Goal: Task Accomplishment & Management: Use online tool/utility

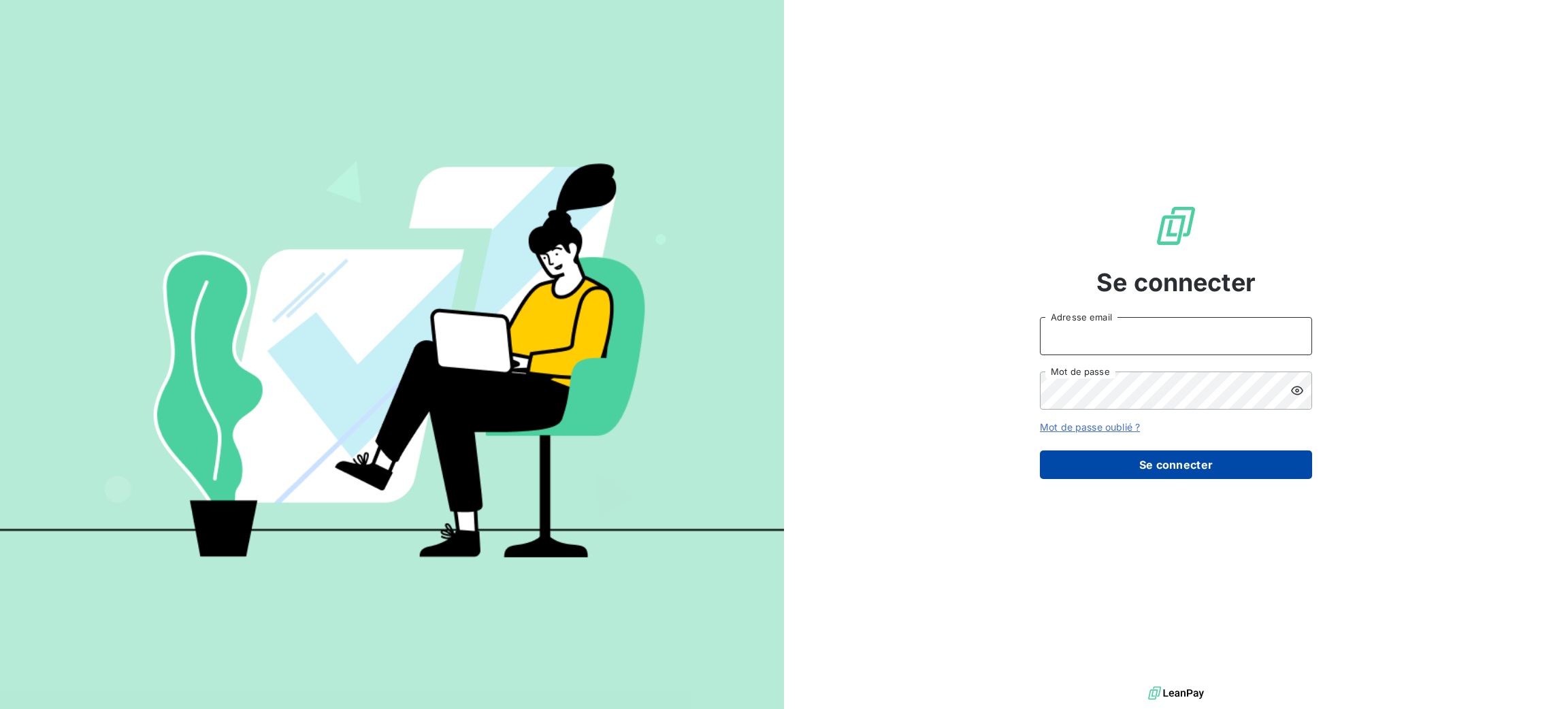
type input "[PERSON_NAME][EMAIL_ADDRESS][DOMAIN_NAME]"
click at [1132, 455] on button "Se connecter" at bounding box center [1176, 465] width 272 height 29
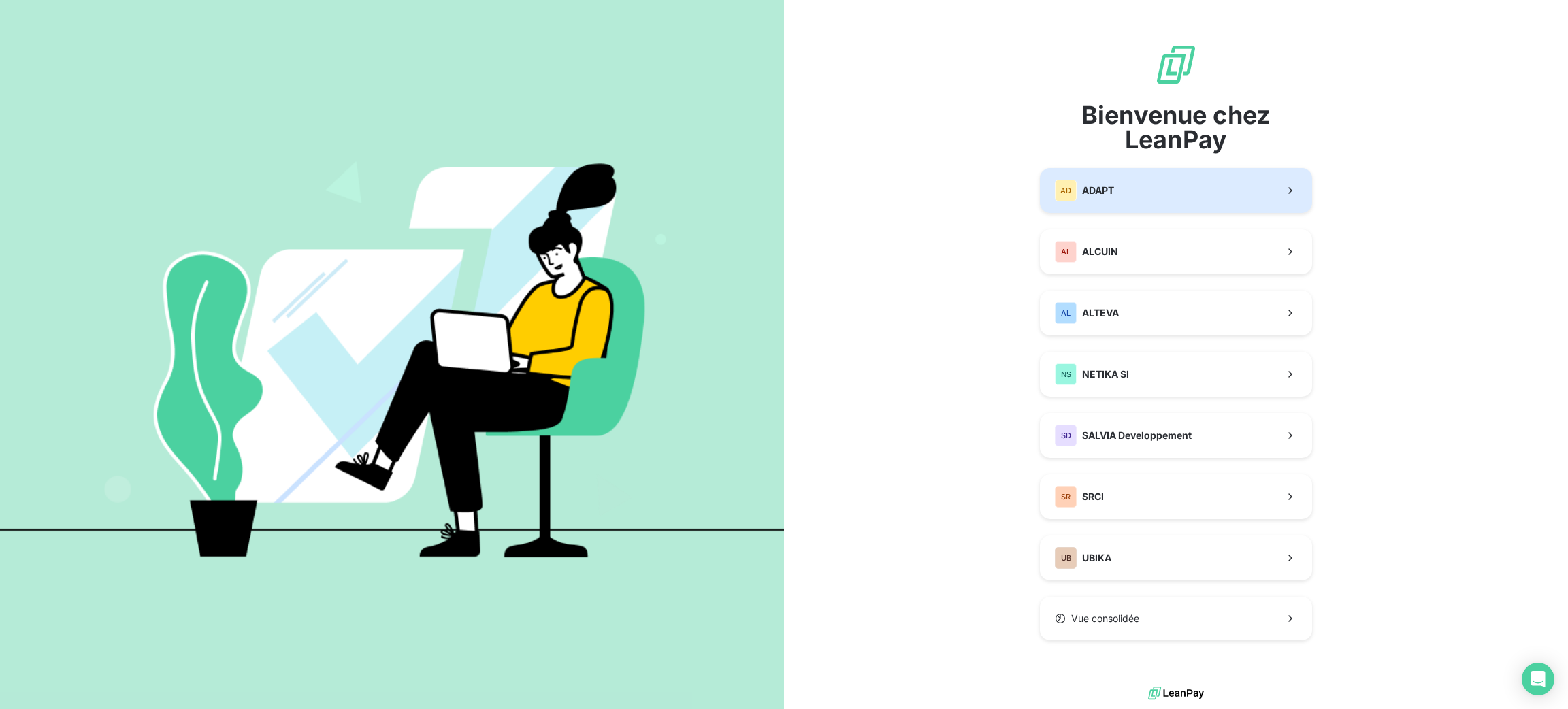
click at [1114, 190] on span "ADAPT" at bounding box center [1098, 190] width 32 height 13
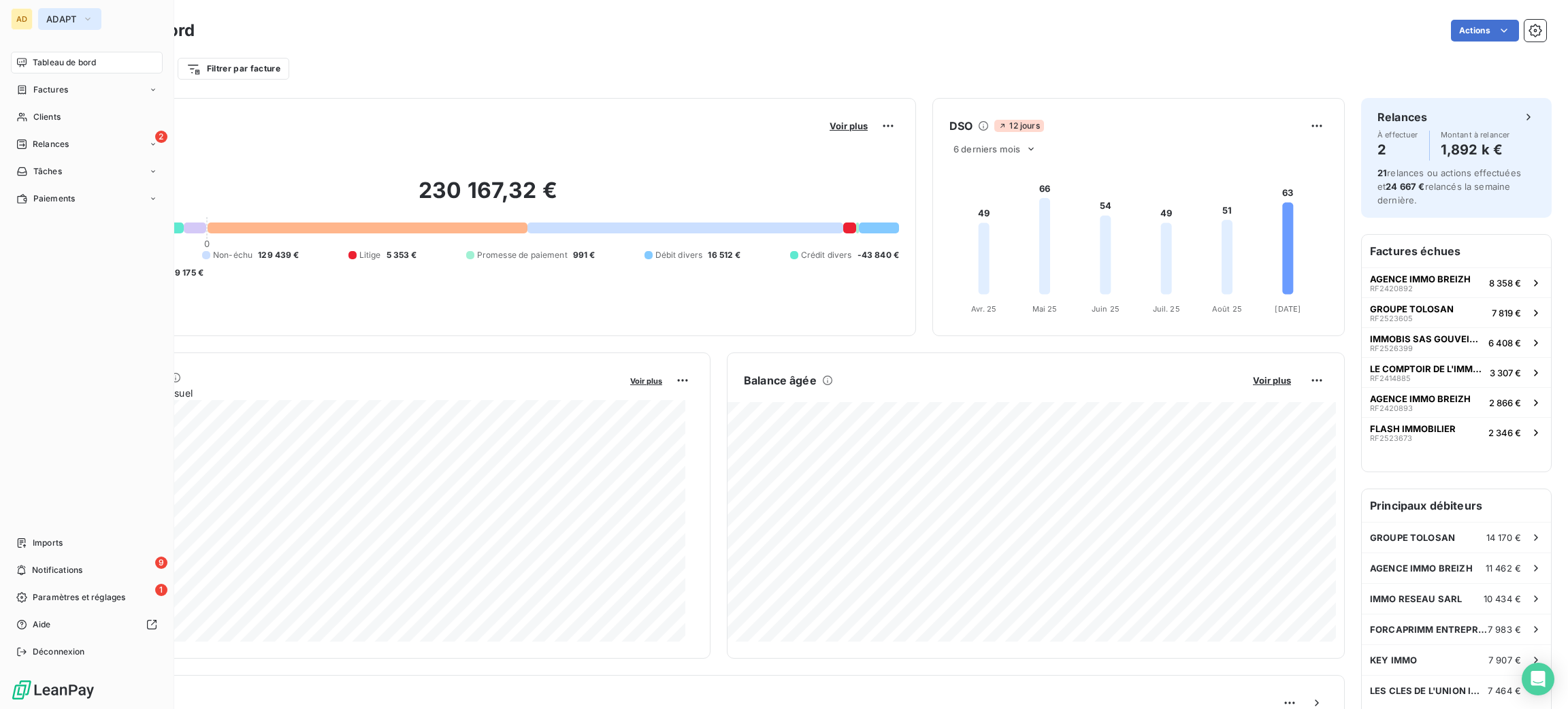
click at [72, 22] on span "ADAPT" at bounding box center [61, 19] width 30 height 11
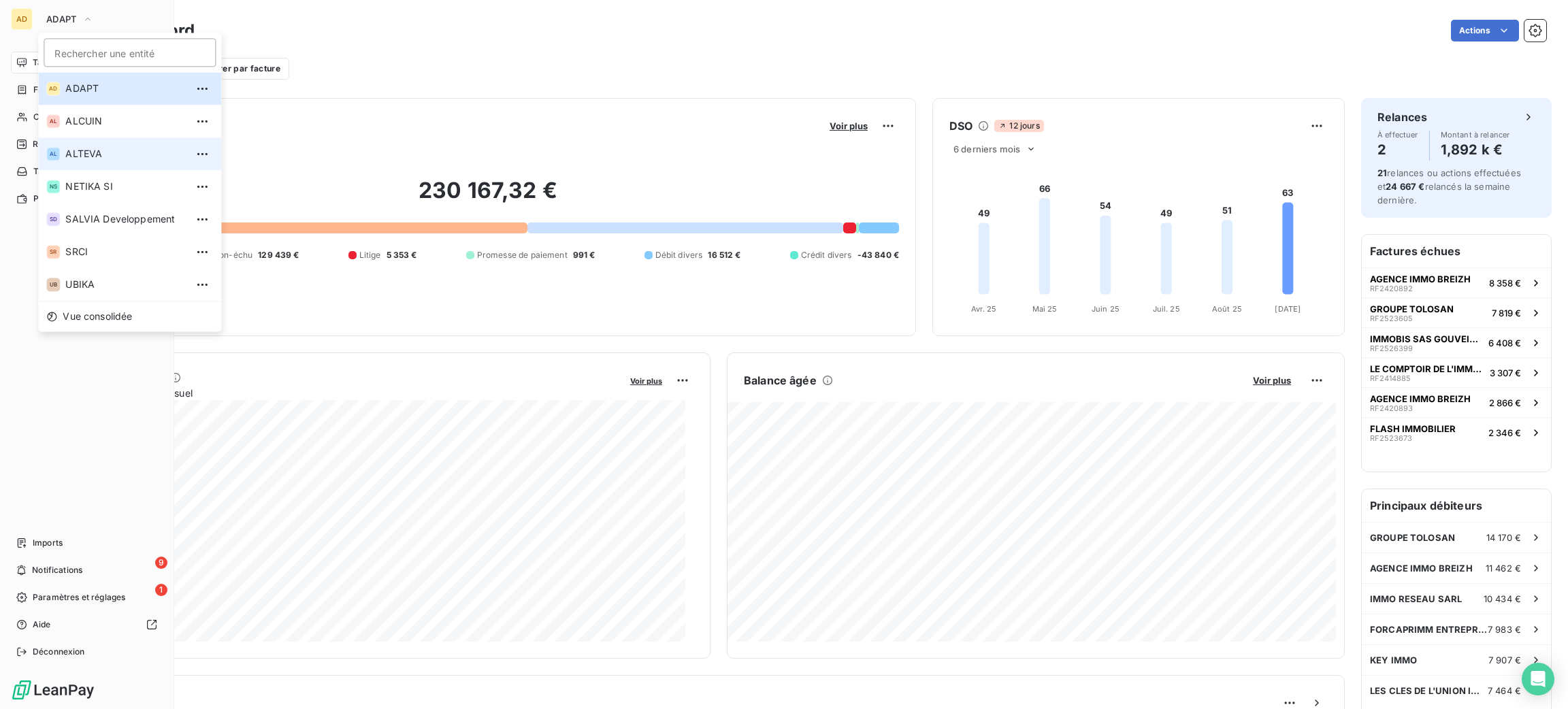
click at [132, 151] on span "ALTEVA" at bounding box center [125, 154] width 120 height 13
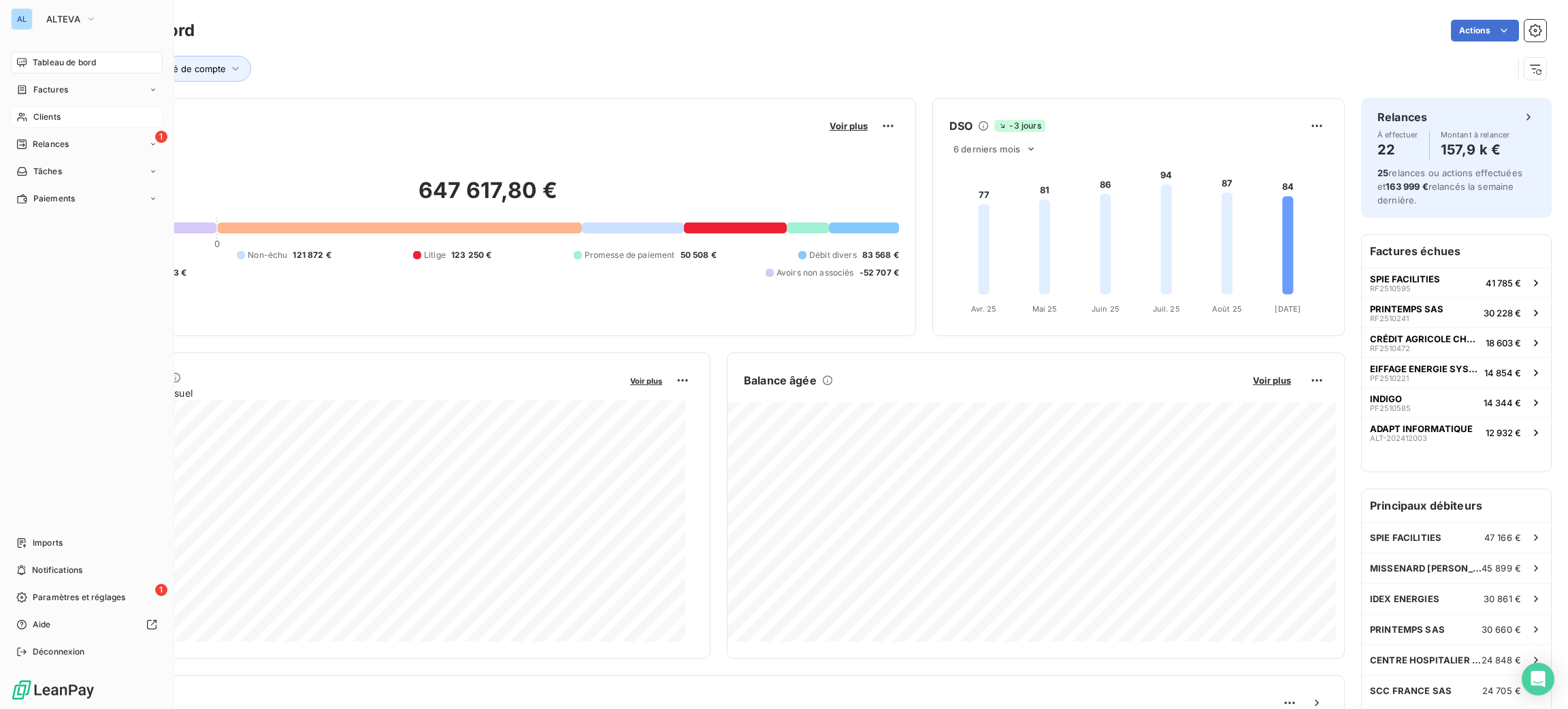
click at [66, 114] on div "Clients" at bounding box center [87, 117] width 152 height 22
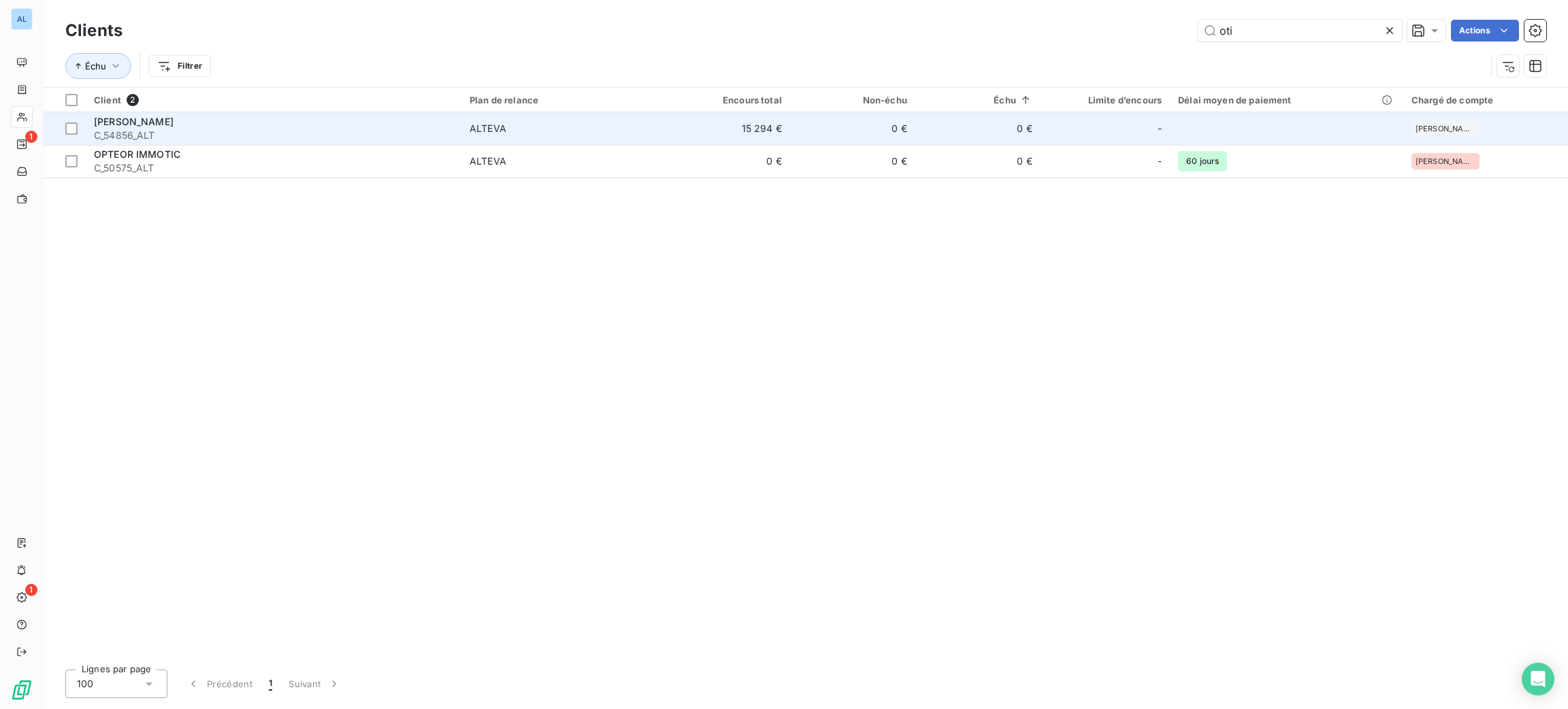
type input "oti"
click at [517, 125] on span "ALTEVA" at bounding box center [563, 129] width 187 height 13
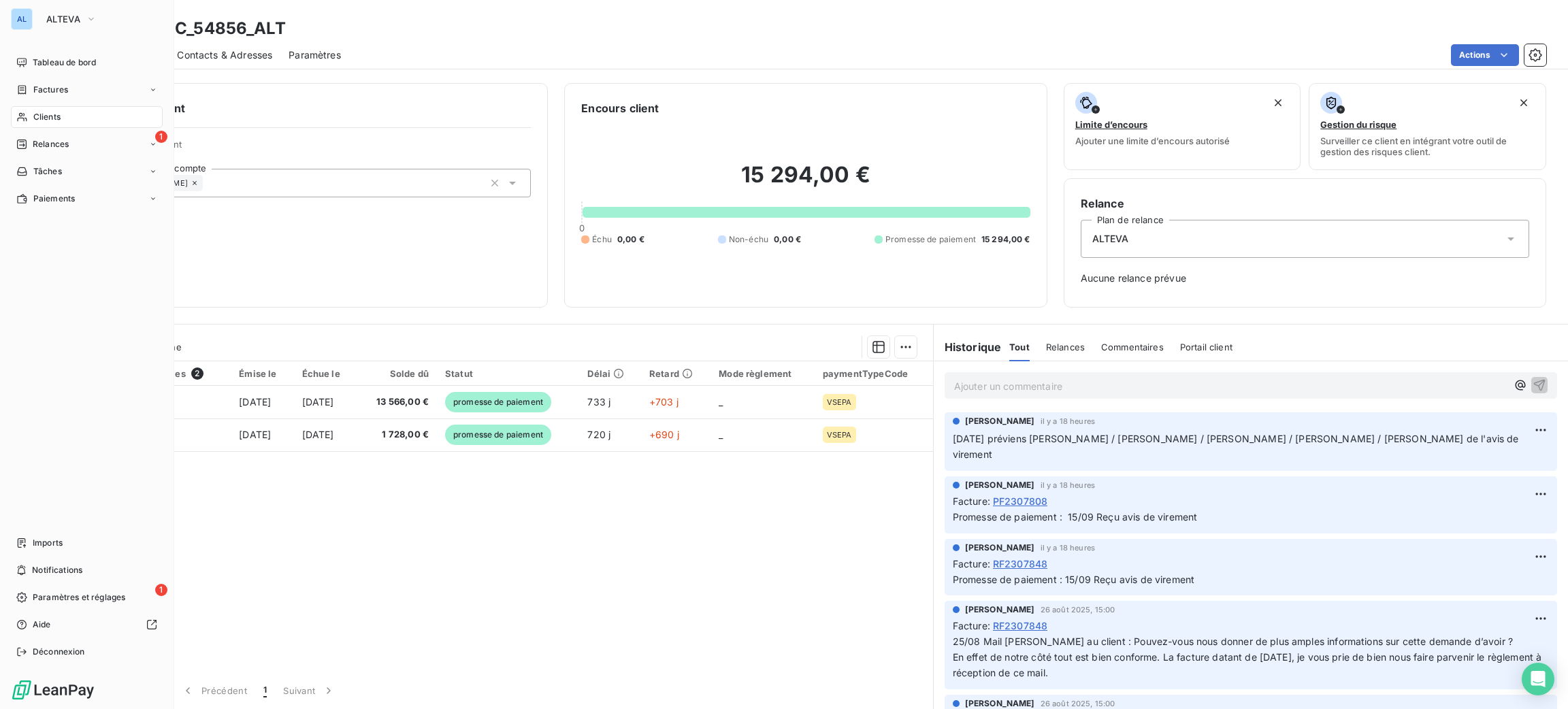
click at [40, 114] on span "Clients" at bounding box center [47, 117] width 27 height 13
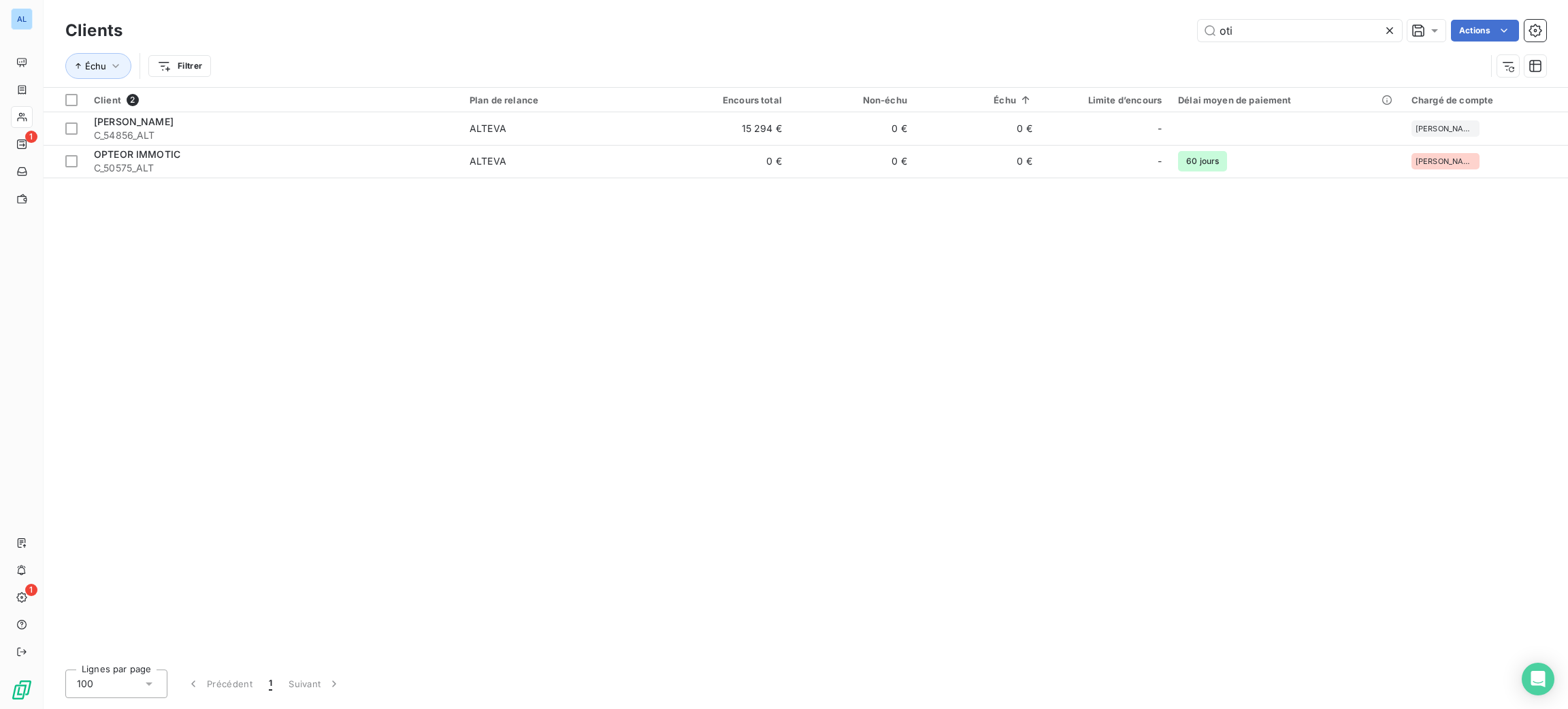
drag, startPoint x: 1249, startPoint y: 29, endPoint x: 1185, endPoint y: 30, distance: 64.0
click at [1187, 30] on div "oti Actions" at bounding box center [842, 30] width 1407 height 22
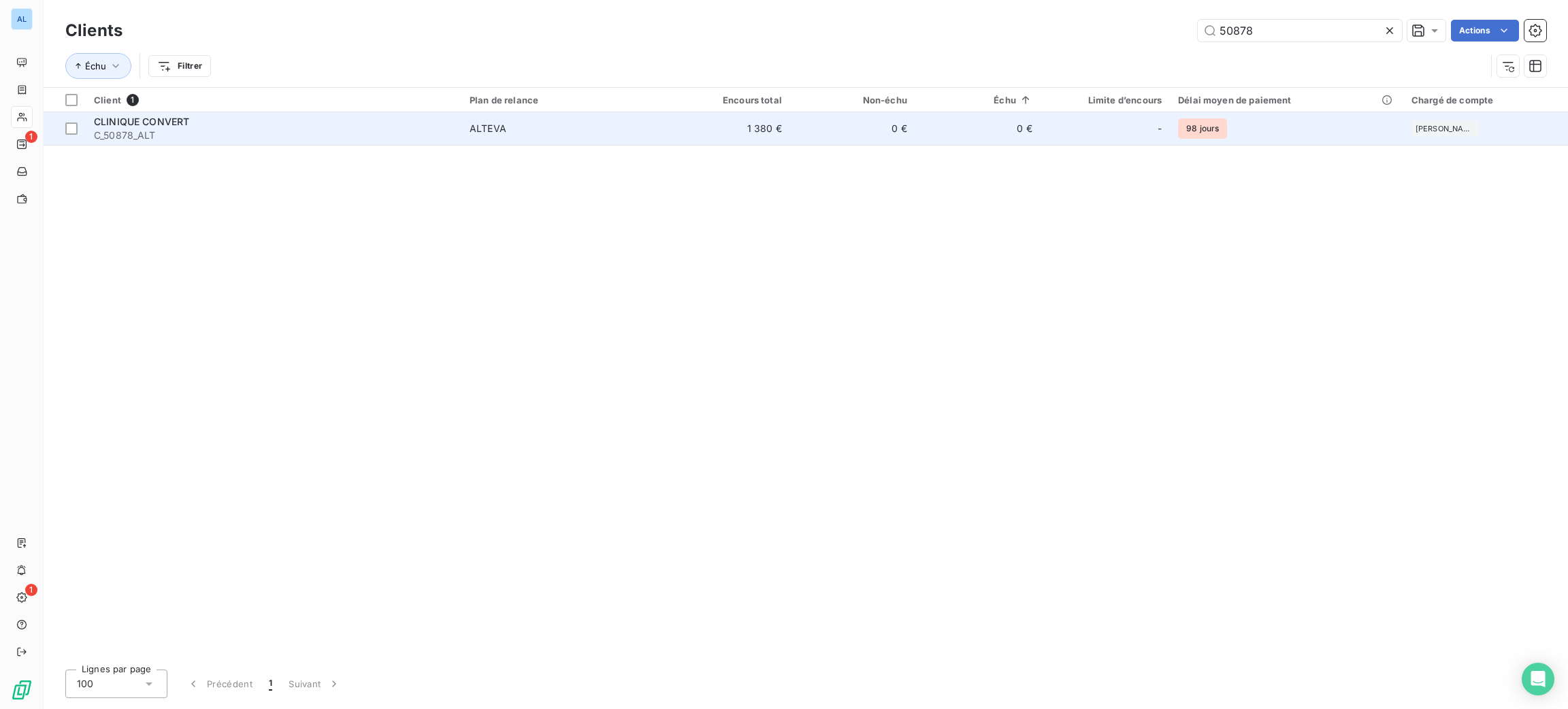
type input "50878"
click at [831, 125] on td "0 €" at bounding box center [852, 128] width 125 height 33
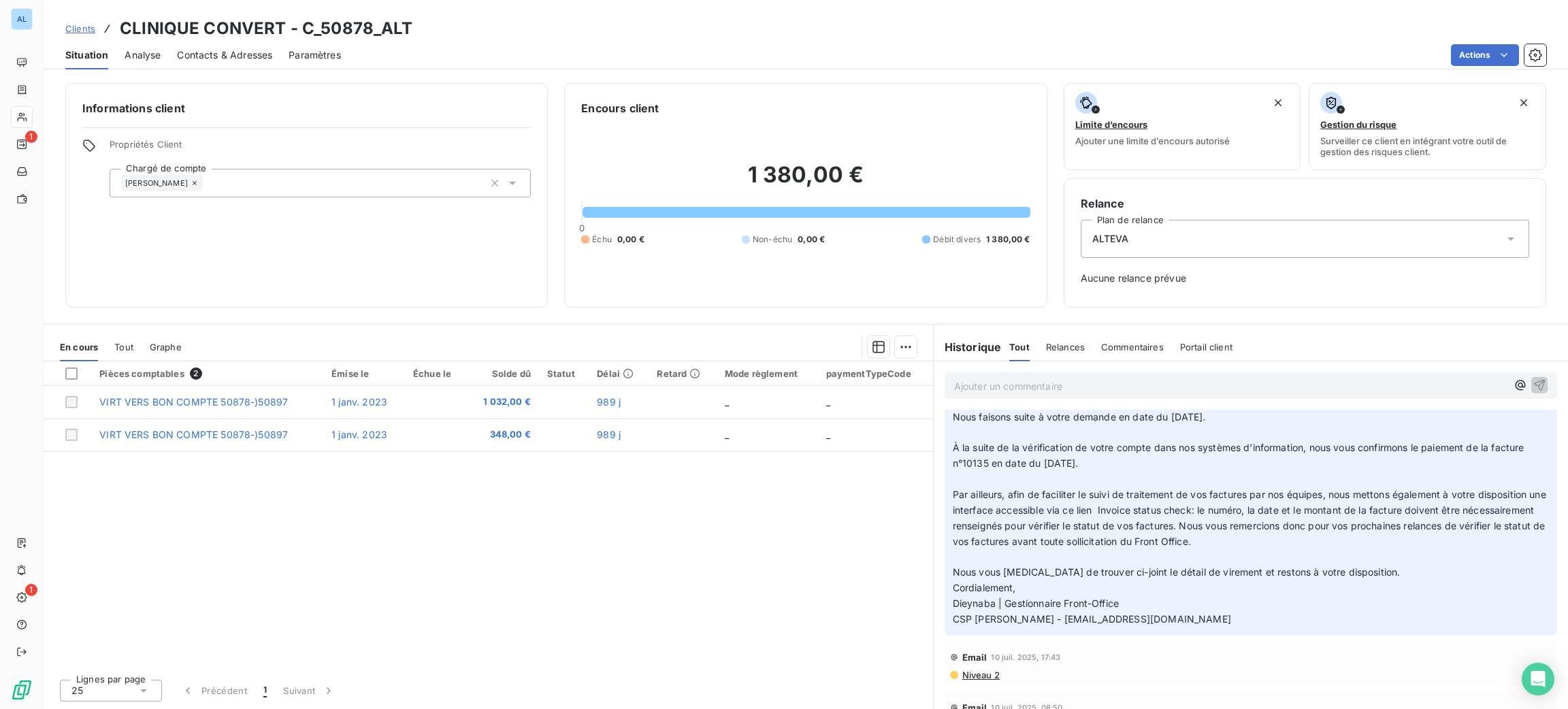
scroll to position [204, 0]
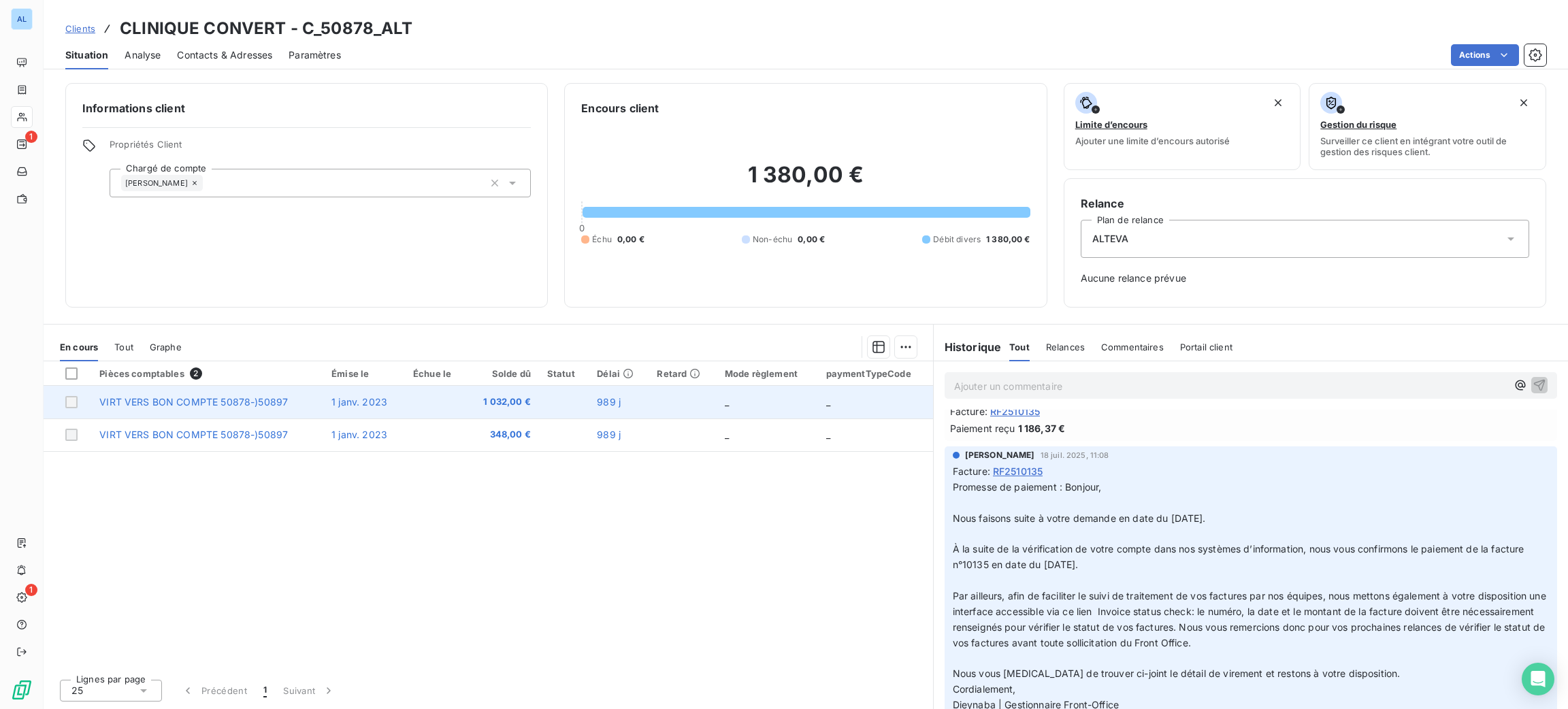
click at [733, 408] on td "_" at bounding box center [767, 402] width 101 height 33
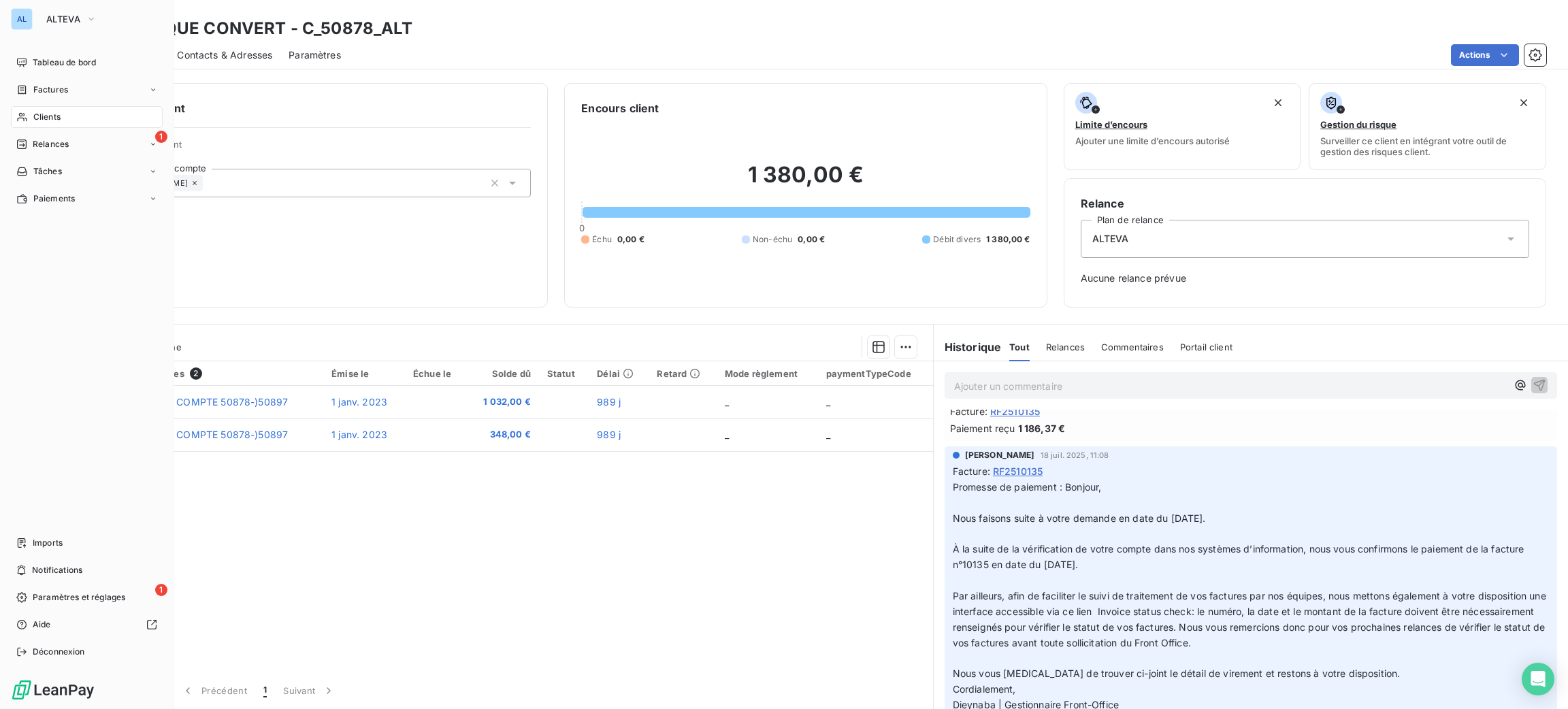
click at [46, 116] on span "Clients" at bounding box center [47, 117] width 27 height 13
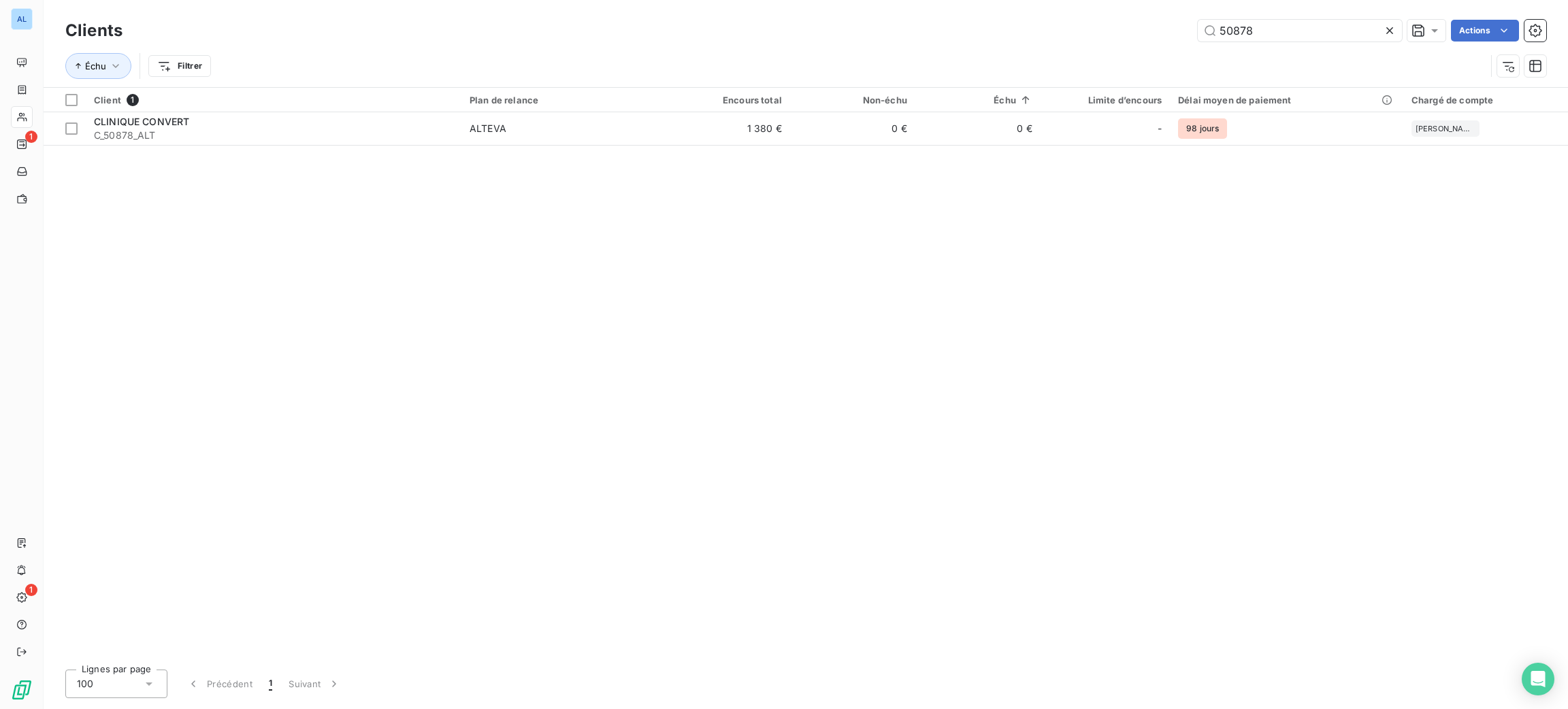
drag, startPoint x: 1263, startPoint y: 27, endPoint x: 1185, endPoint y: 23, distance: 78.1
click at [1186, 23] on div "50878 Actions" at bounding box center [842, 30] width 1407 height 22
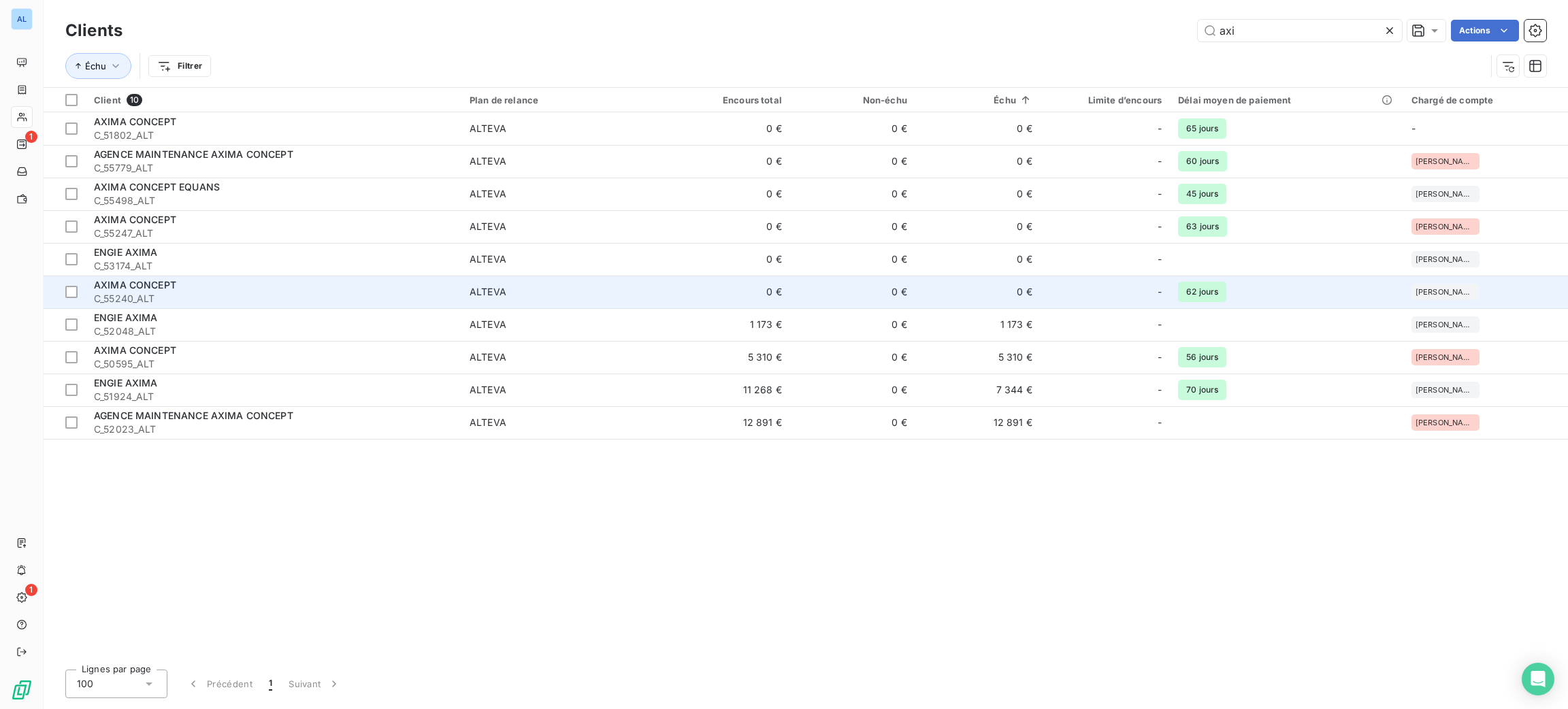
type input "axi"
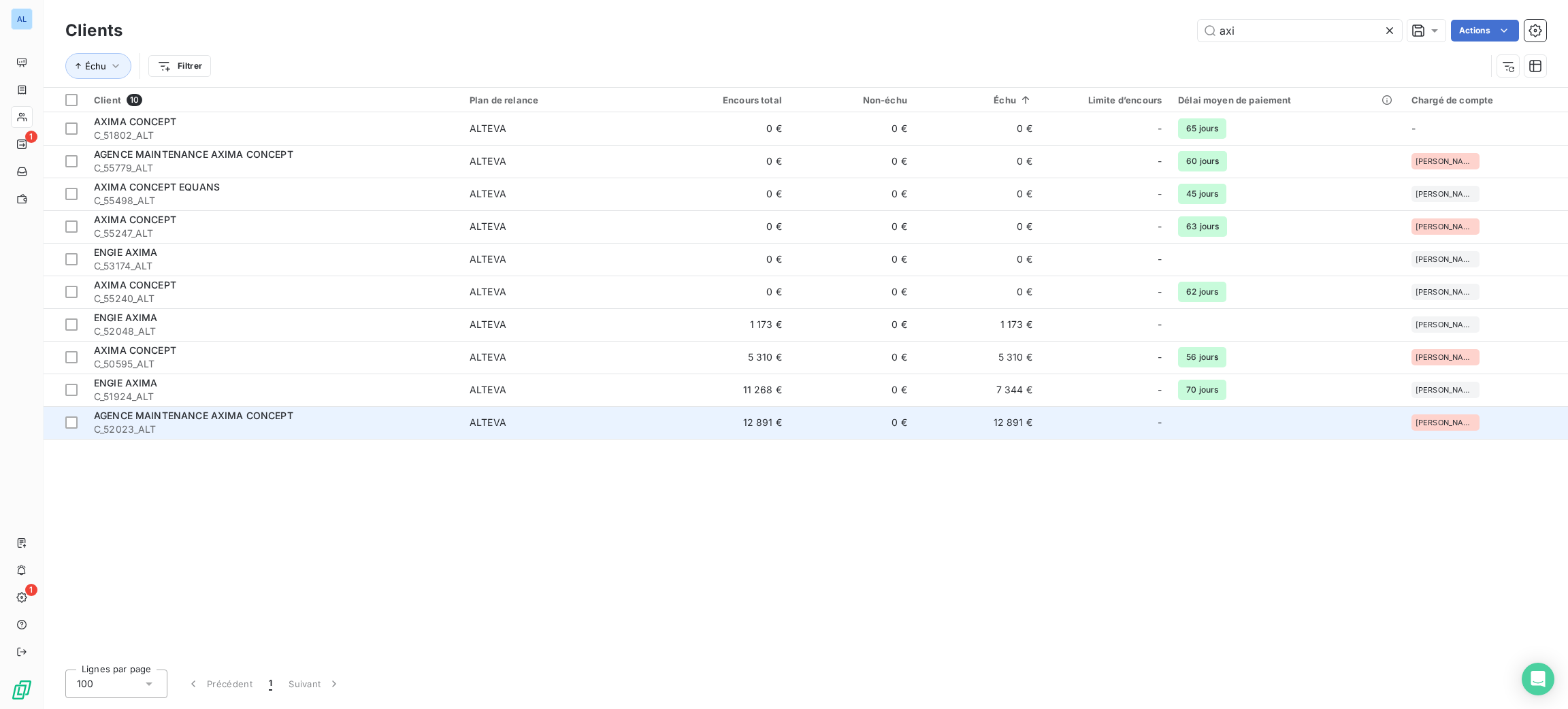
click at [830, 416] on td "0 €" at bounding box center [852, 423] width 125 height 33
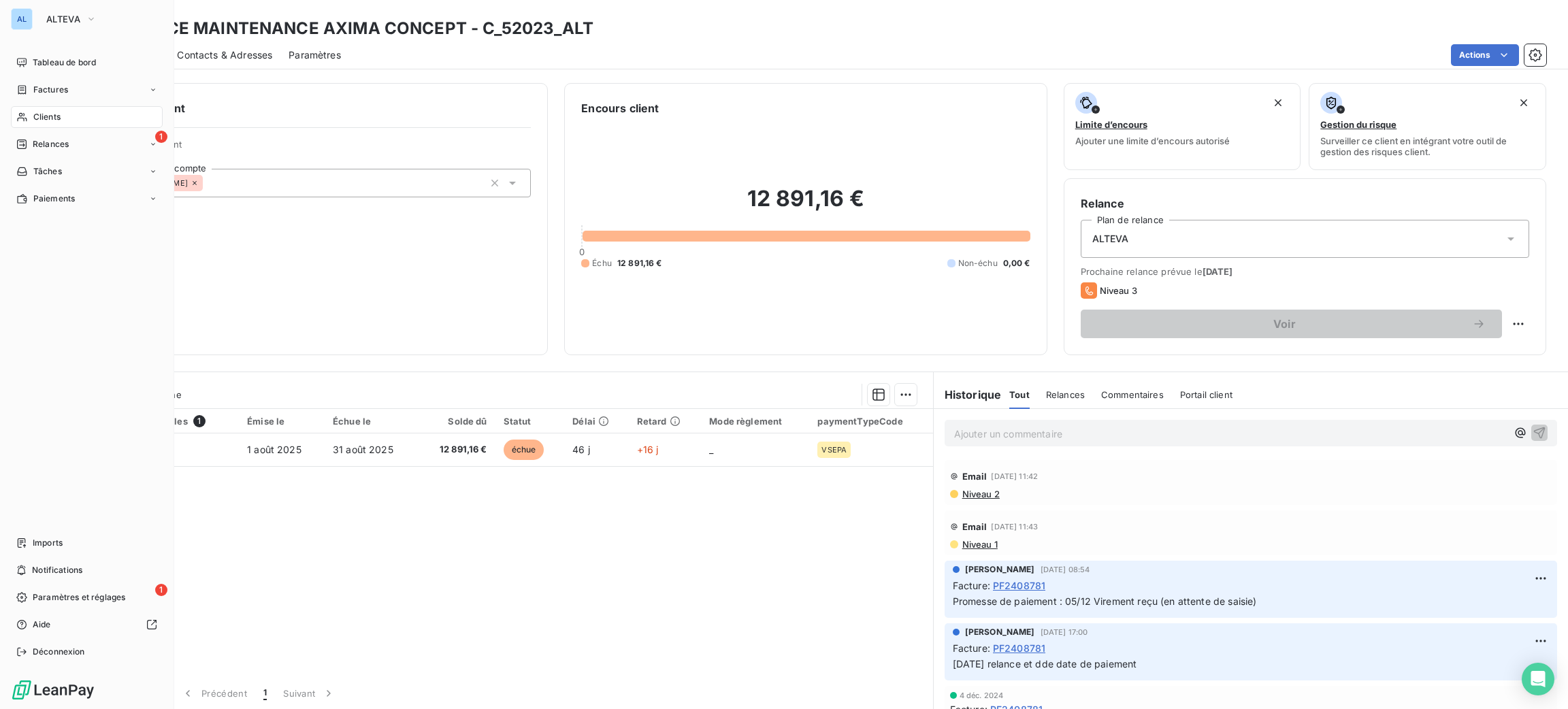
click at [36, 114] on span "Clients" at bounding box center [47, 117] width 27 height 13
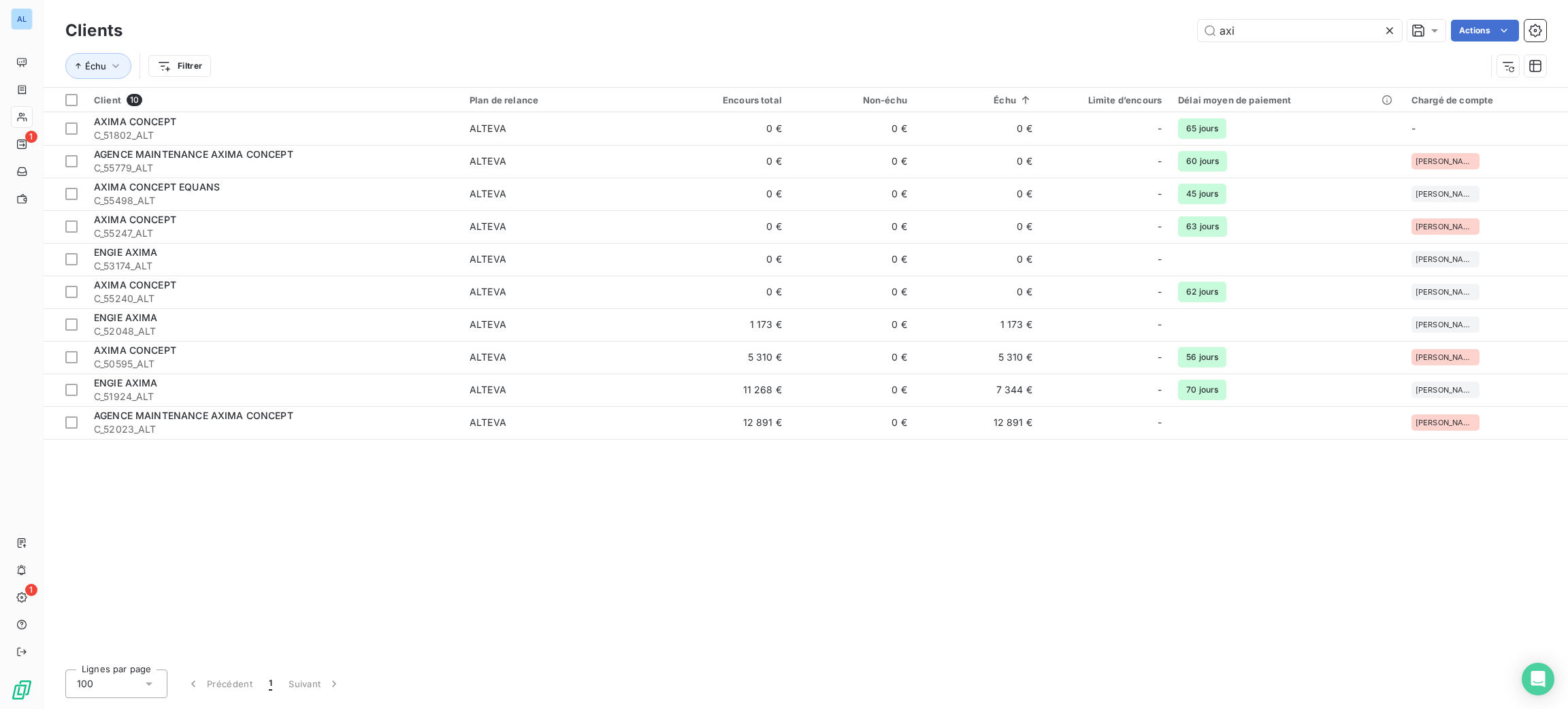
drag, startPoint x: 1258, startPoint y: 28, endPoint x: 1175, endPoint y: 22, distance: 83.2
click at [1176, 22] on div "axi Actions" at bounding box center [842, 30] width 1407 height 22
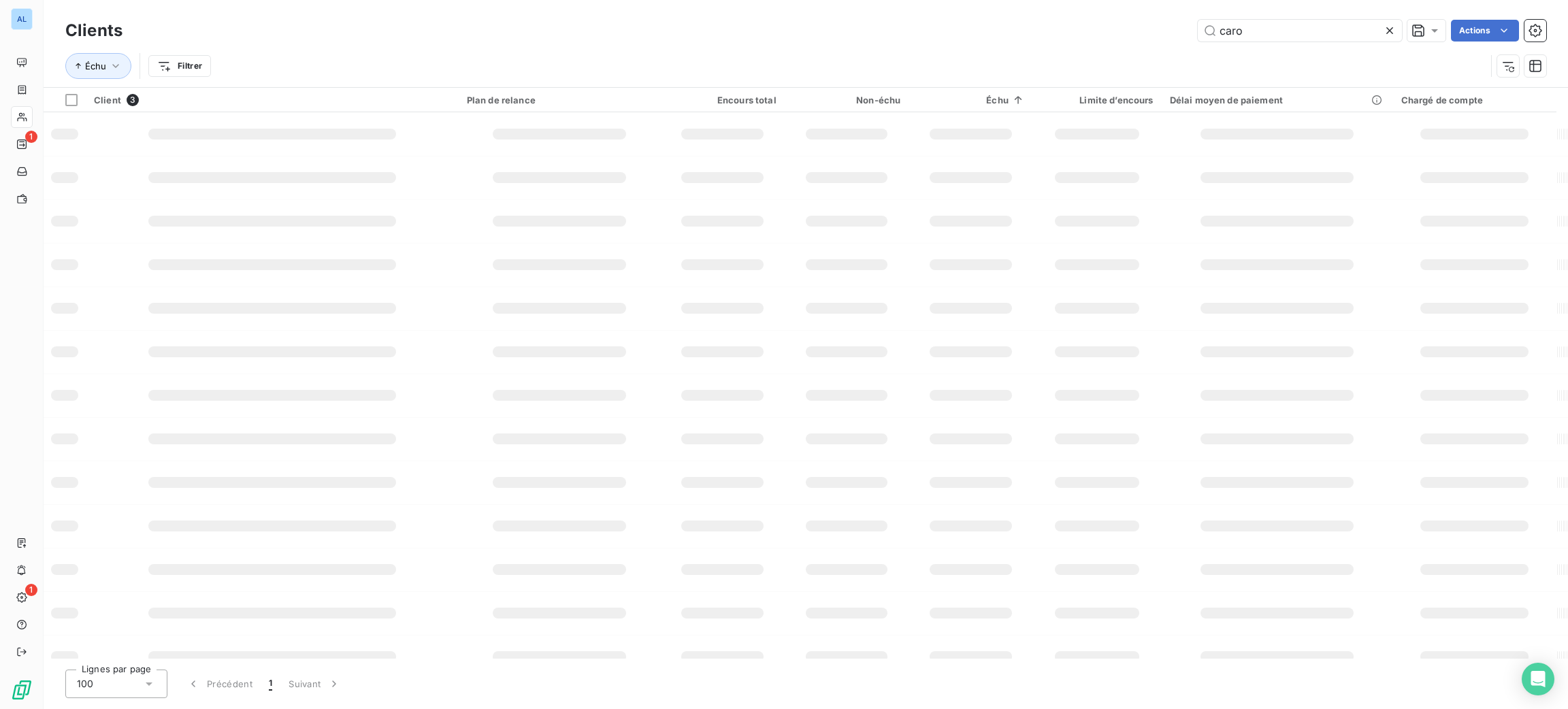
type input "caron"
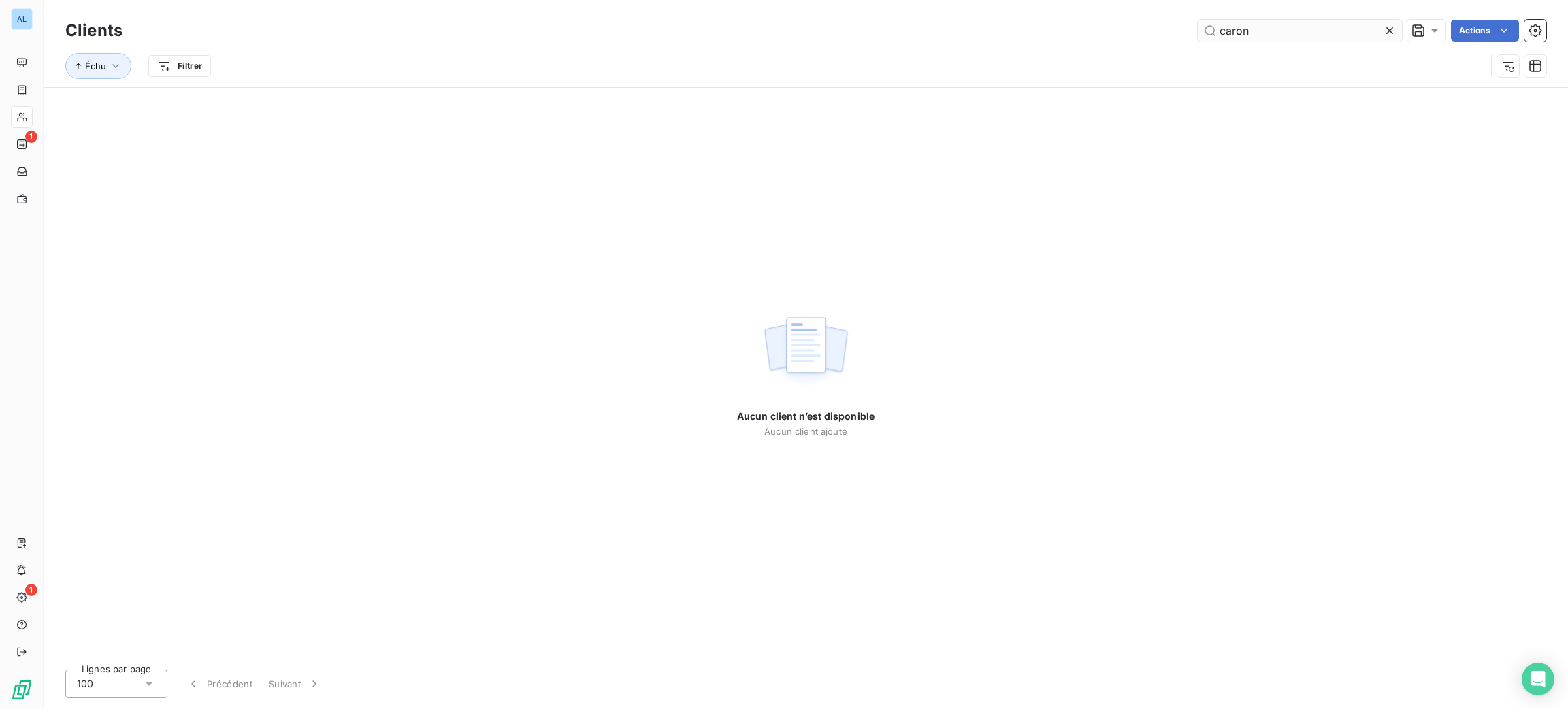
drag, startPoint x: 1256, startPoint y: 32, endPoint x: 1198, endPoint y: 30, distance: 58.0
click at [1198, 30] on input "caron" at bounding box center [1300, 30] width 204 height 22
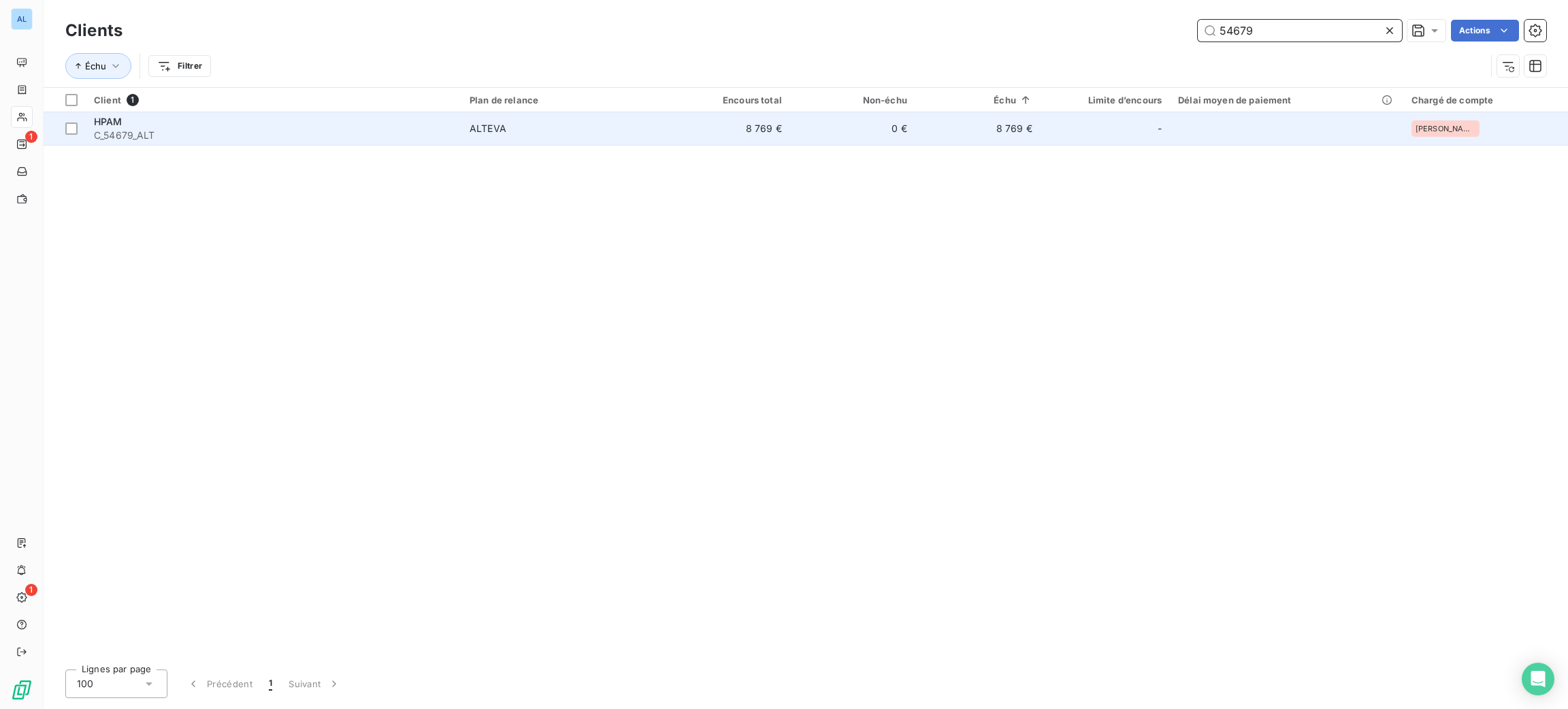
type input "54679"
click at [742, 121] on td "8 769 €" at bounding box center [728, 128] width 125 height 33
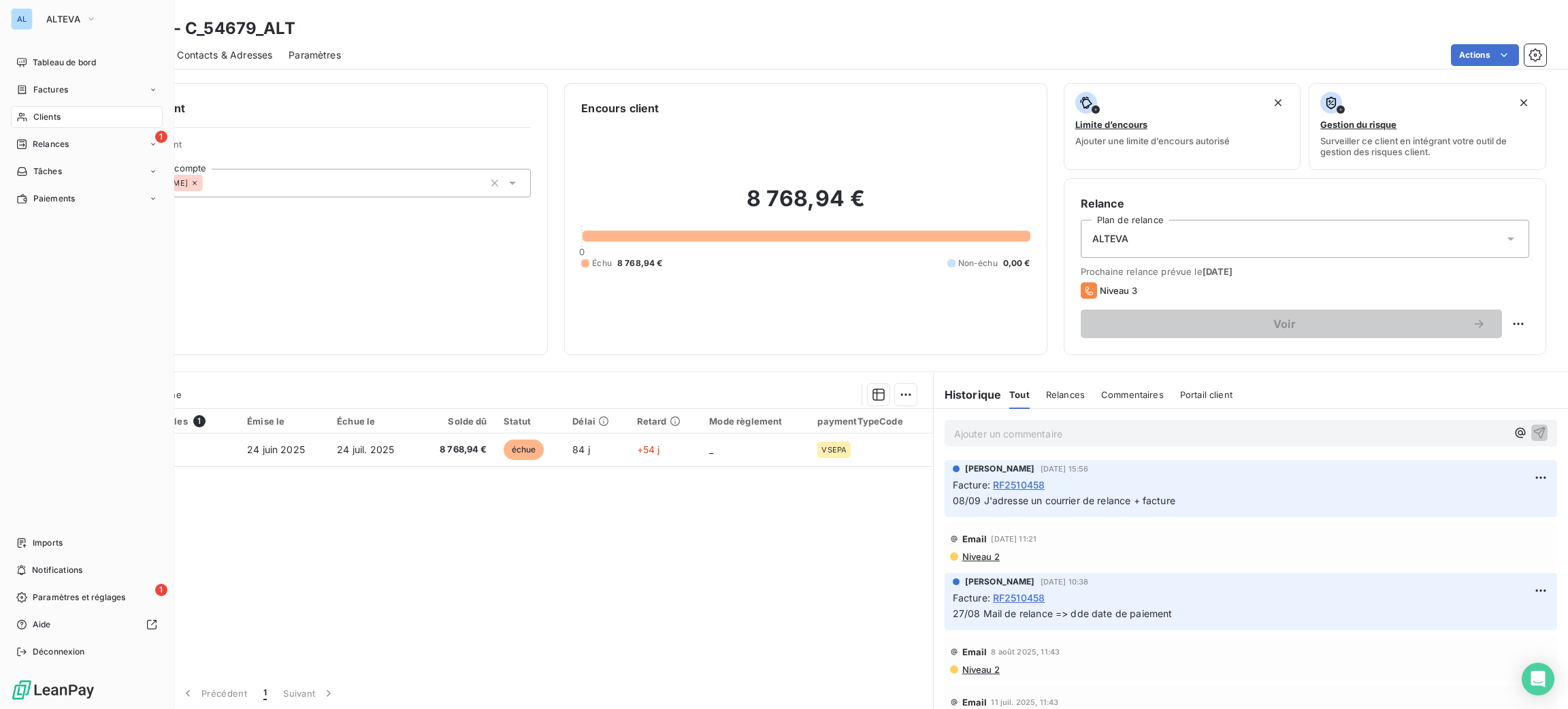
click at [62, 116] on div "Clients" at bounding box center [87, 117] width 152 height 22
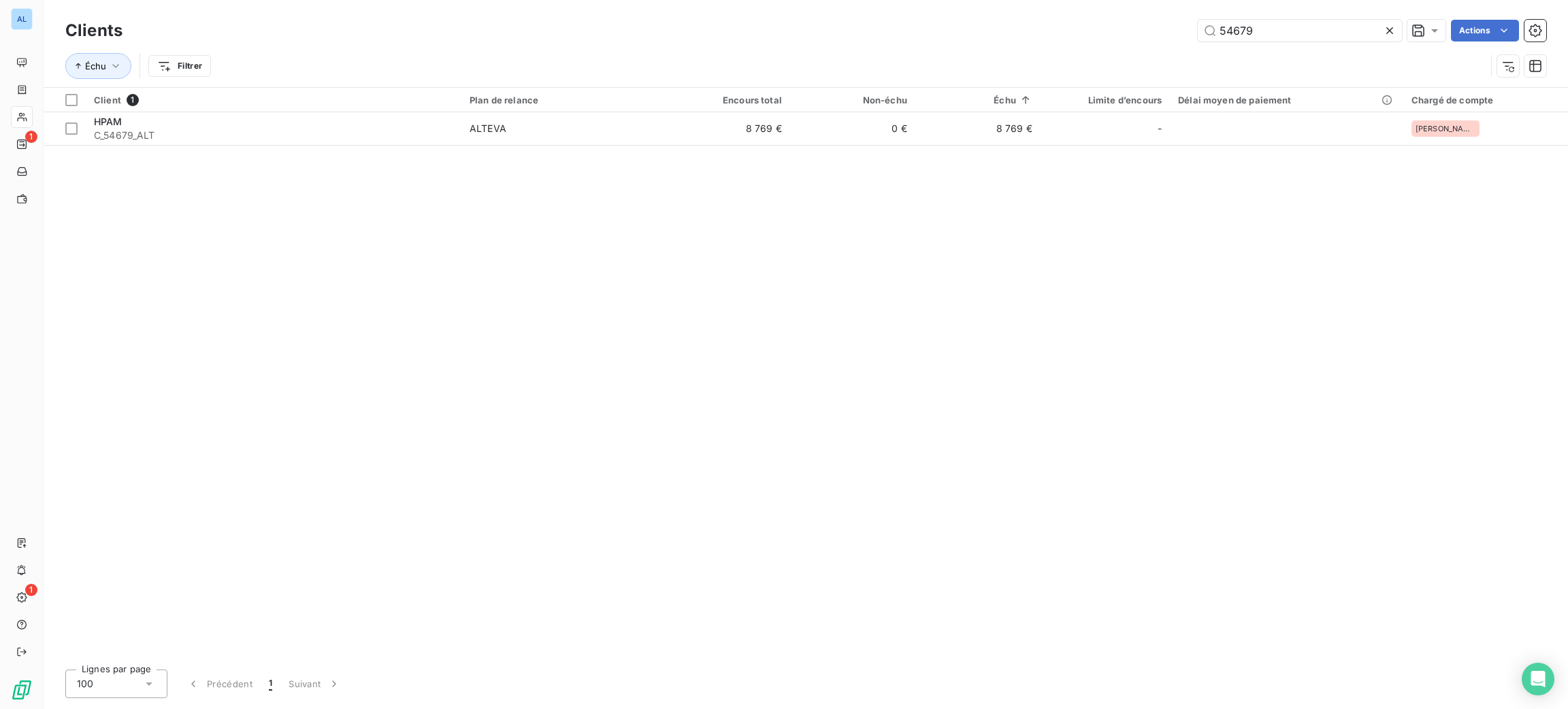
drag, startPoint x: 1269, startPoint y: 36, endPoint x: 1166, endPoint y: 35, distance: 103.0
click at [1169, 35] on div "54679 Actions" at bounding box center [842, 30] width 1407 height 22
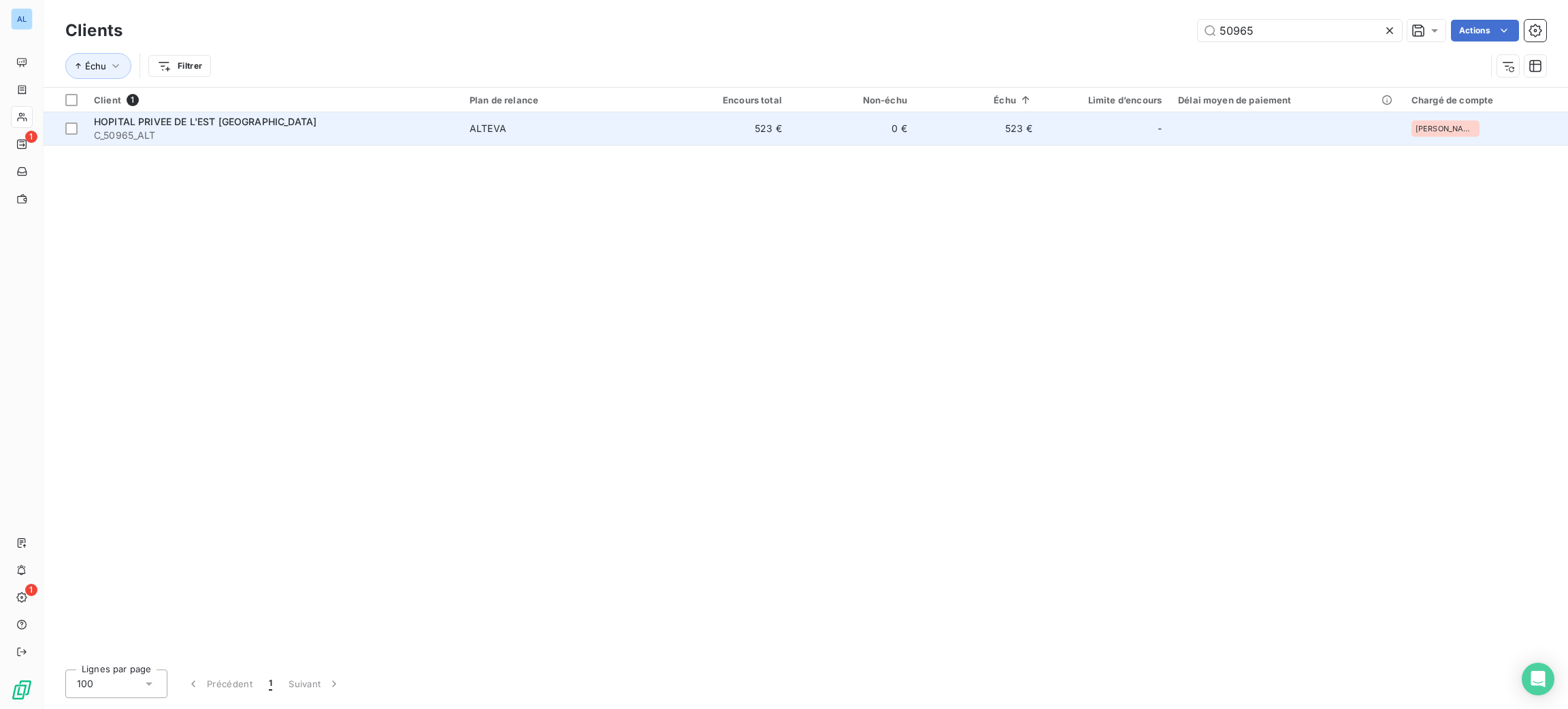
type input "50965"
click at [578, 130] on span "ALTEVA" at bounding box center [563, 129] width 187 height 13
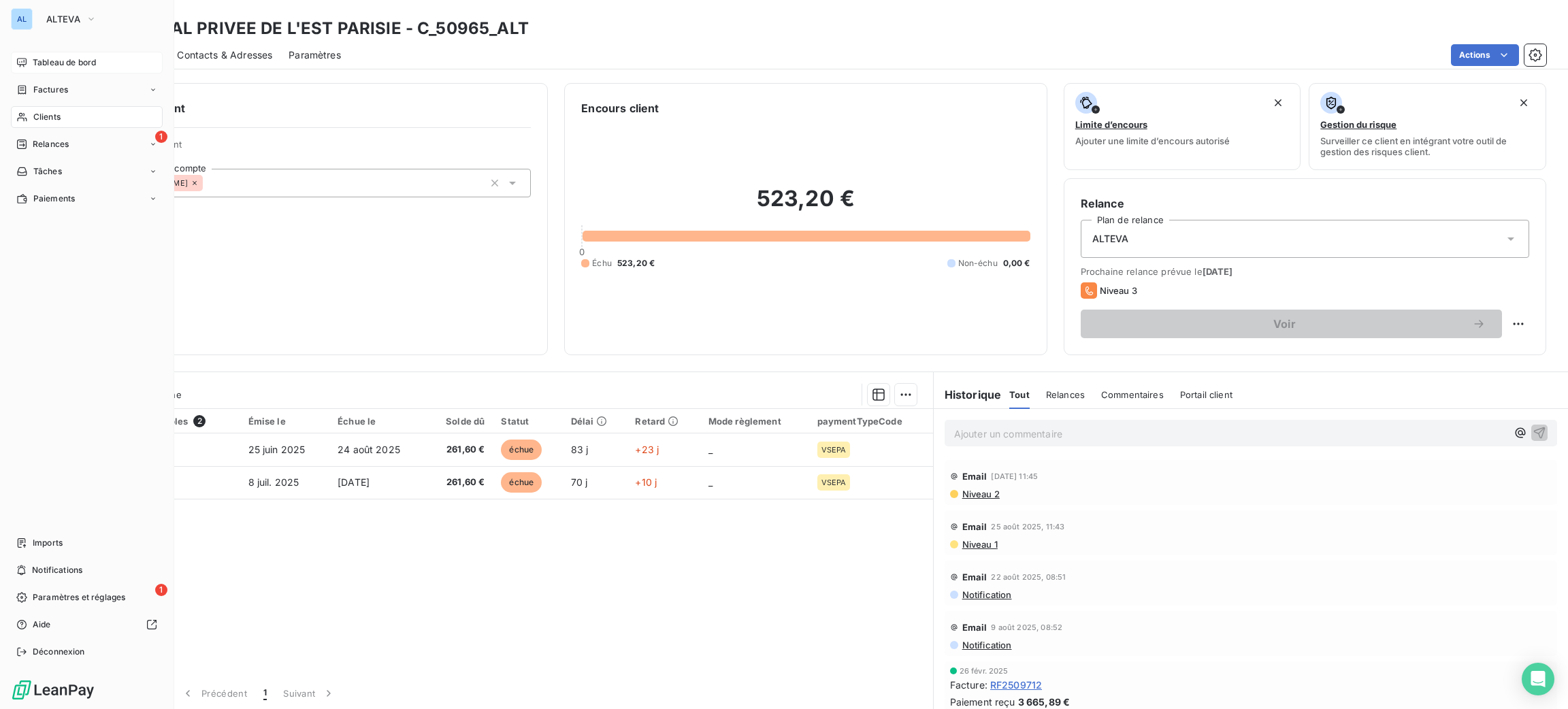
click at [31, 55] on div "Tableau de bord" at bounding box center [87, 62] width 152 height 22
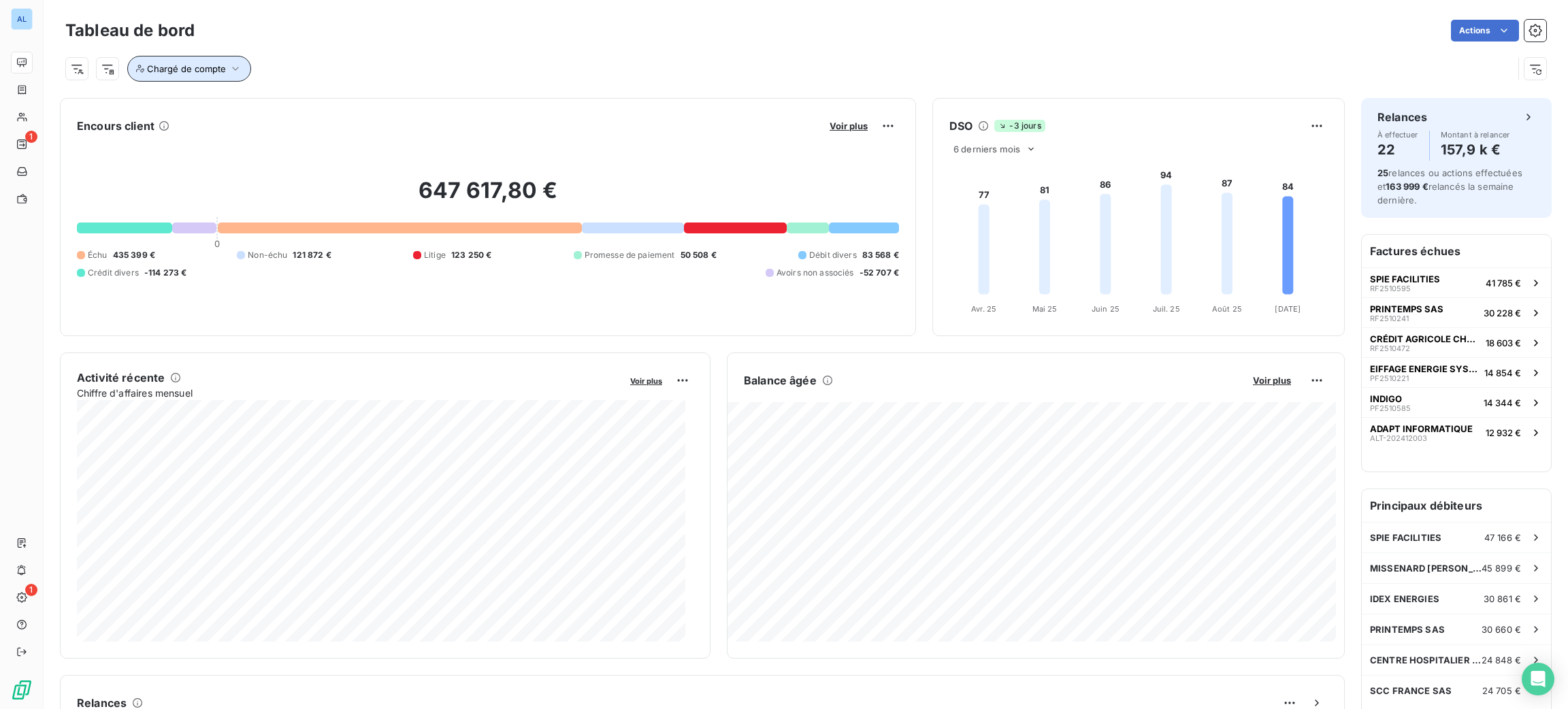
click at [204, 63] on span "Chargé de compte" at bounding box center [187, 68] width 79 height 11
click at [361, 101] on div at bounding box center [410, 104] width 196 height 29
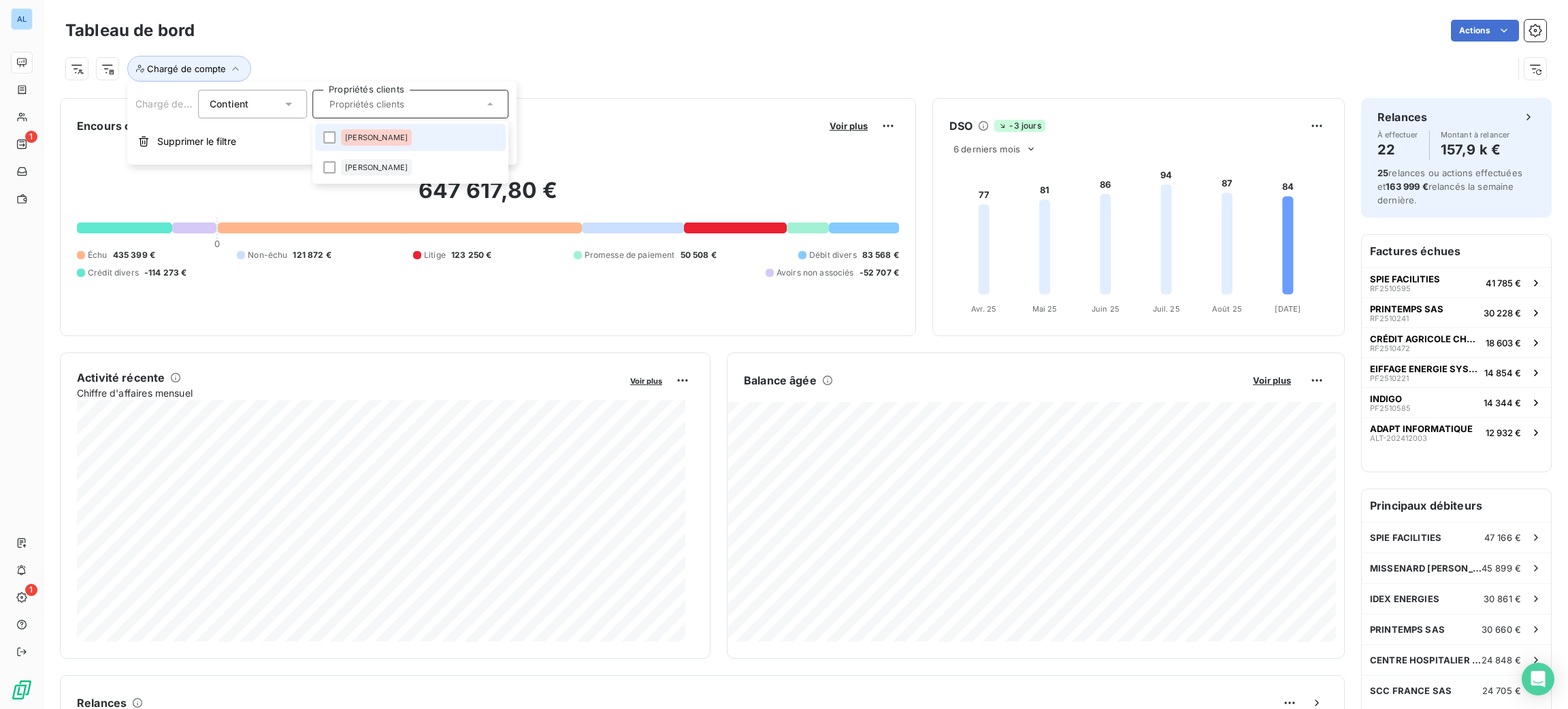
click at [393, 138] on li "[PERSON_NAME]" at bounding box center [410, 137] width 190 height 27
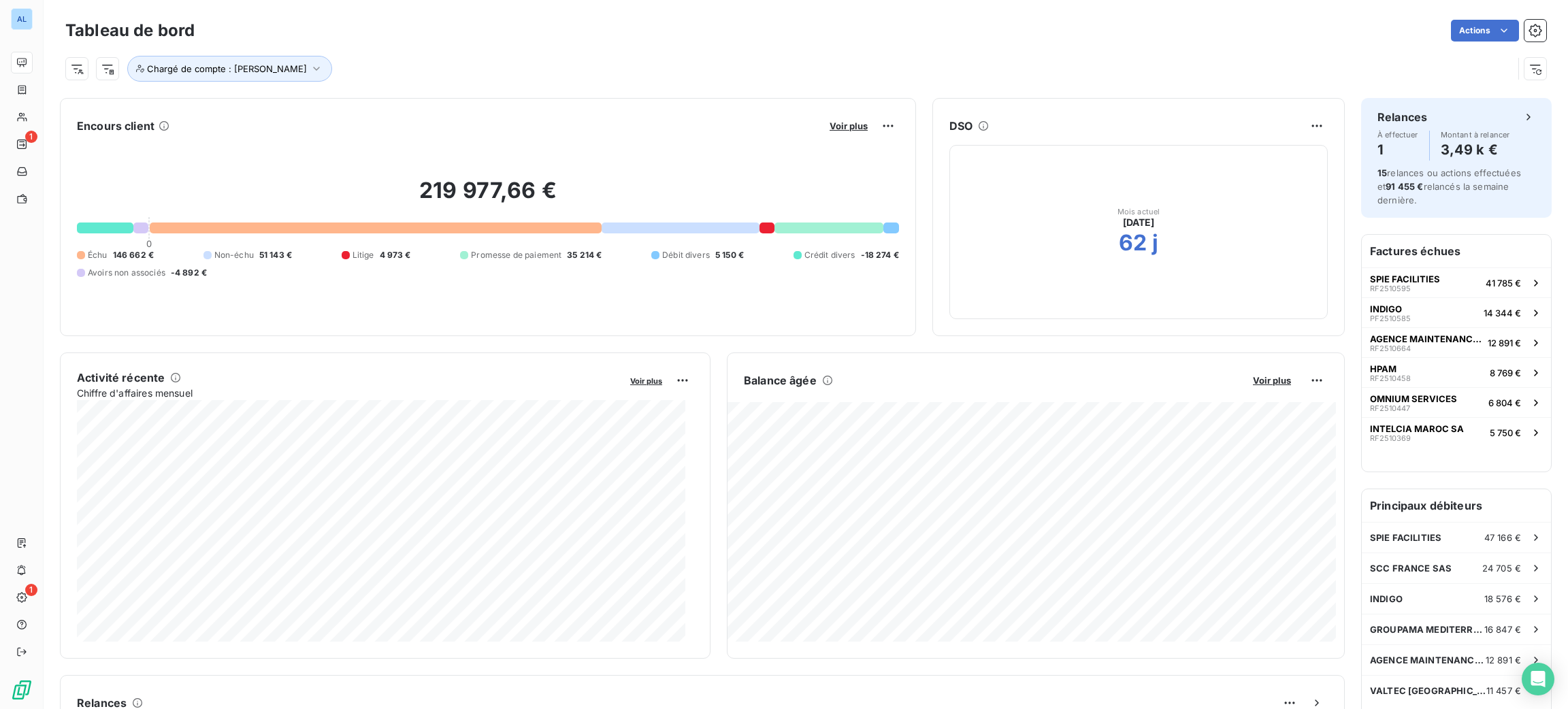
click at [541, 68] on div "Chargé de compte : [PERSON_NAME]" at bounding box center [789, 68] width 1448 height 26
click at [210, 67] on span "Chargé de compte : [PERSON_NAME]" at bounding box center [227, 68] width 160 height 11
click at [406, 104] on input "text" at bounding box center [411, 104] width 11 height 13
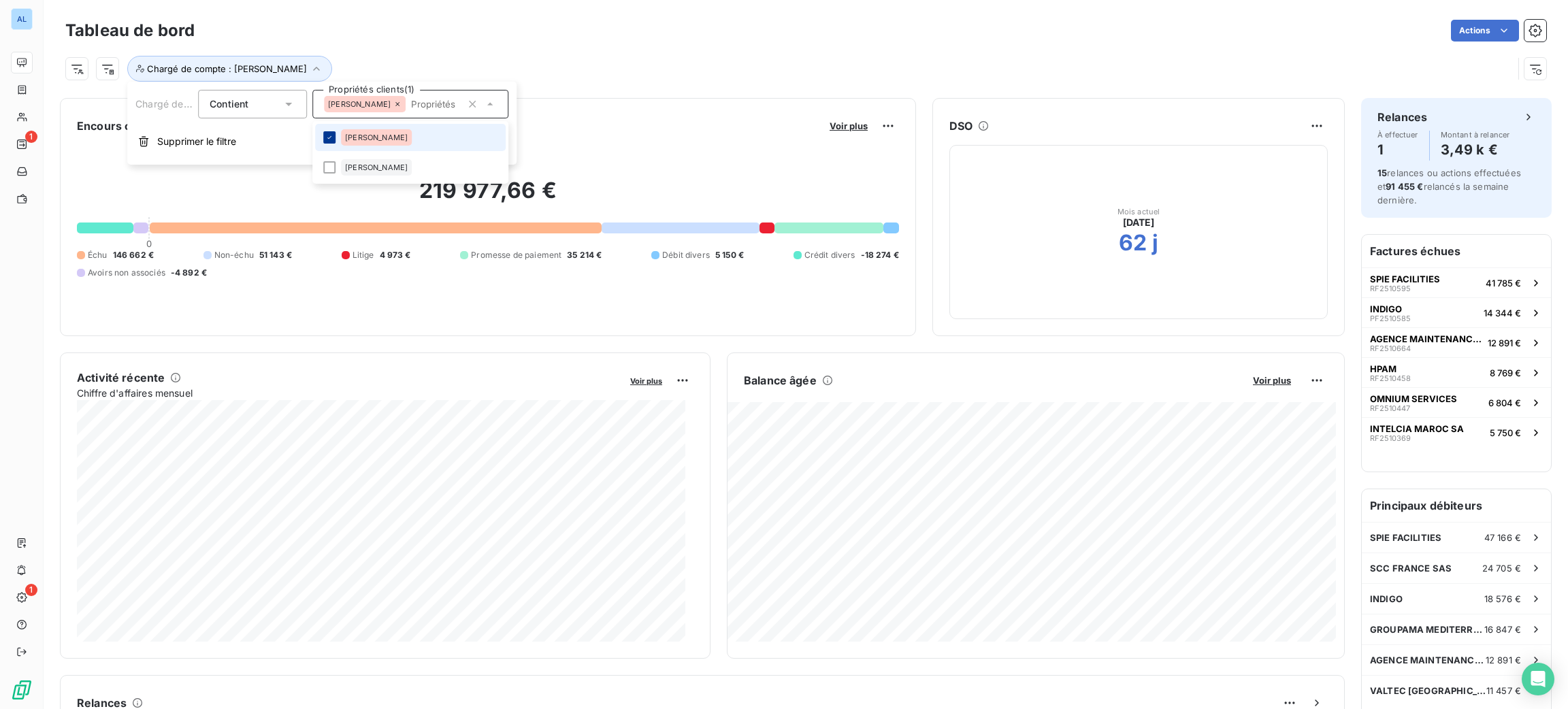
click at [328, 132] on div at bounding box center [329, 137] width 13 height 13
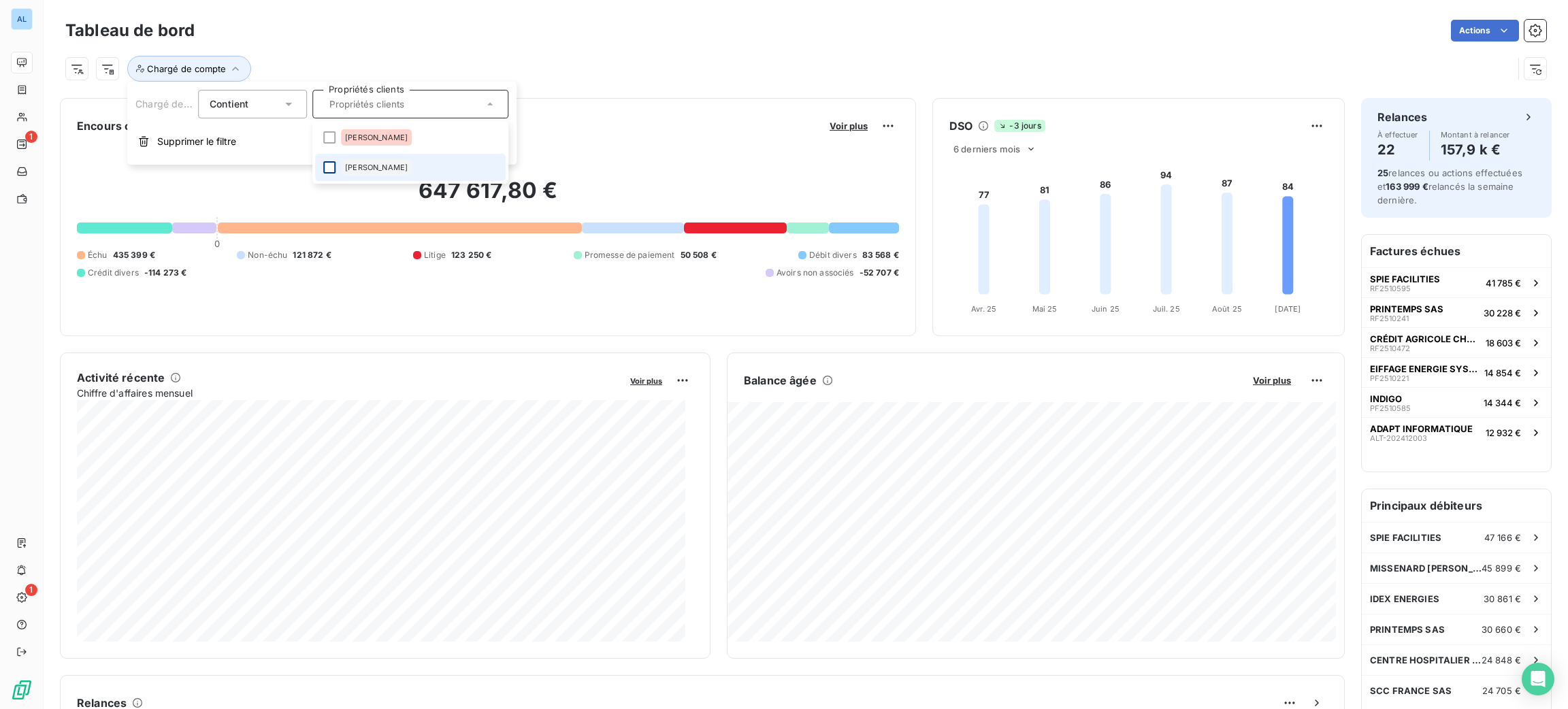
click at [332, 167] on div at bounding box center [329, 168] width 13 height 13
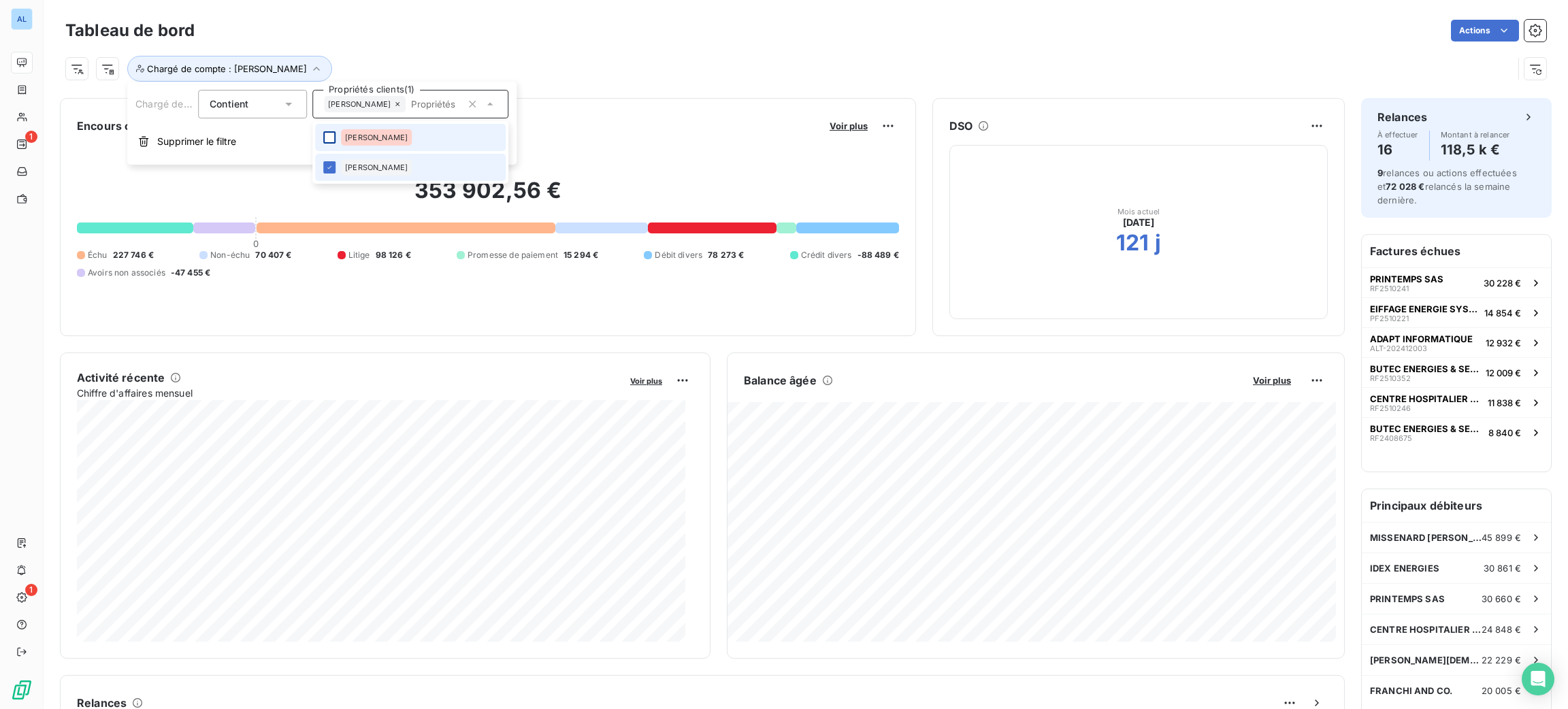
click at [326, 165] on icon at bounding box center [329, 168] width 8 height 8
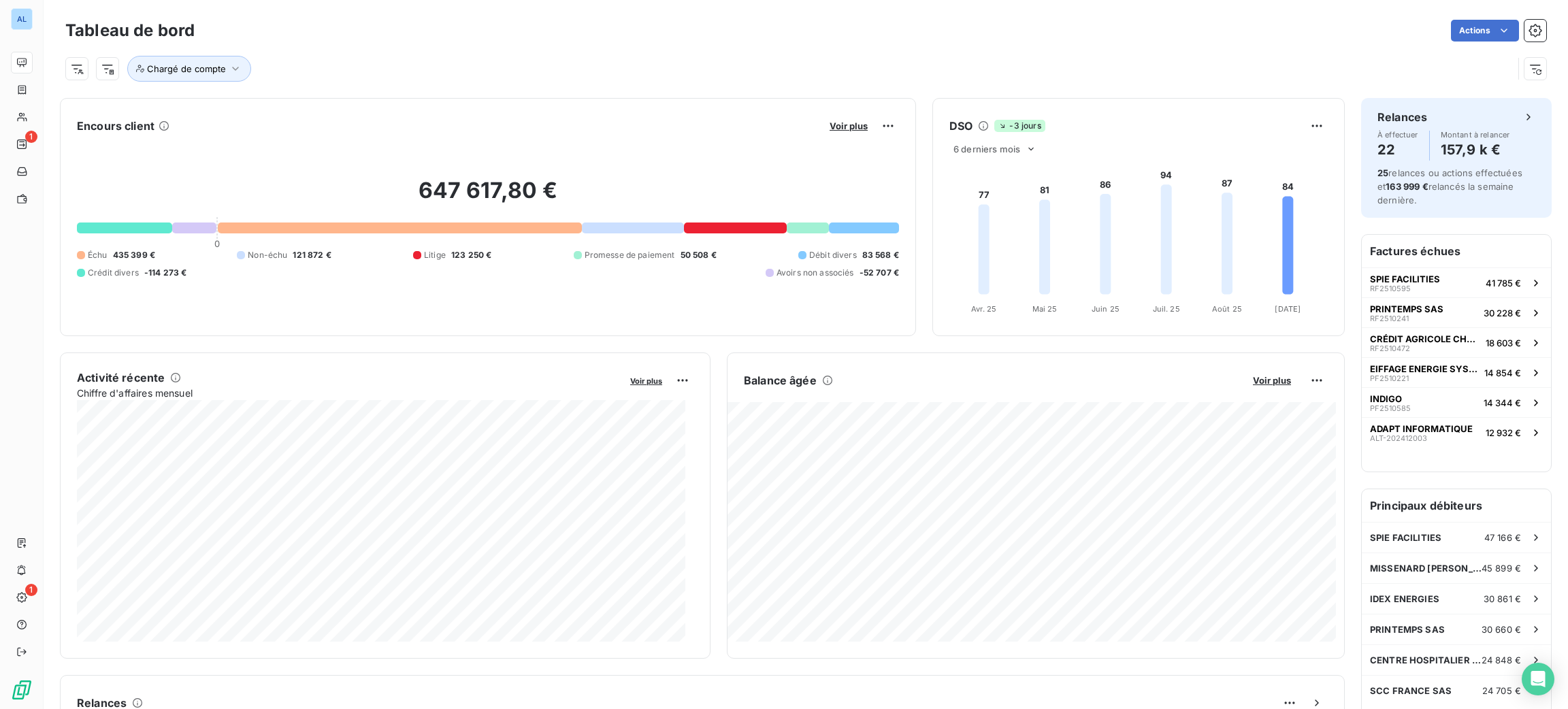
click at [392, 71] on div "Chargé de compte" at bounding box center [789, 68] width 1448 height 26
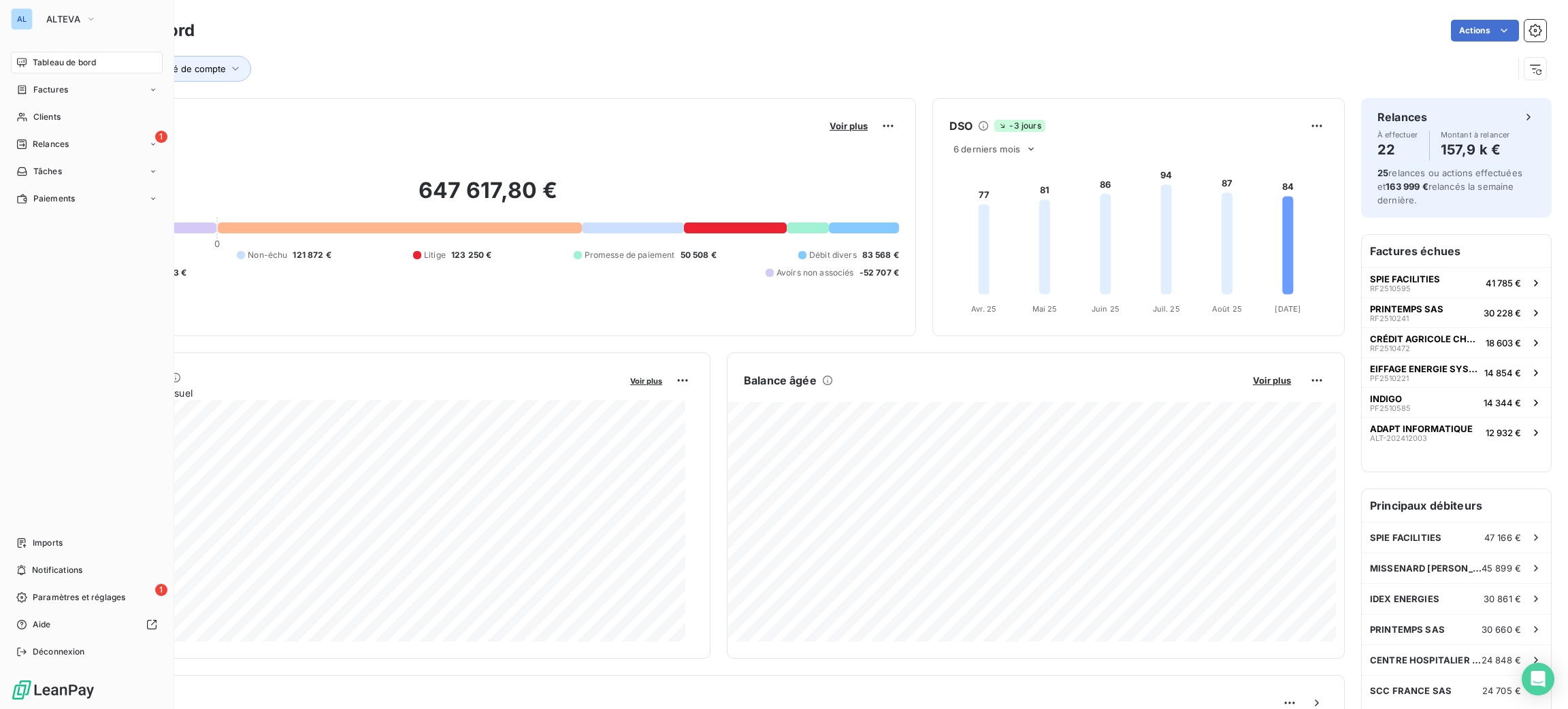
click at [62, 59] on span "Tableau de bord" at bounding box center [64, 62] width 63 height 13
click at [44, 122] on span "Clients" at bounding box center [47, 117] width 27 height 13
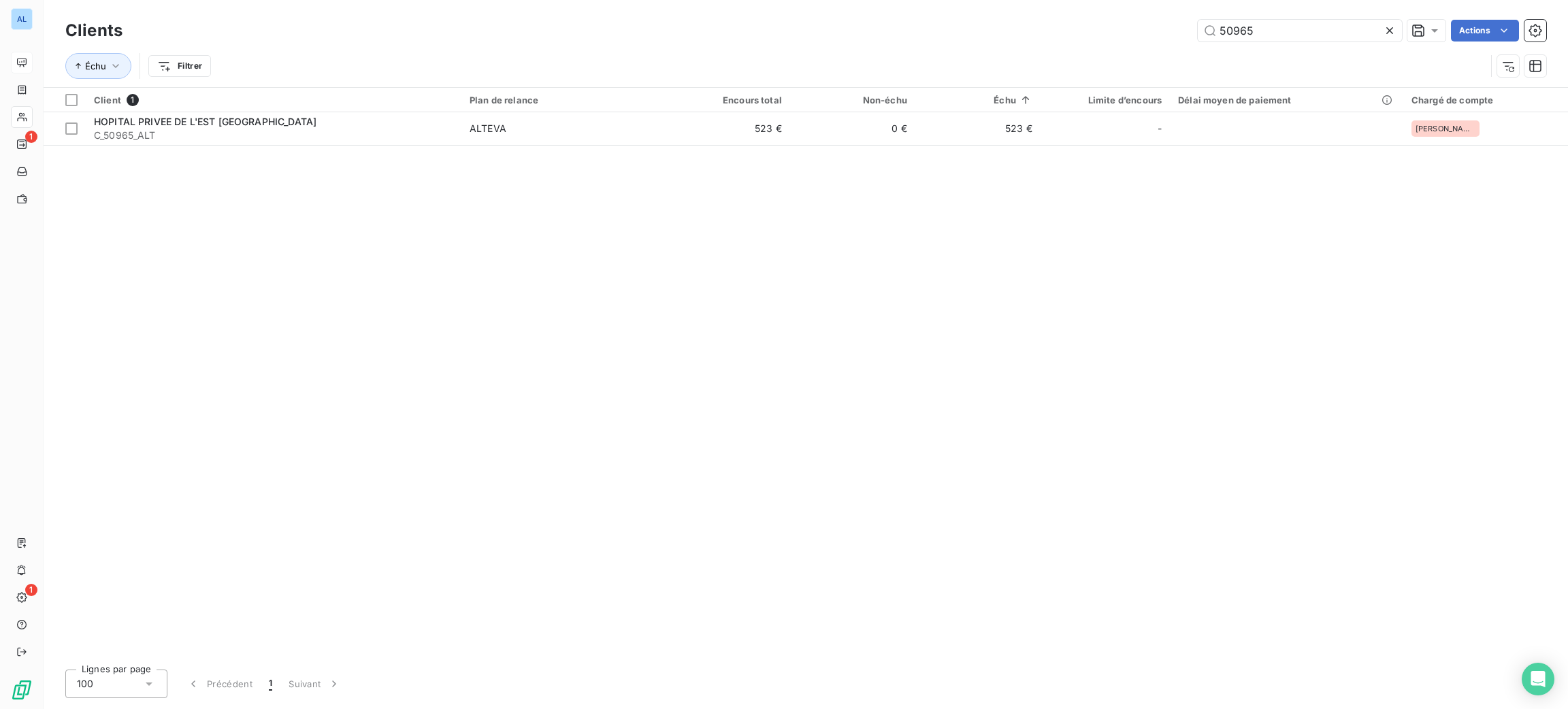
click at [1194, 24] on div "50965 Actions" at bounding box center [842, 30] width 1407 height 22
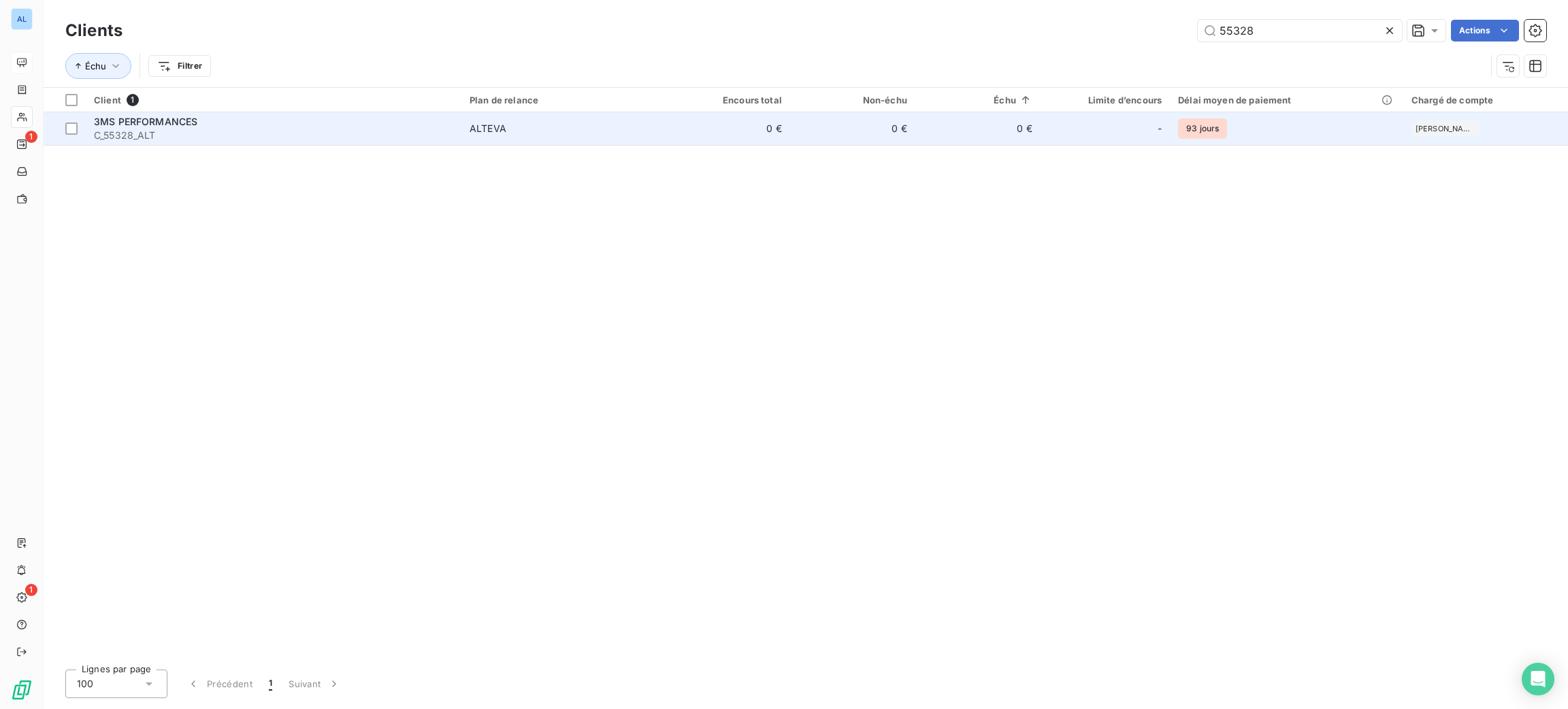
type input "55328"
click at [750, 137] on td "0 €" at bounding box center [728, 128] width 125 height 33
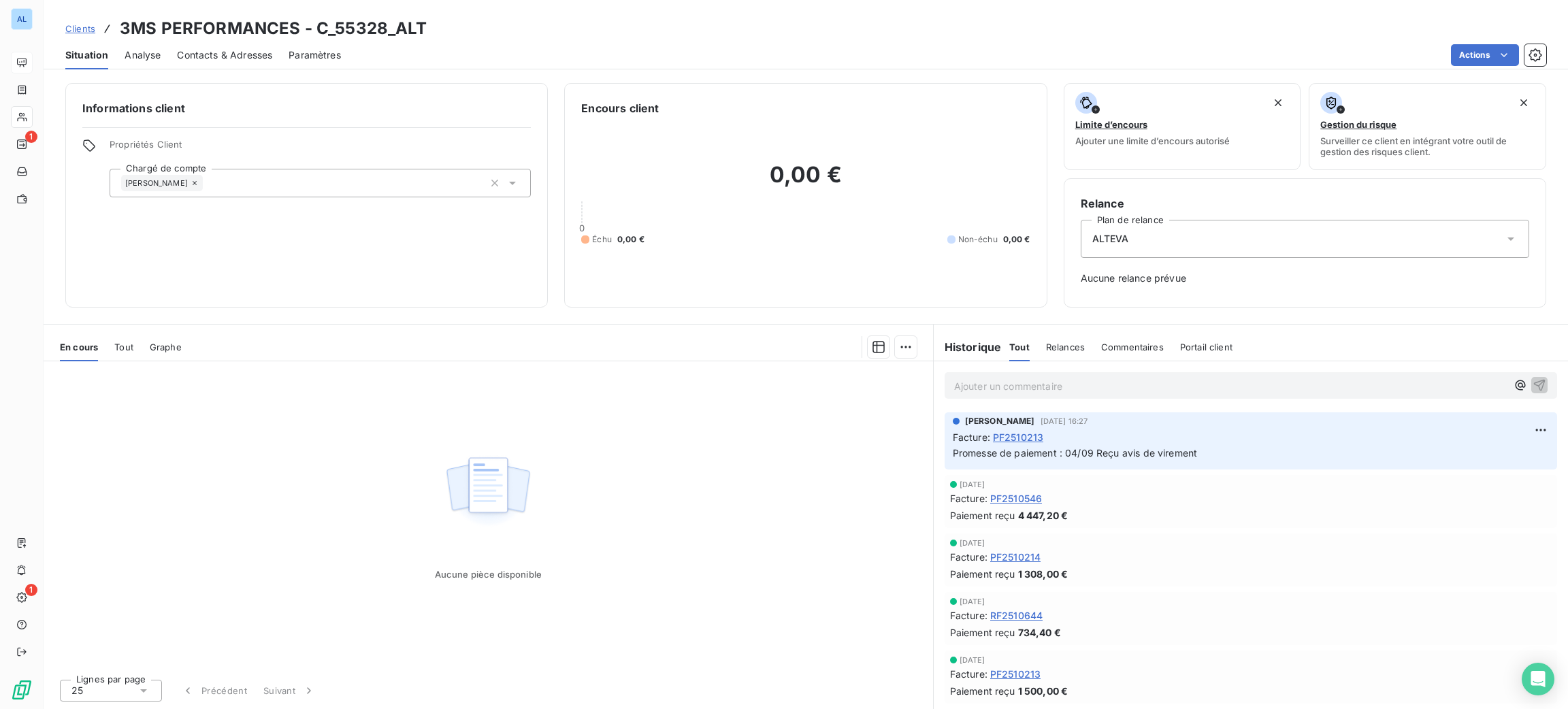
click at [1015, 439] on span "PF2510213" at bounding box center [1018, 437] width 51 height 14
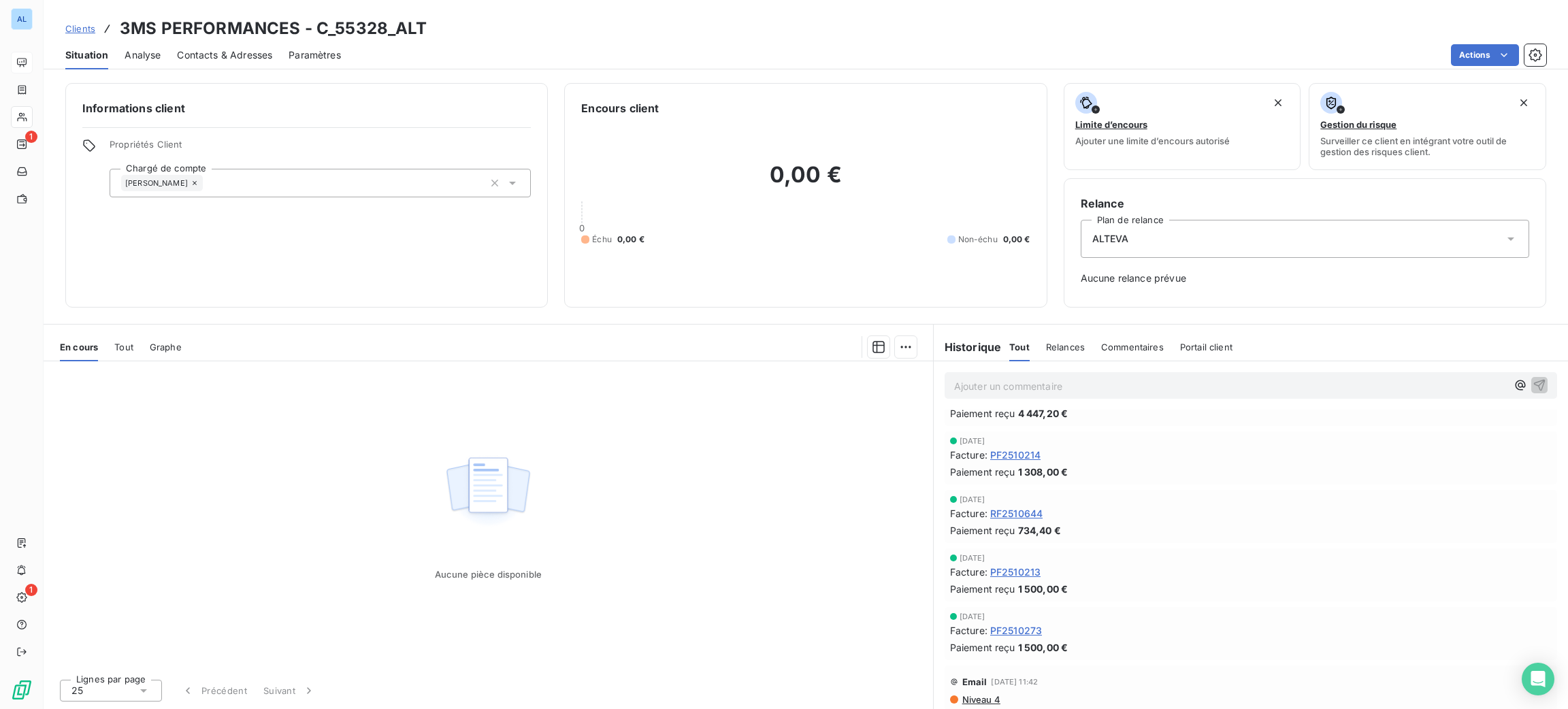
click at [1027, 633] on span "PF2510273" at bounding box center [1016, 630] width 51 height 14
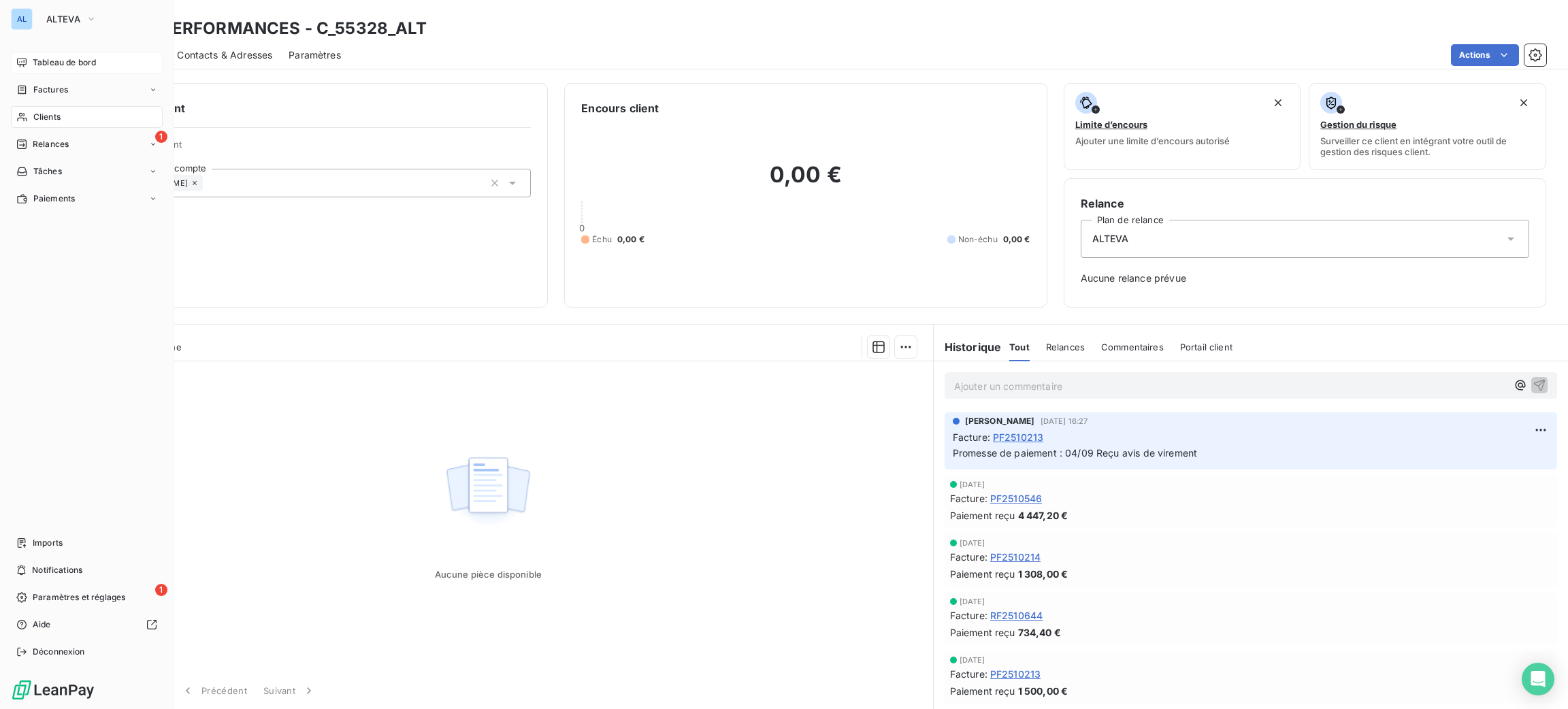
click at [48, 111] on span "Clients" at bounding box center [47, 117] width 27 height 13
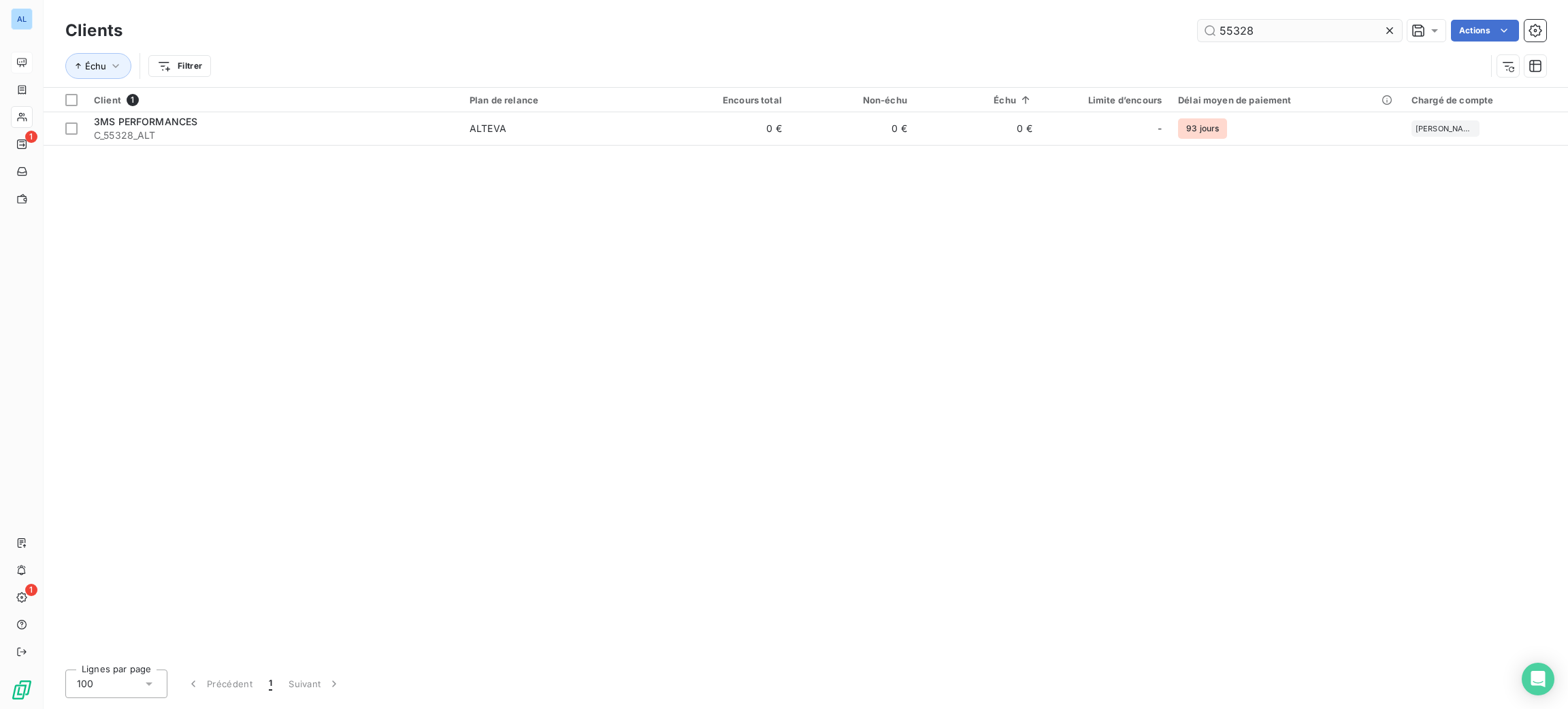
drag, startPoint x: 1276, startPoint y: 33, endPoint x: 1206, endPoint y: 34, distance: 70.0
click at [1213, 36] on input "55328" at bounding box center [1300, 30] width 204 height 22
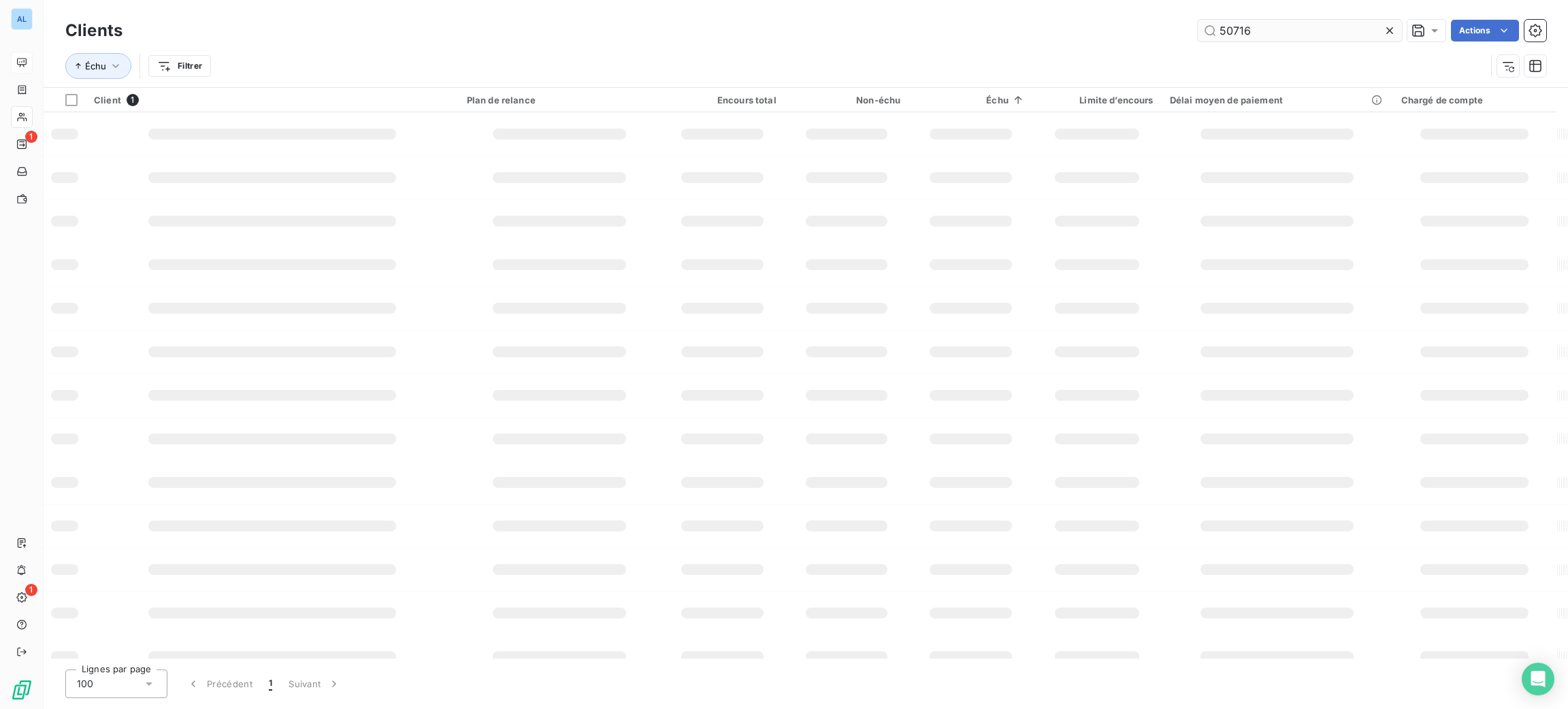
type input "50716"
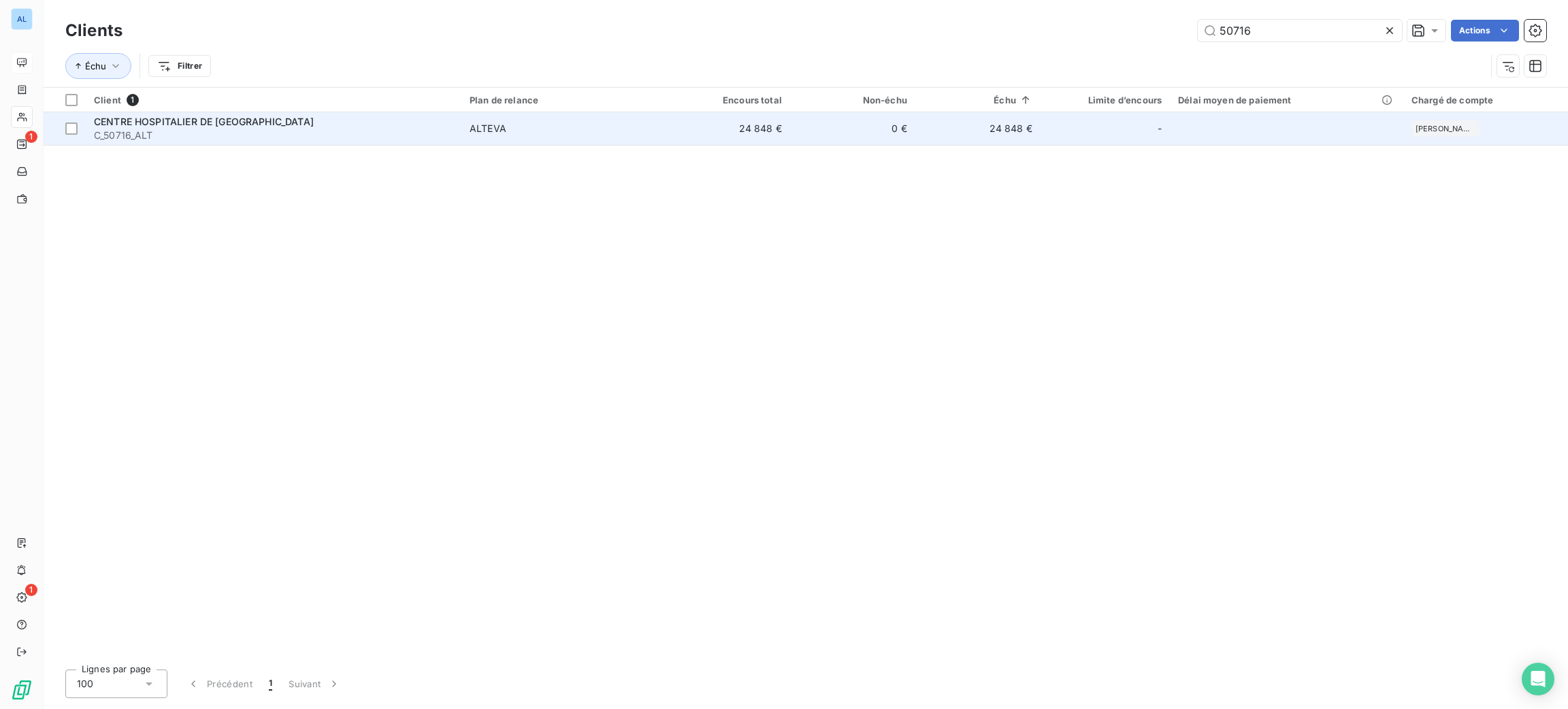
drag, startPoint x: 752, startPoint y: 147, endPoint x: 753, endPoint y: 122, distance: 25.0
click at [752, 140] on div "Client 1 Plan de relance Encours total Non-échu Échu Limite d’encours Délai moy…" at bounding box center [806, 373] width 1524 height 571
click at [755, 126] on td "24 848 €" at bounding box center [728, 128] width 125 height 33
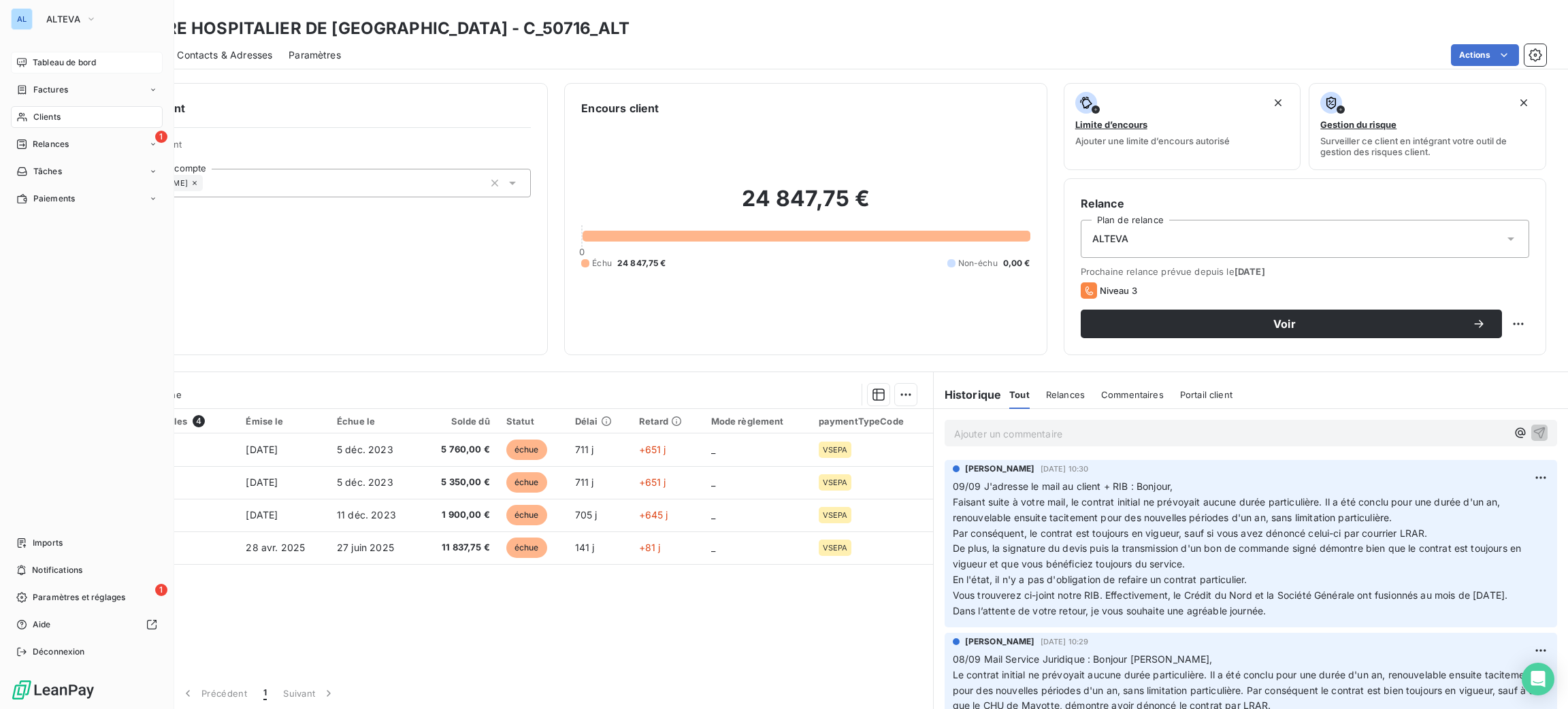
click at [39, 120] on span "Clients" at bounding box center [47, 117] width 27 height 13
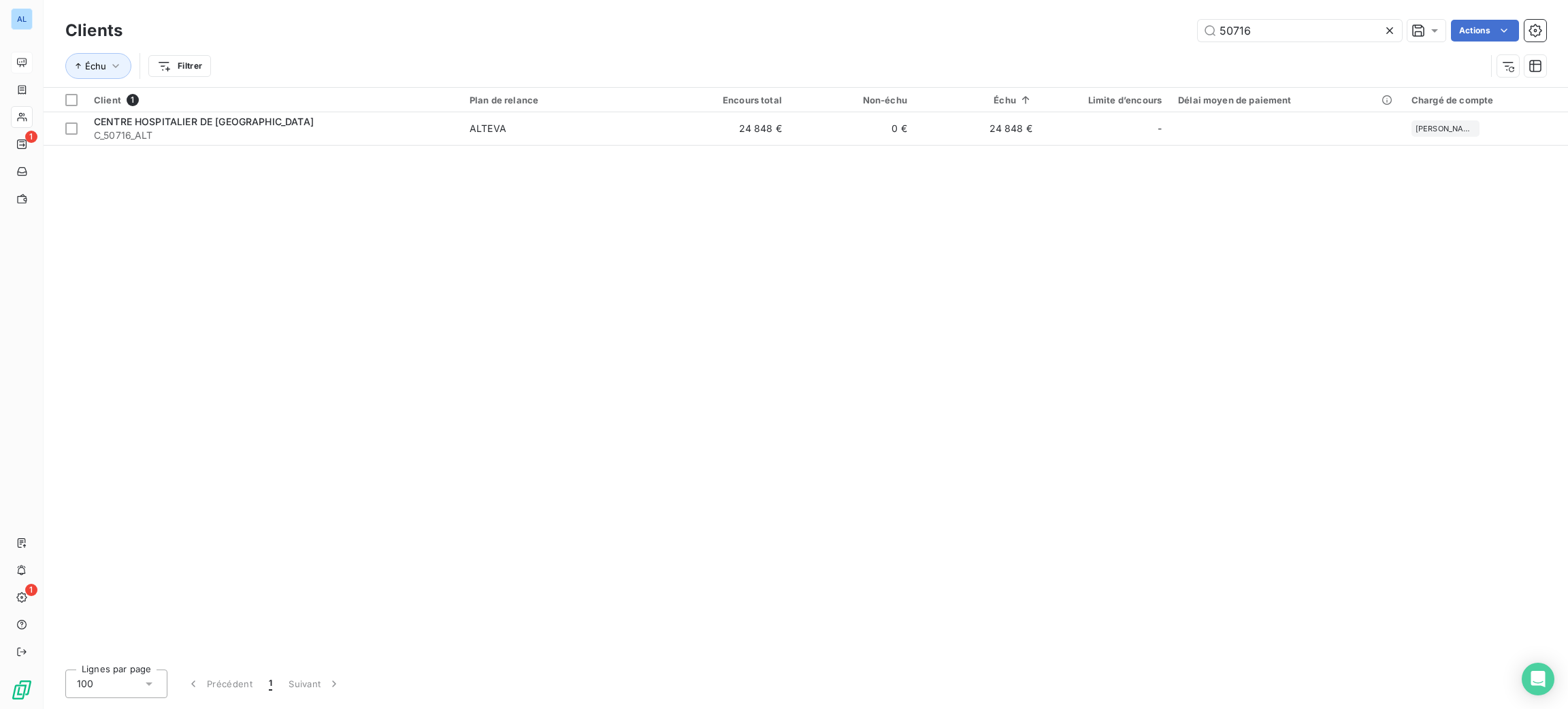
drag, startPoint x: 1273, startPoint y: 38, endPoint x: 1166, endPoint y: 20, distance: 108.5
click at [1181, 22] on div "50716 Actions" at bounding box center [842, 30] width 1407 height 22
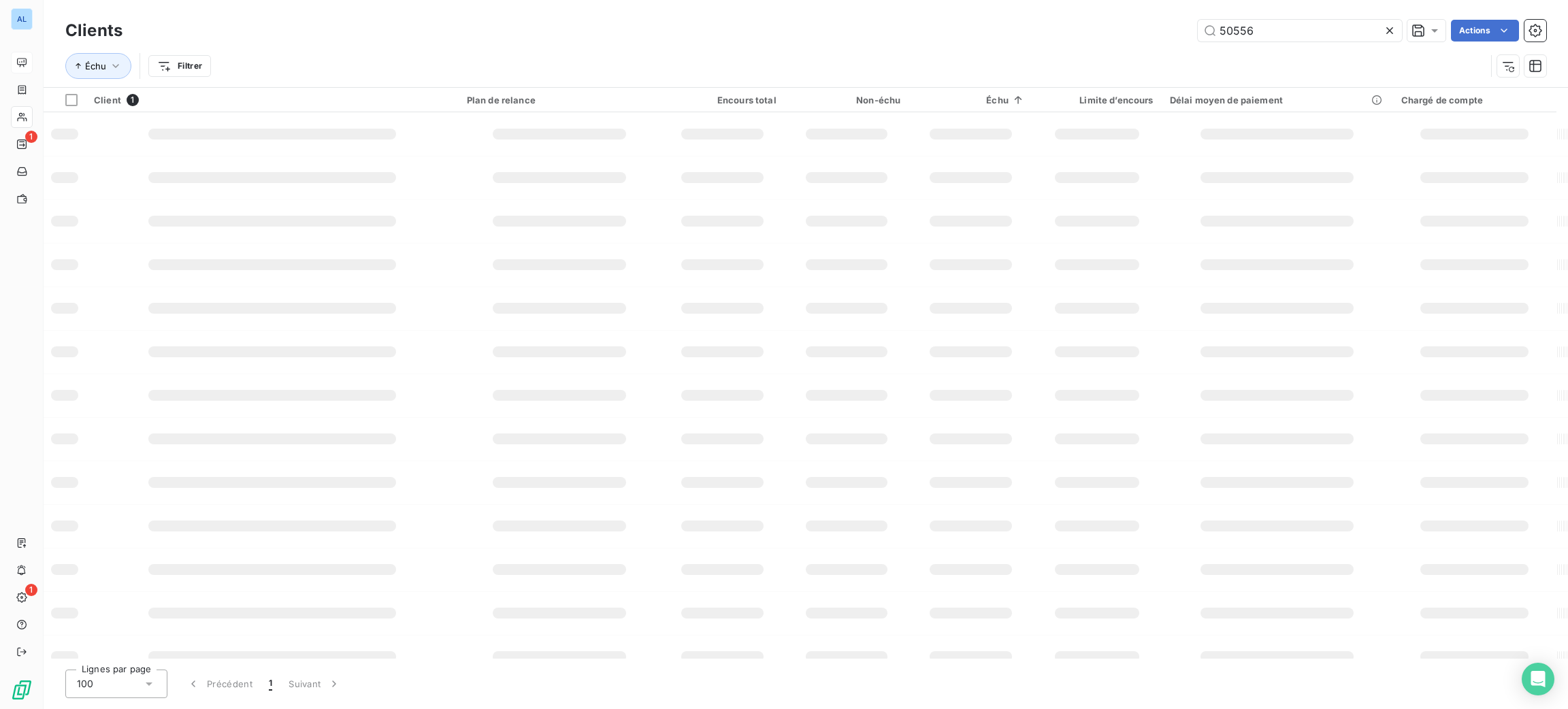
type input "50556"
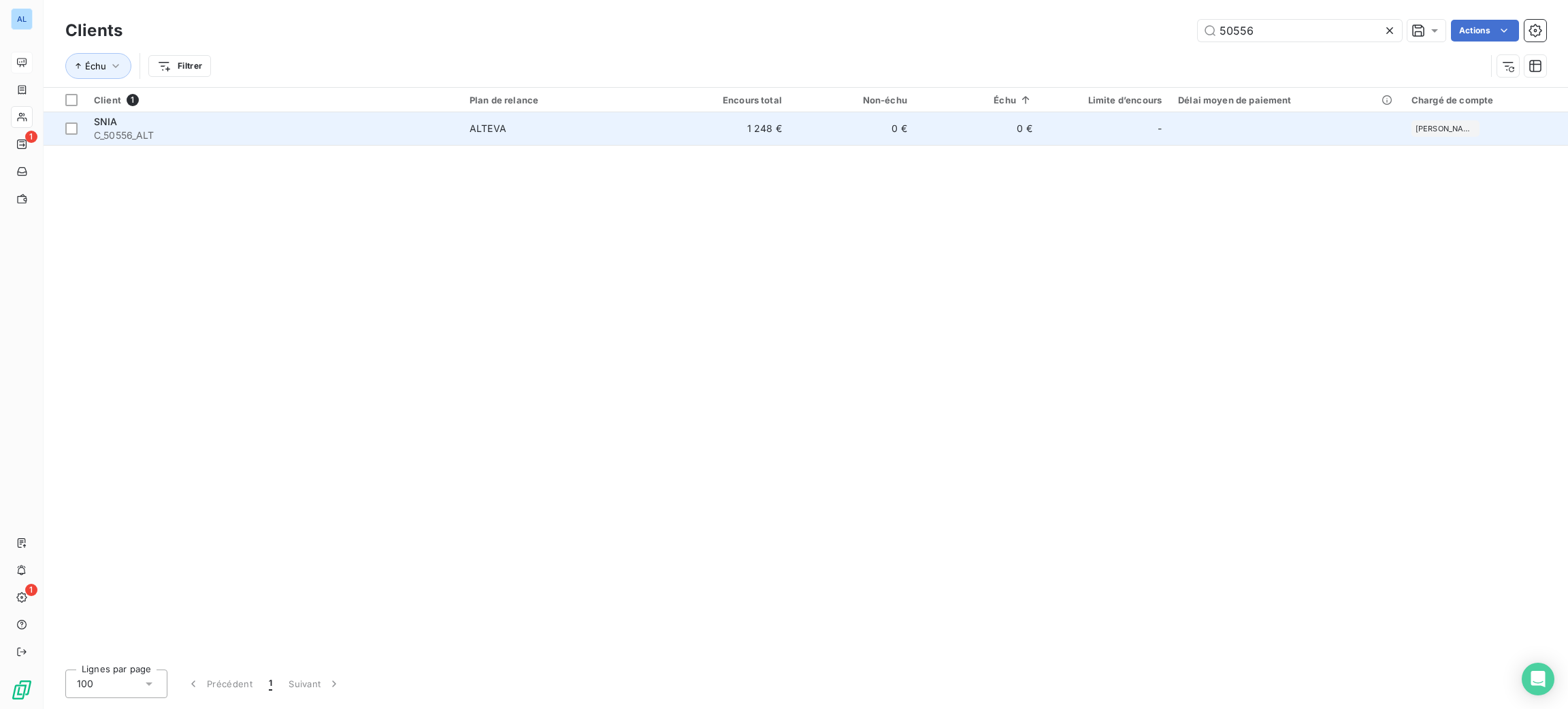
click at [840, 134] on td "0 €" at bounding box center [852, 128] width 125 height 33
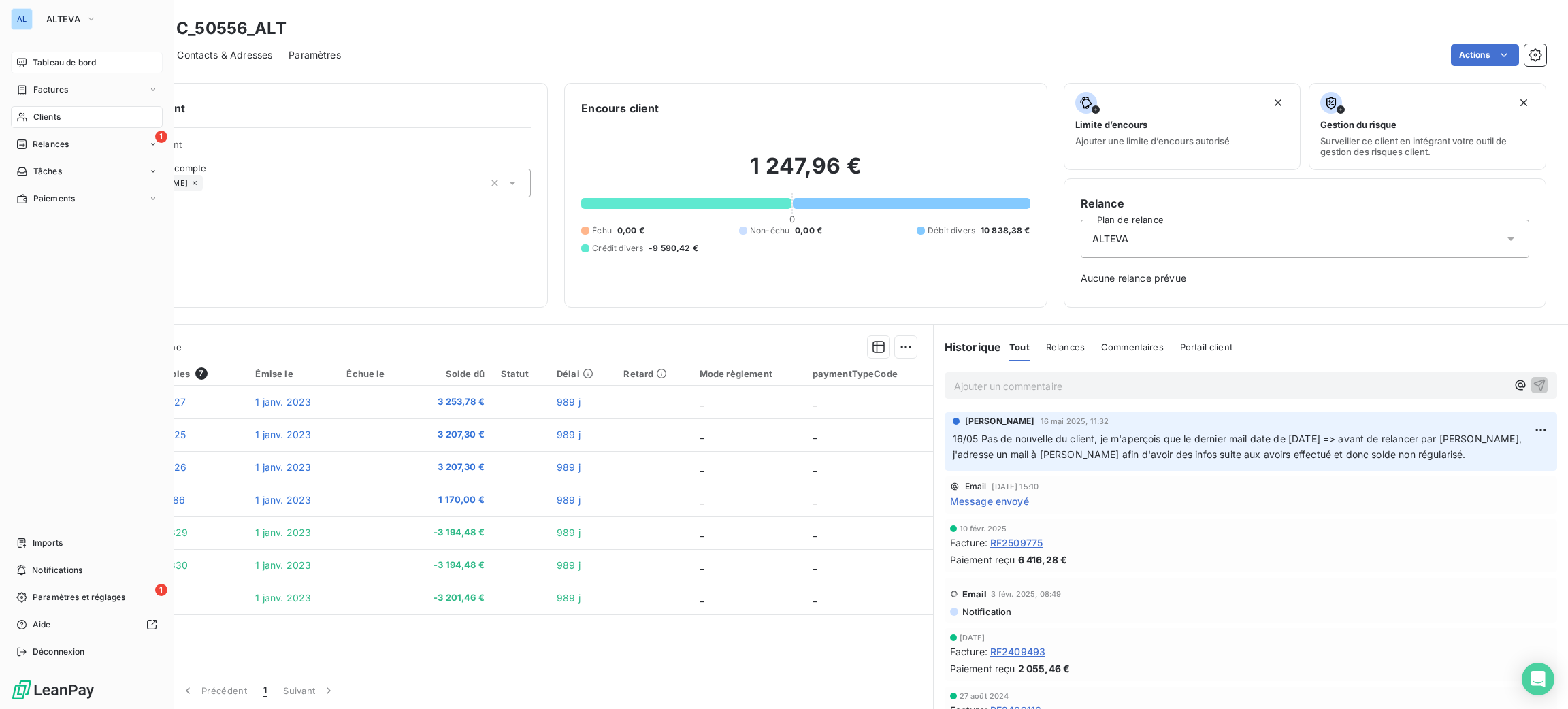
click at [29, 112] on div "Clients" at bounding box center [87, 117] width 152 height 22
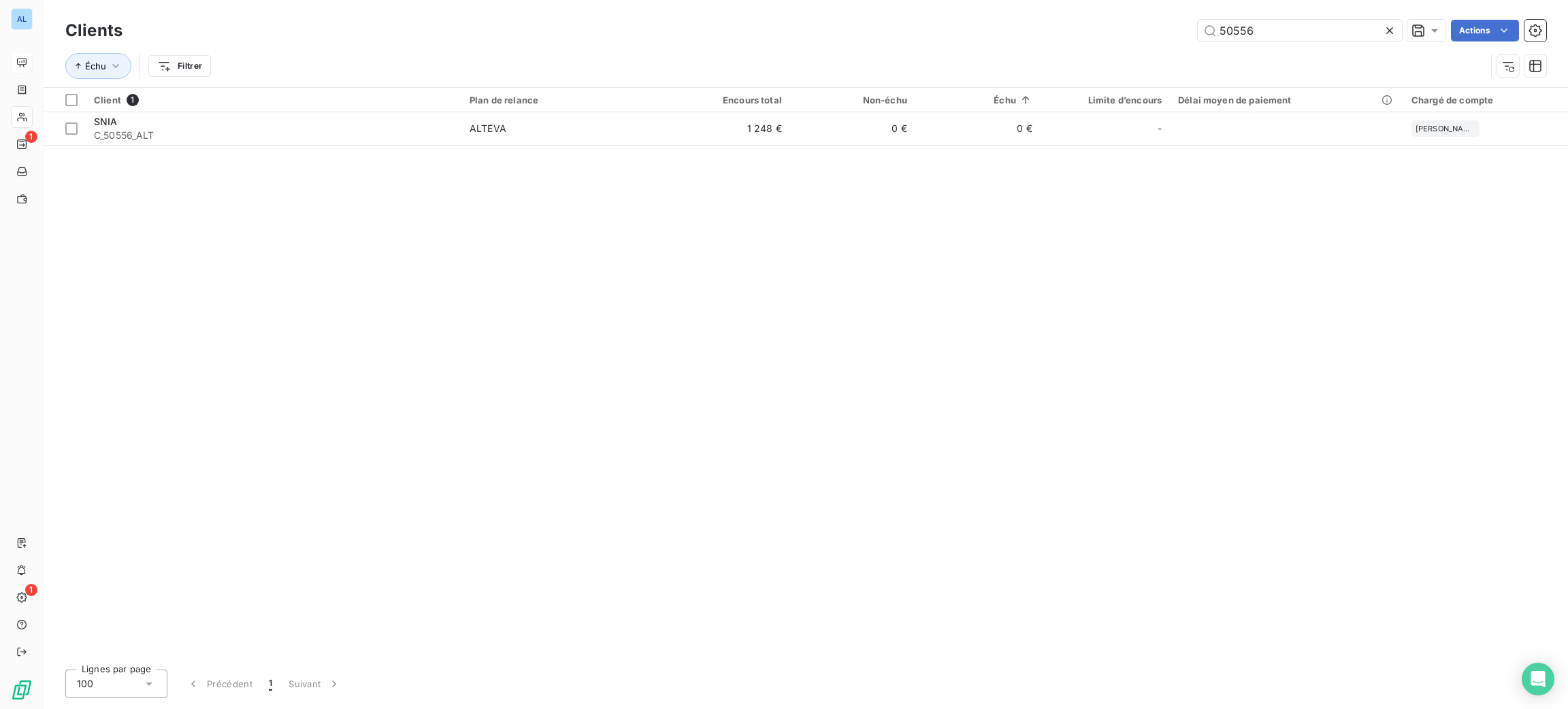
drag, startPoint x: 1281, startPoint y: 27, endPoint x: 1184, endPoint y: 19, distance: 97.3
click at [1198, 22] on input "50556" at bounding box center [1300, 30] width 204 height 22
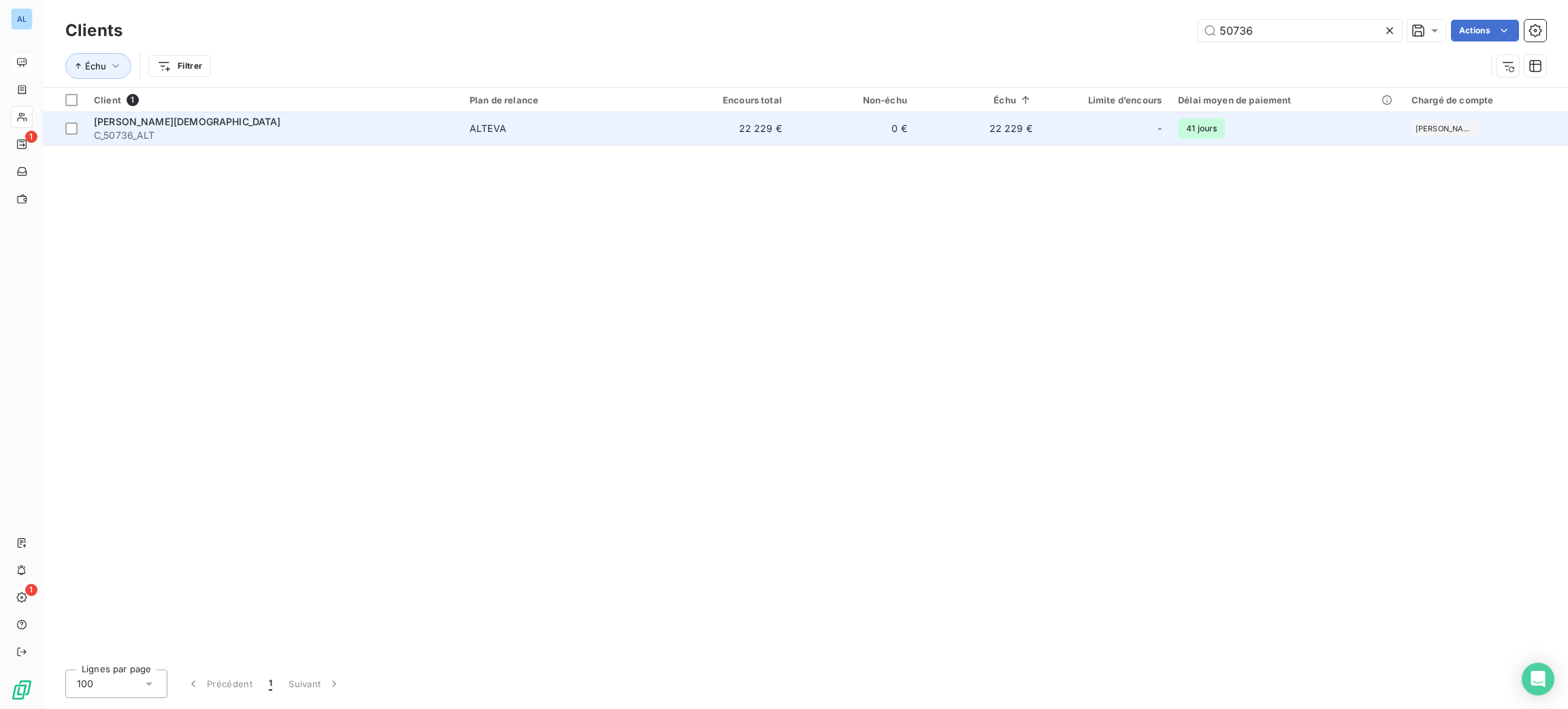
type input "50736"
click at [681, 138] on td "22 229 €" at bounding box center [728, 128] width 125 height 33
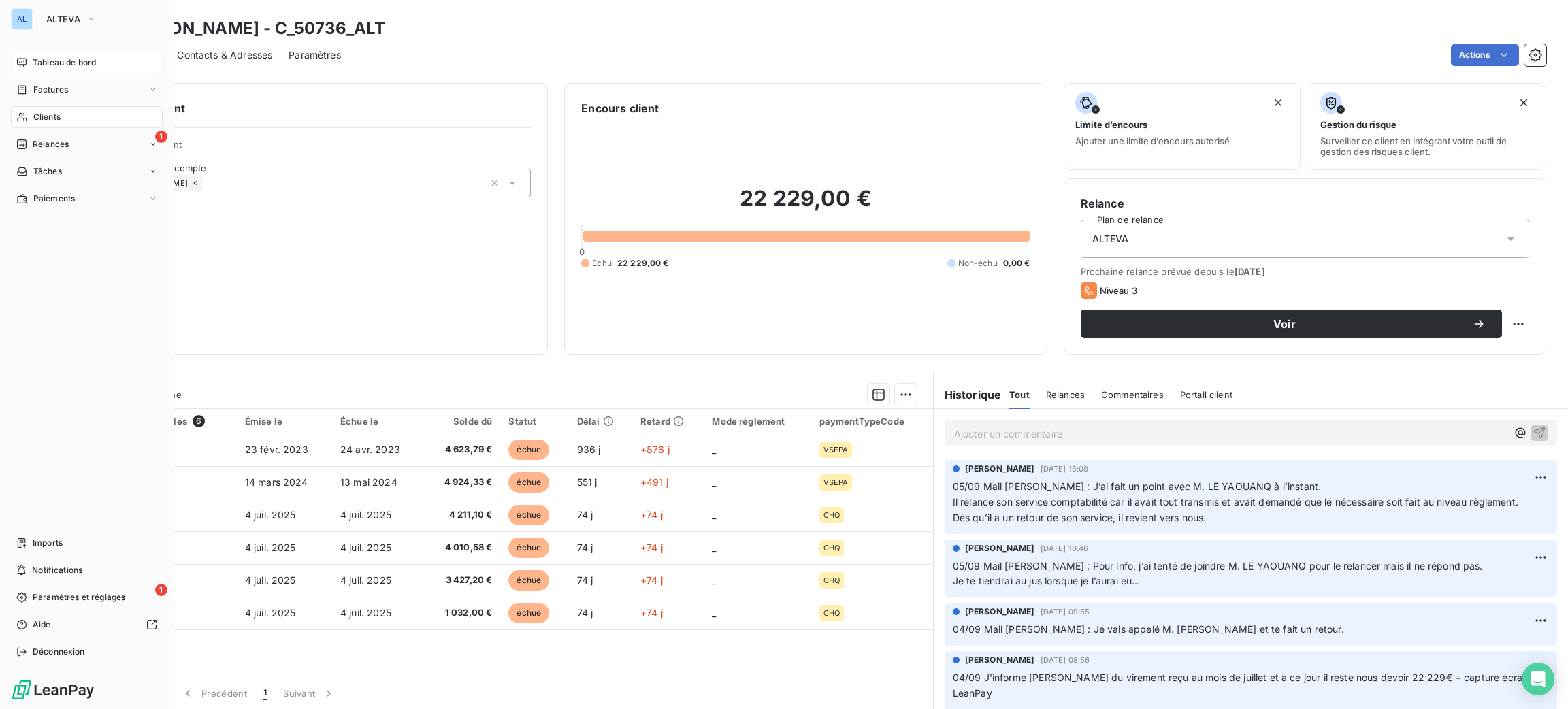
click at [36, 112] on span "Clients" at bounding box center [47, 117] width 27 height 13
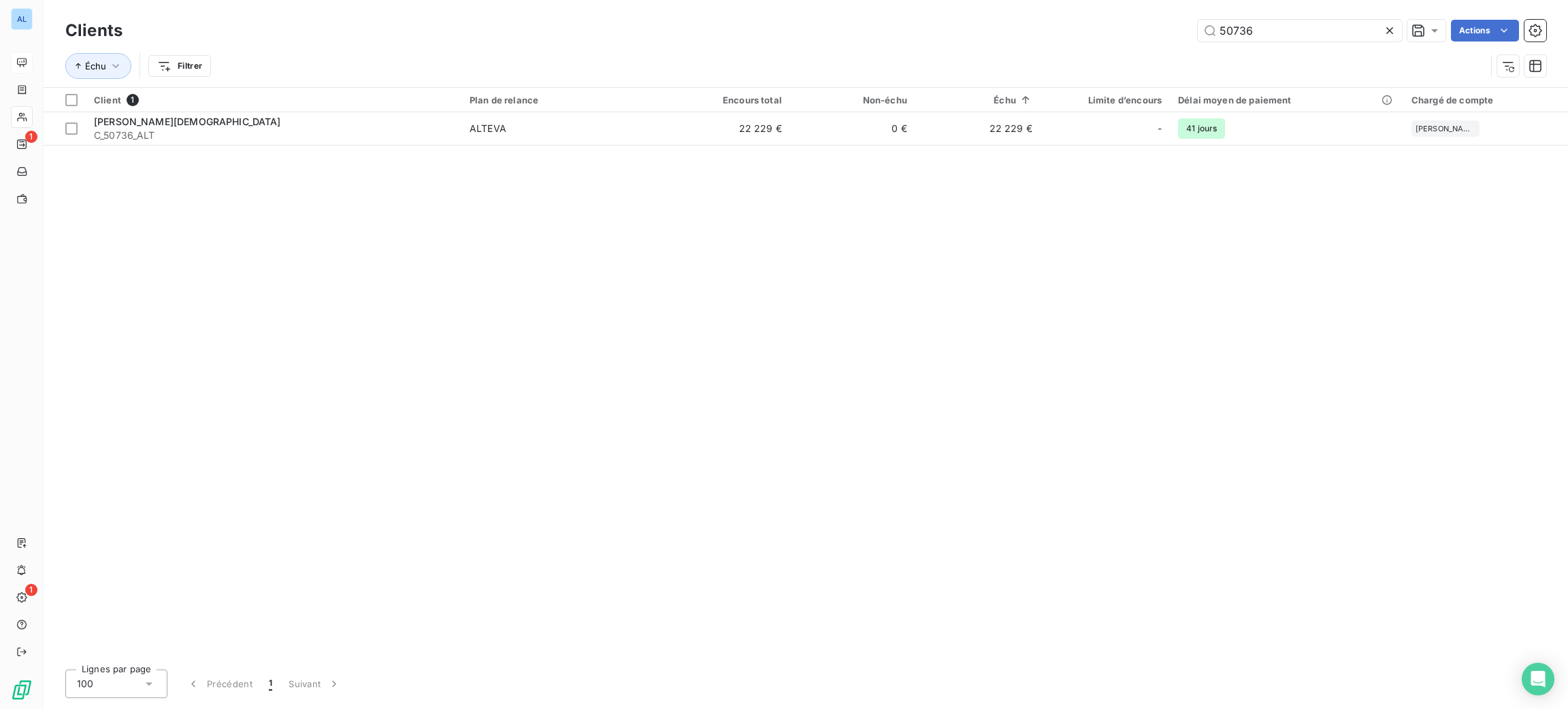
drag, startPoint x: 1295, startPoint y: 19, endPoint x: 1193, endPoint y: 16, distance: 102.0
click at [1197, 18] on div "Clients 50736 Actions" at bounding box center [806, 30] width 1481 height 29
drag, startPoint x: 1192, startPoint y: 23, endPoint x: 1166, endPoint y: 20, distance: 26.2
click at [1171, 20] on div "53266 Actions" at bounding box center [842, 30] width 1407 height 22
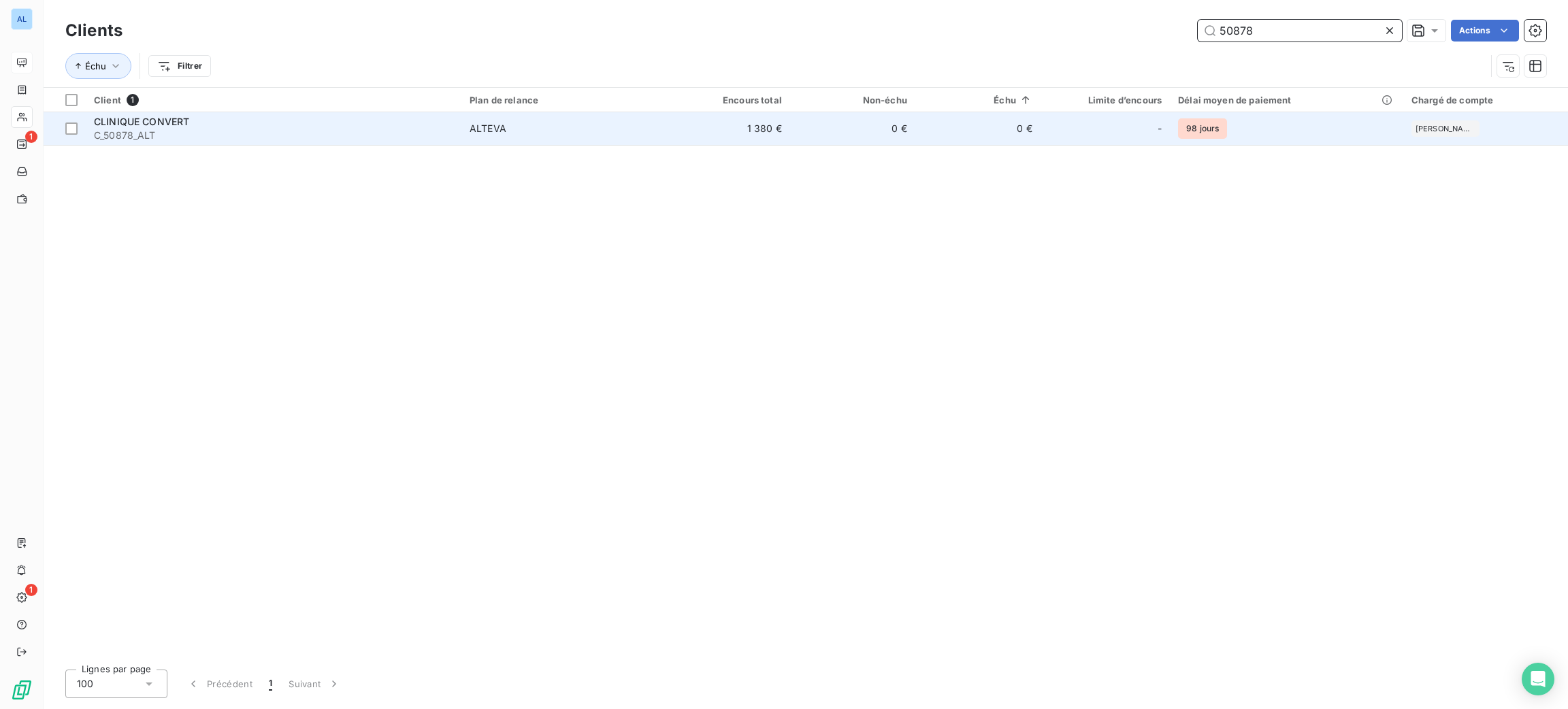
type input "50878"
click at [563, 134] on span "ALTEVA" at bounding box center [563, 129] width 187 height 13
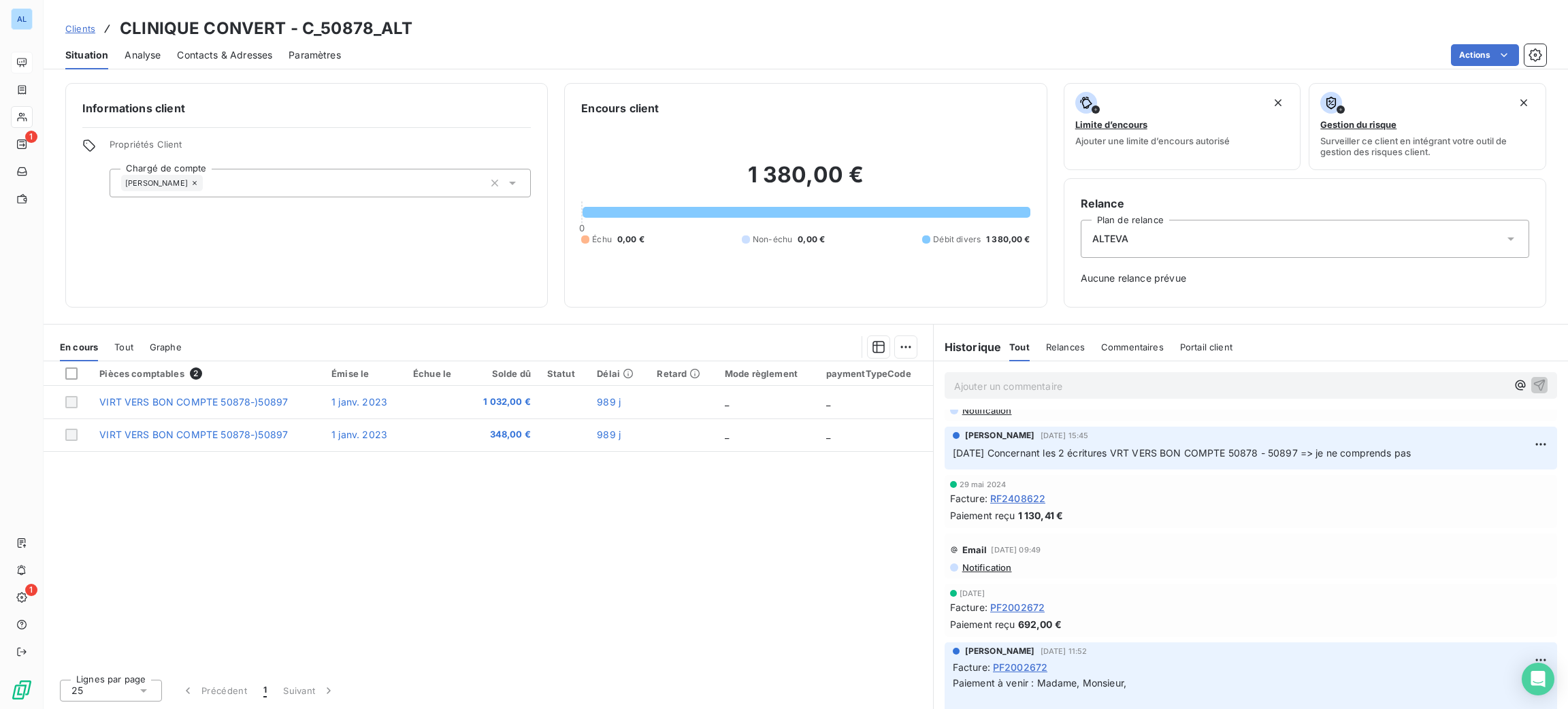
scroll to position [1326, 0]
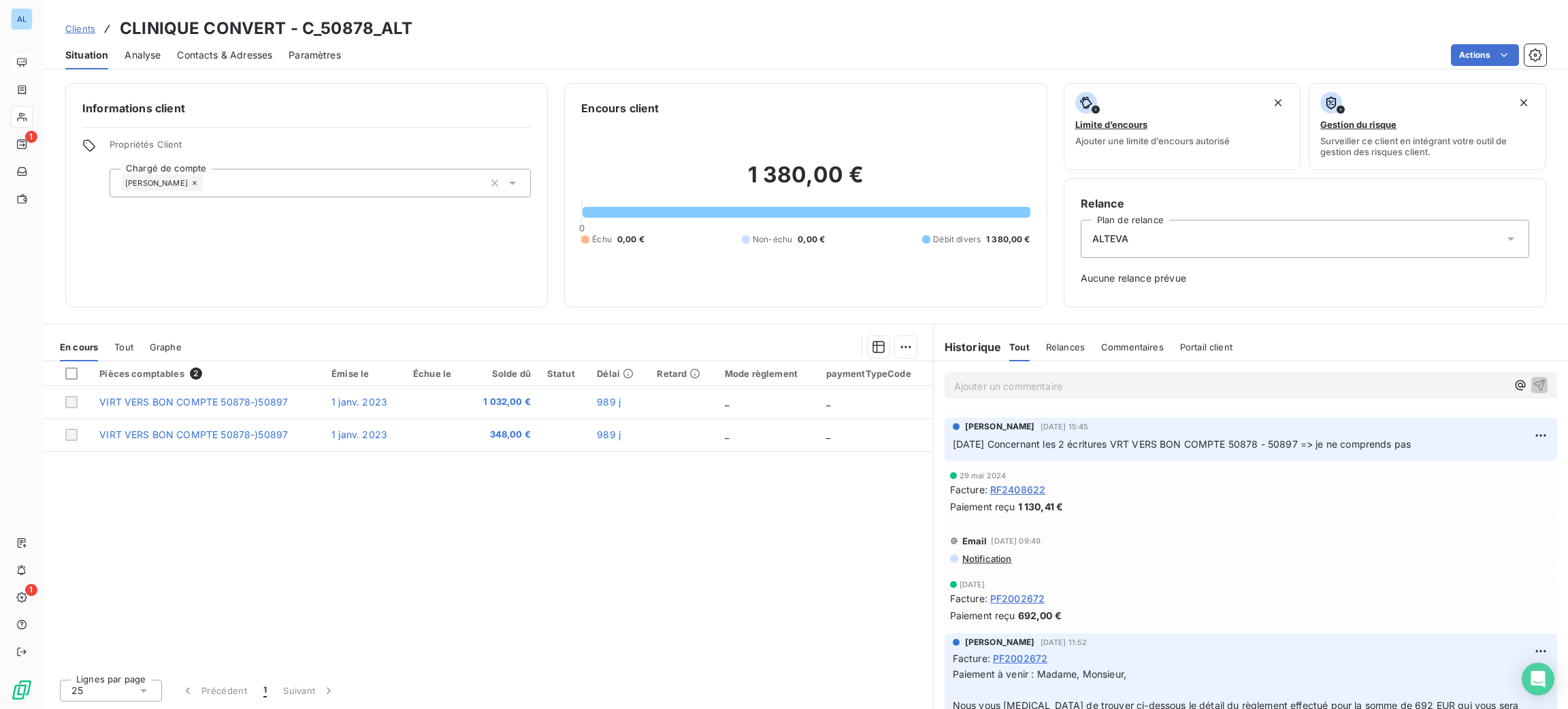
drag, startPoint x: 1432, startPoint y: 477, endPoint x: 1016, endPoint y: 477, distance: 416.0
click at [1005, 452] on p "[DATE] Concernant les 2 écritures VRT VERS BON COMPTE 50878 - 50897 => je ne co…" at bounding box center [1251, 445] width 596 height 16
drag, startPoint x: 1027, startPoint y: 475, endPoint x: 1127, endPoint y: 493, distance: 101.6
click at [1127, 493] on div "[DATE] Facture : RF2408622 Paiement reçu 1 130,41 €" at bounding box center [1251, 493] width 634 height 59
click at [1469, 452] on p "[DATE] Concernant les 2 écritures VRT VERS BON COMPTE 50878 - 50897 => je ne co…" at bounding box center [1251, 445] width 596 height 16
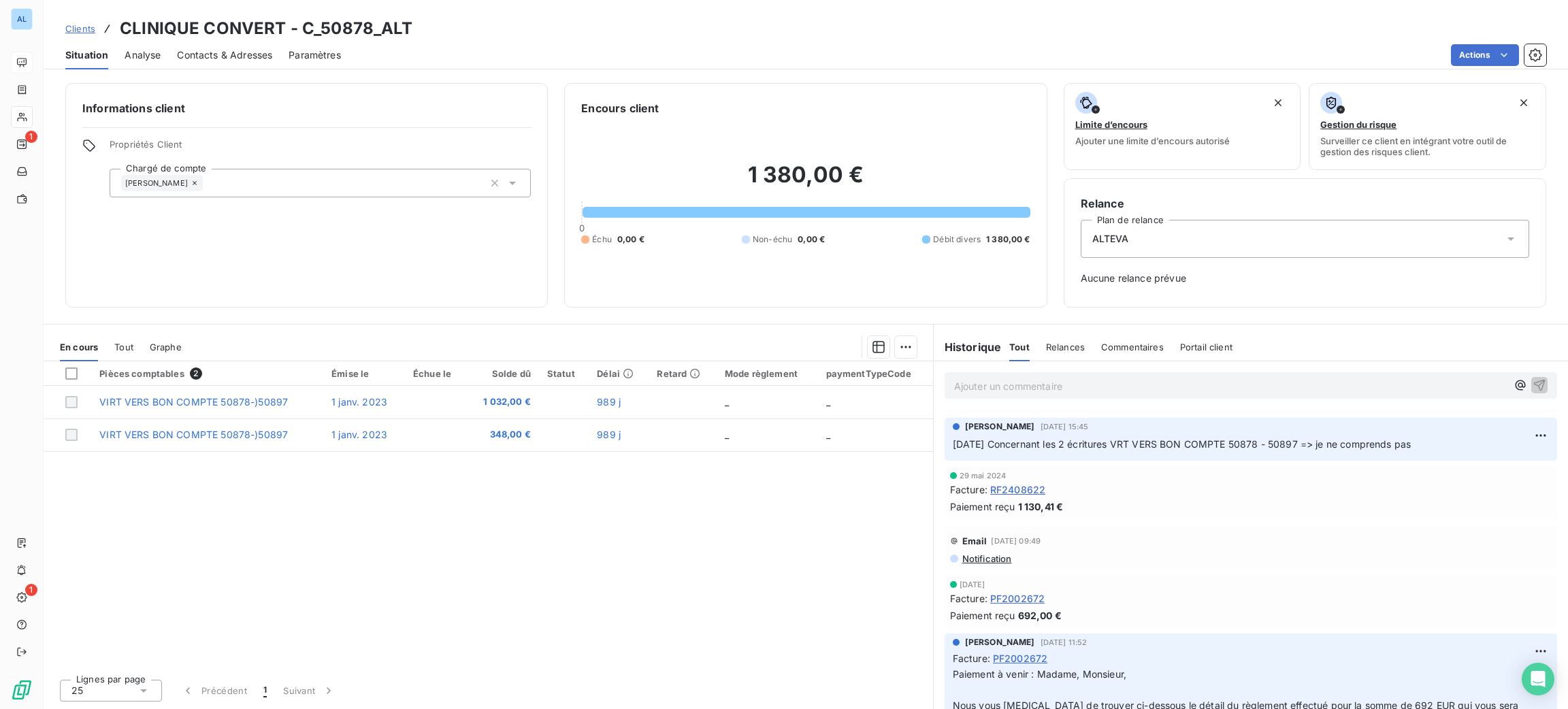
drag, startPoint x: 1453, startPoint y: 476, endPoint x: 995, endPoint y: 477, distance: 458.0
click at [995, 452] on p "[DATE] Concernant les 2 écritures VRT VERS BON COMPTE 50878 - 50897 => je ne co…" at bounding box center [1251, 445] width 596 height 16
copy span "Concernant les 2 écritures VRT VERS BON COMPTE 50878 - 50897 => je ne comprends…"
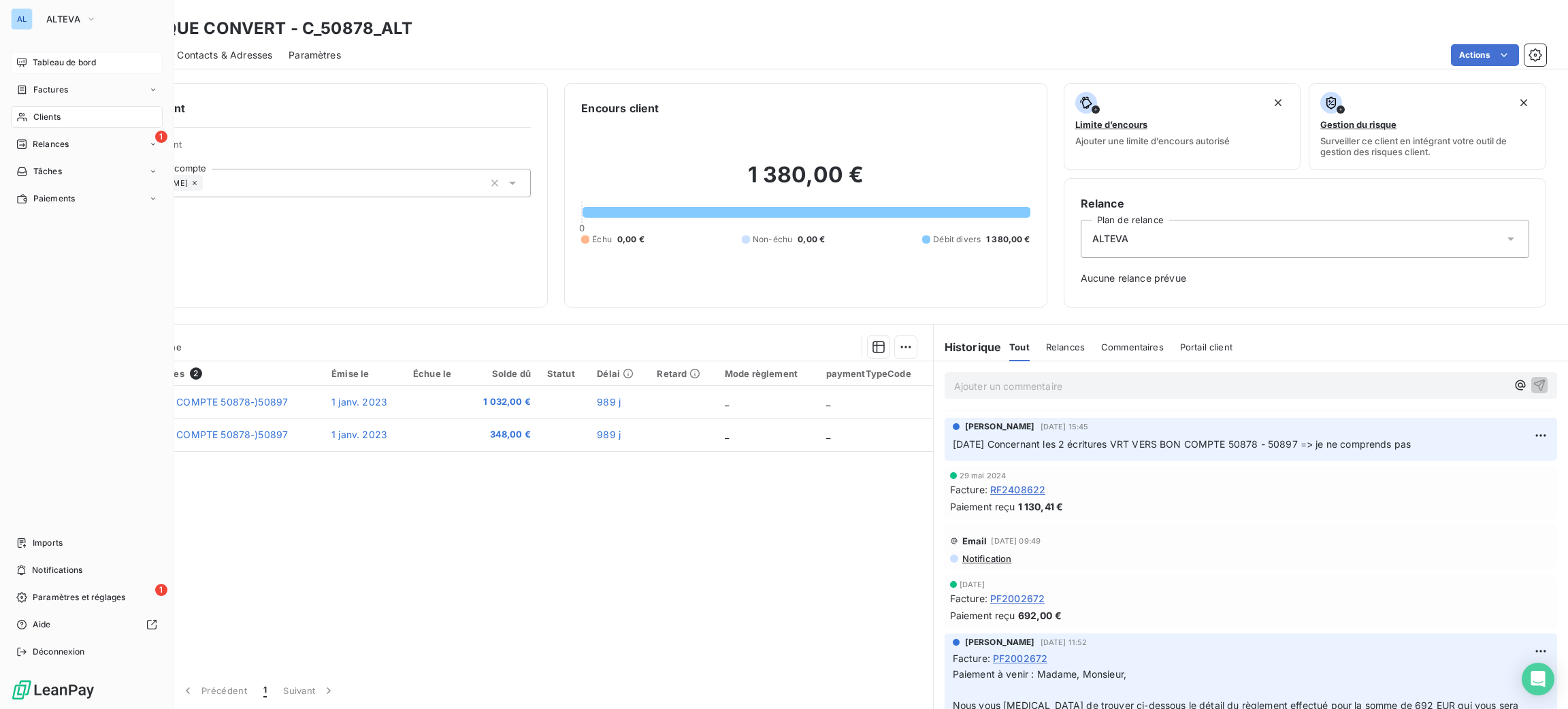
click at [31, 114] on div "Clients" at bounding box center [87, 117] width 152 height 22
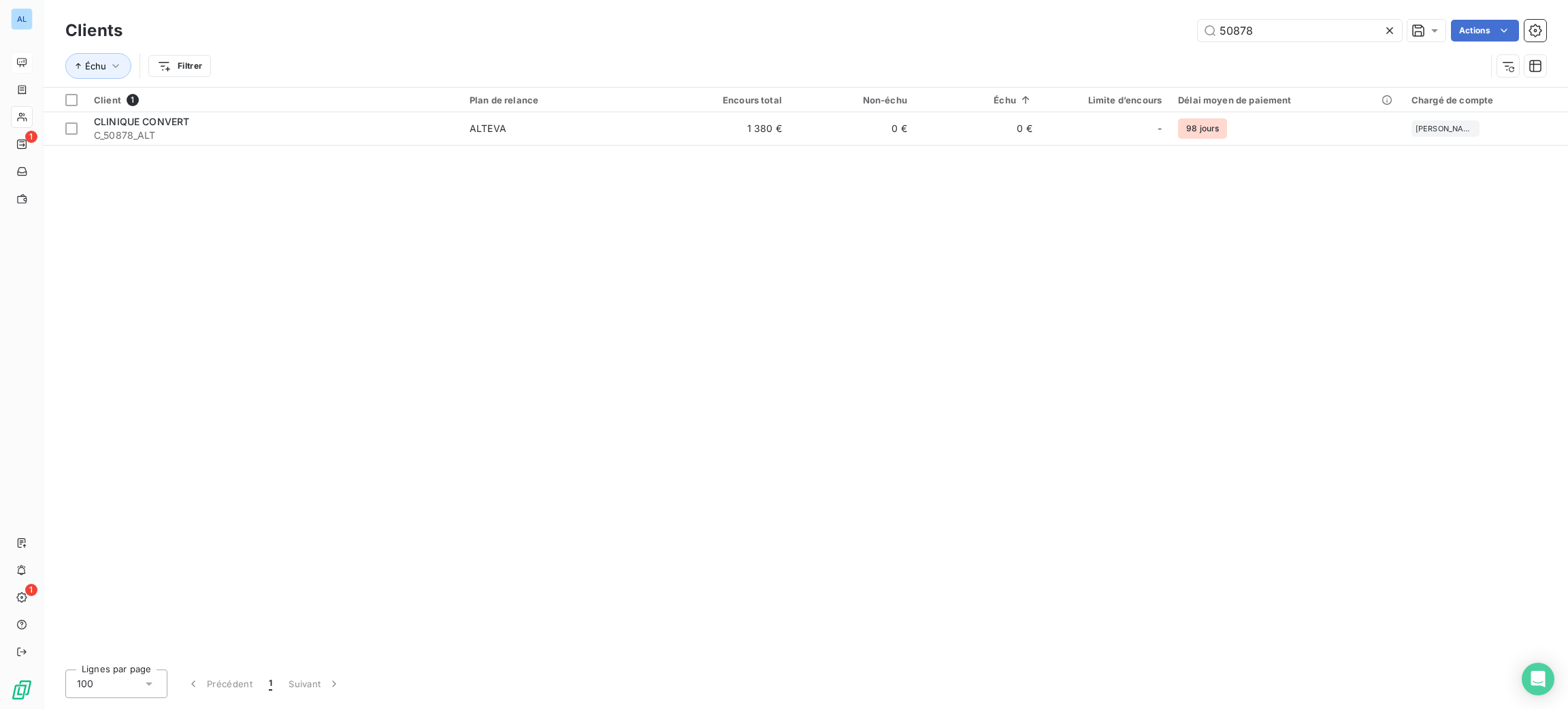
drag, startPoint x: 1293, startPoint y: 28, endPoint x: 1145, endPoint y: 26, distance: 148.0
click at [1224, 23] on input "50878" at bounding box center [1300, 30] width 204 height 22
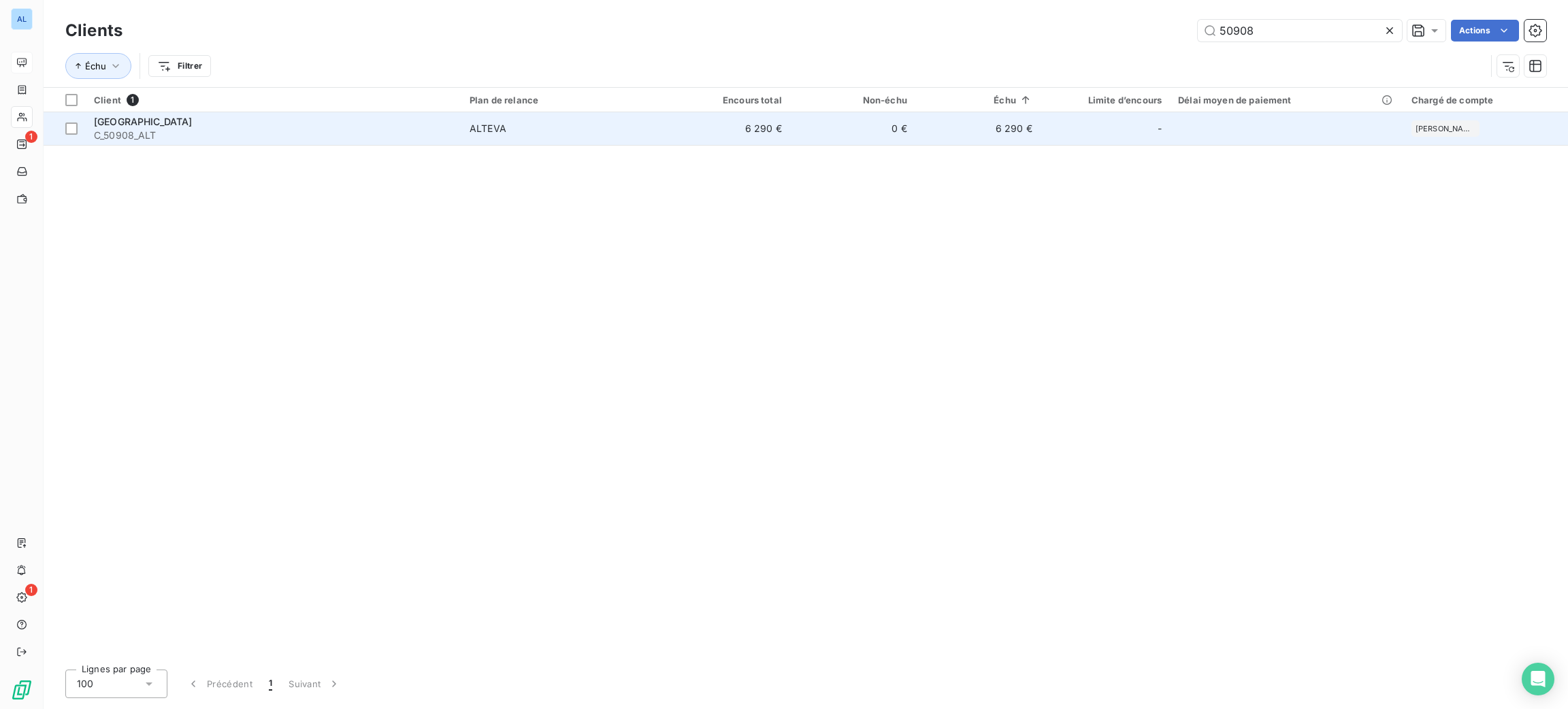
type input "50908"
click at [647, 125] on span "ALTEVA" at bounding box center [563, 129] width 187 height 13
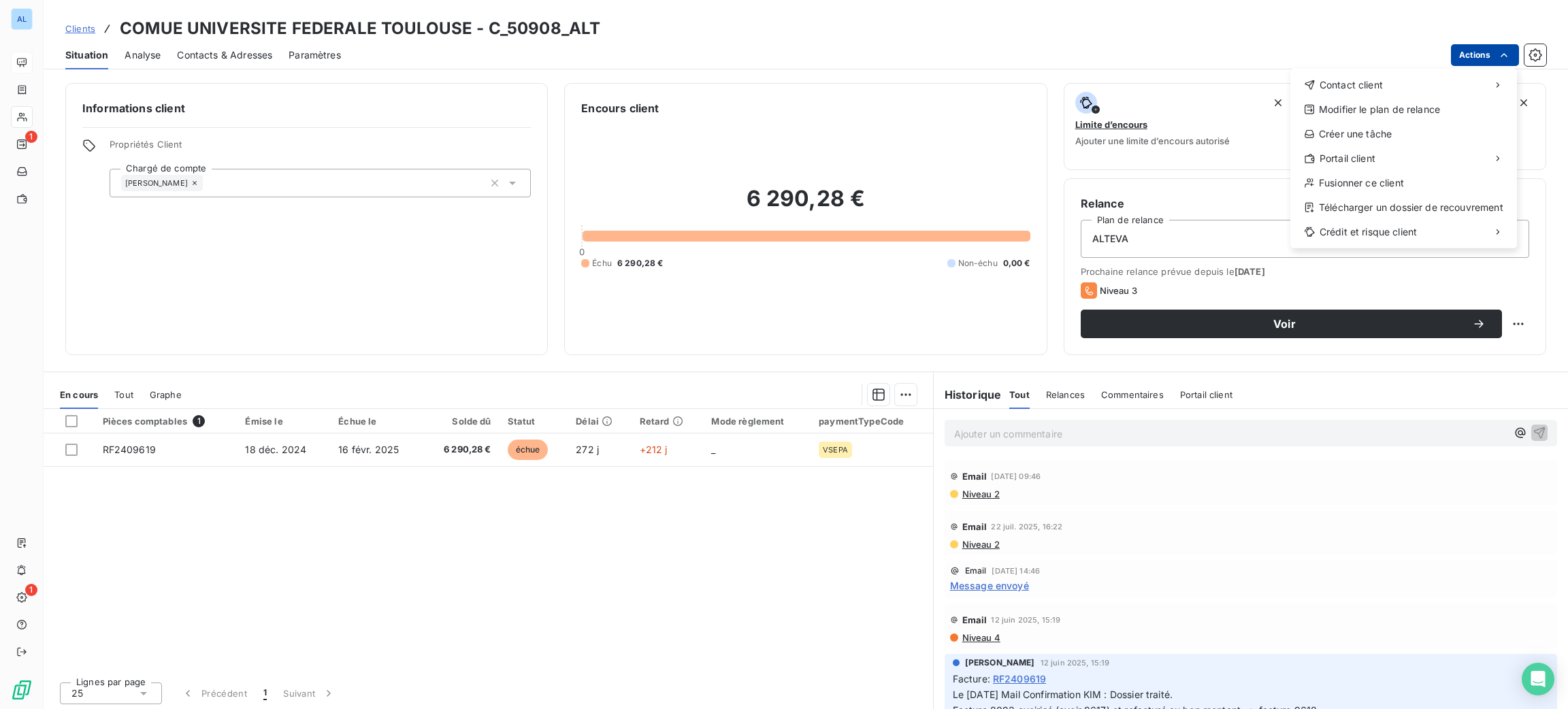
click at [1474, 53] on html "AL 1 1 Clients COMUE UNIVERSITE FEDERALE TOULOUSE - C_50908_ALT Situation Analy…" at bounding box center [784, 354] width 1568 height 709
click at [1219, 94] on div "Envoyer un email" at bounding box center [1188, 91] width 183 height 22
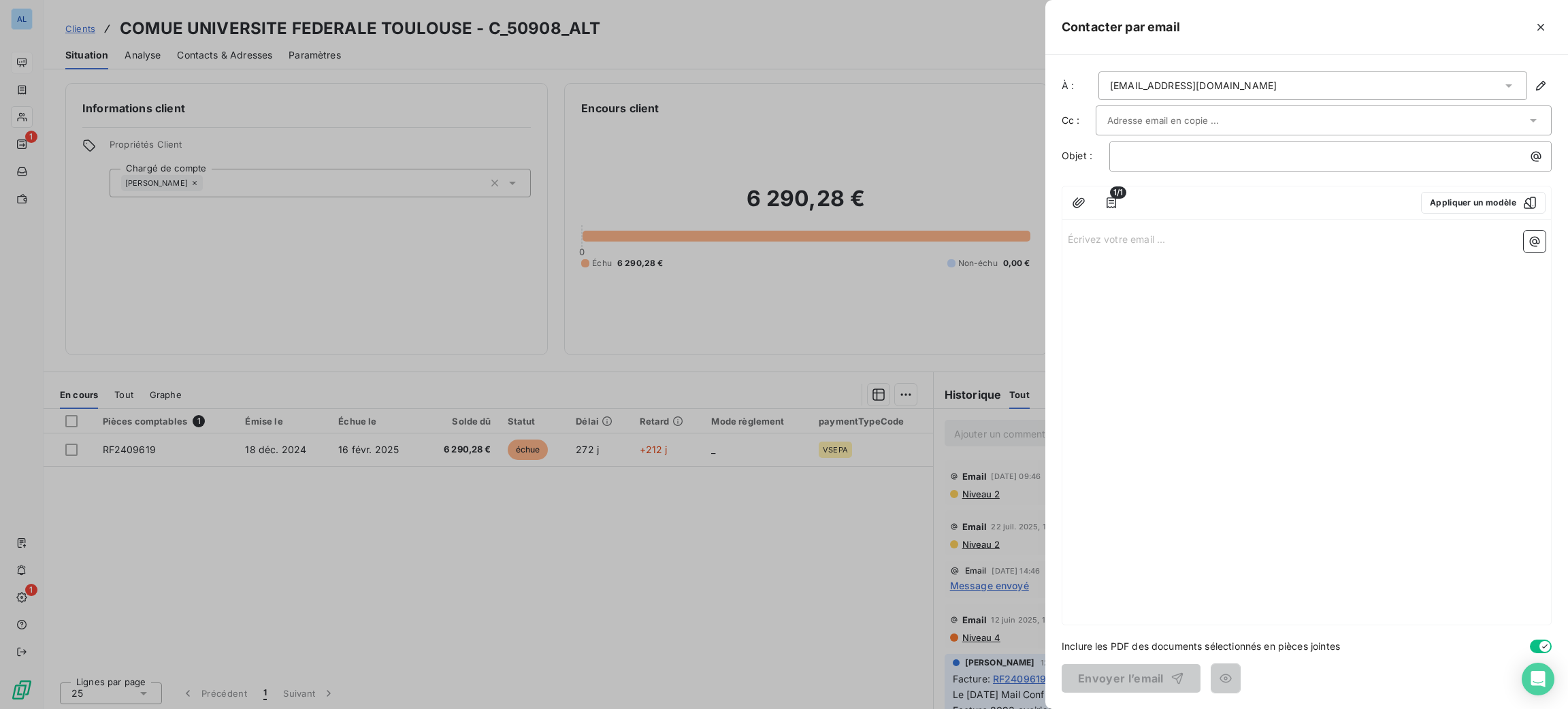
click at [1454, 191] on div "1/1 Appliquer un modèle" at bounding box center [1307, 203] width 488 height 34
click at [1455, 197] on button "Appliquer un modèle" at bounding box center [1484, 203] width 125 height 22
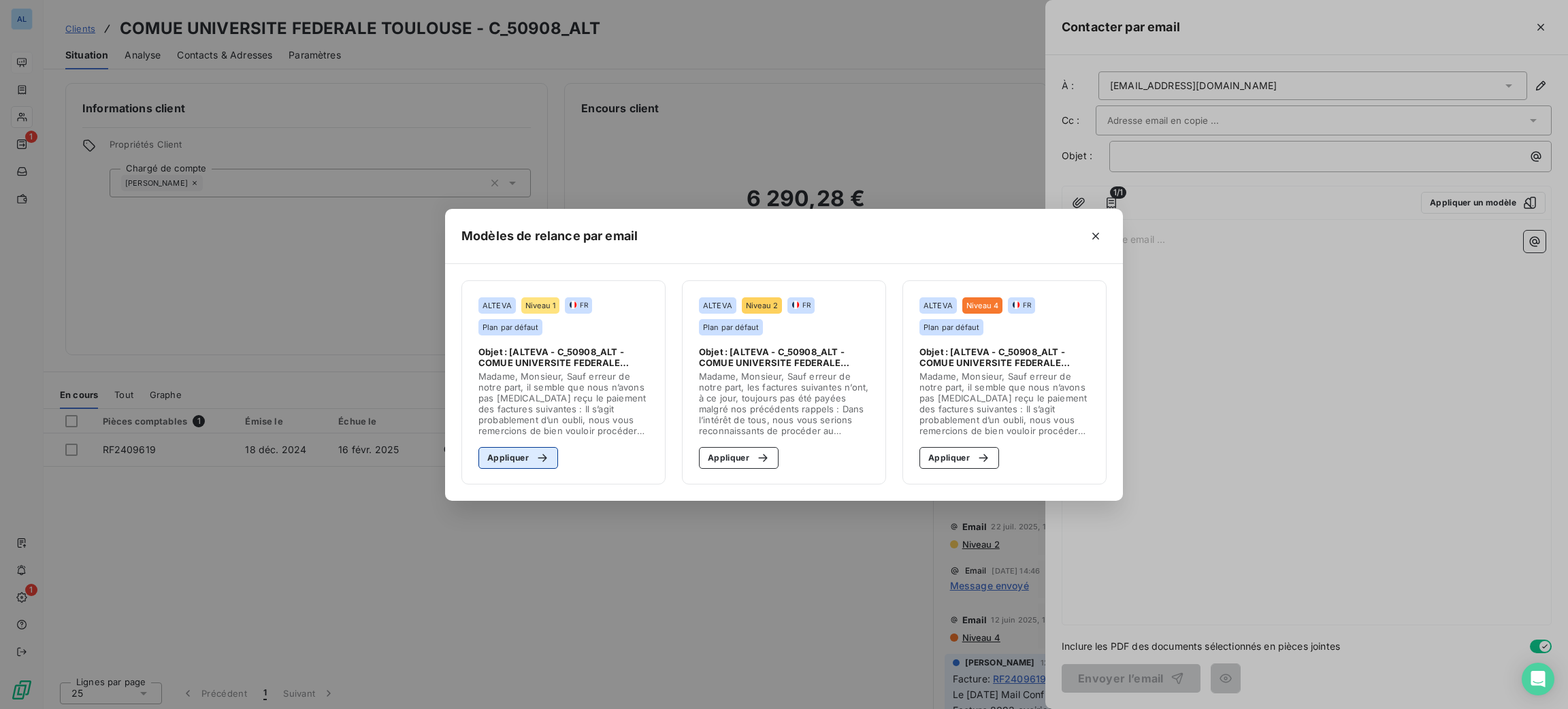
click at [520, 456] on button "Appliquer" at bounding box center [518, 458] width 80 height 22
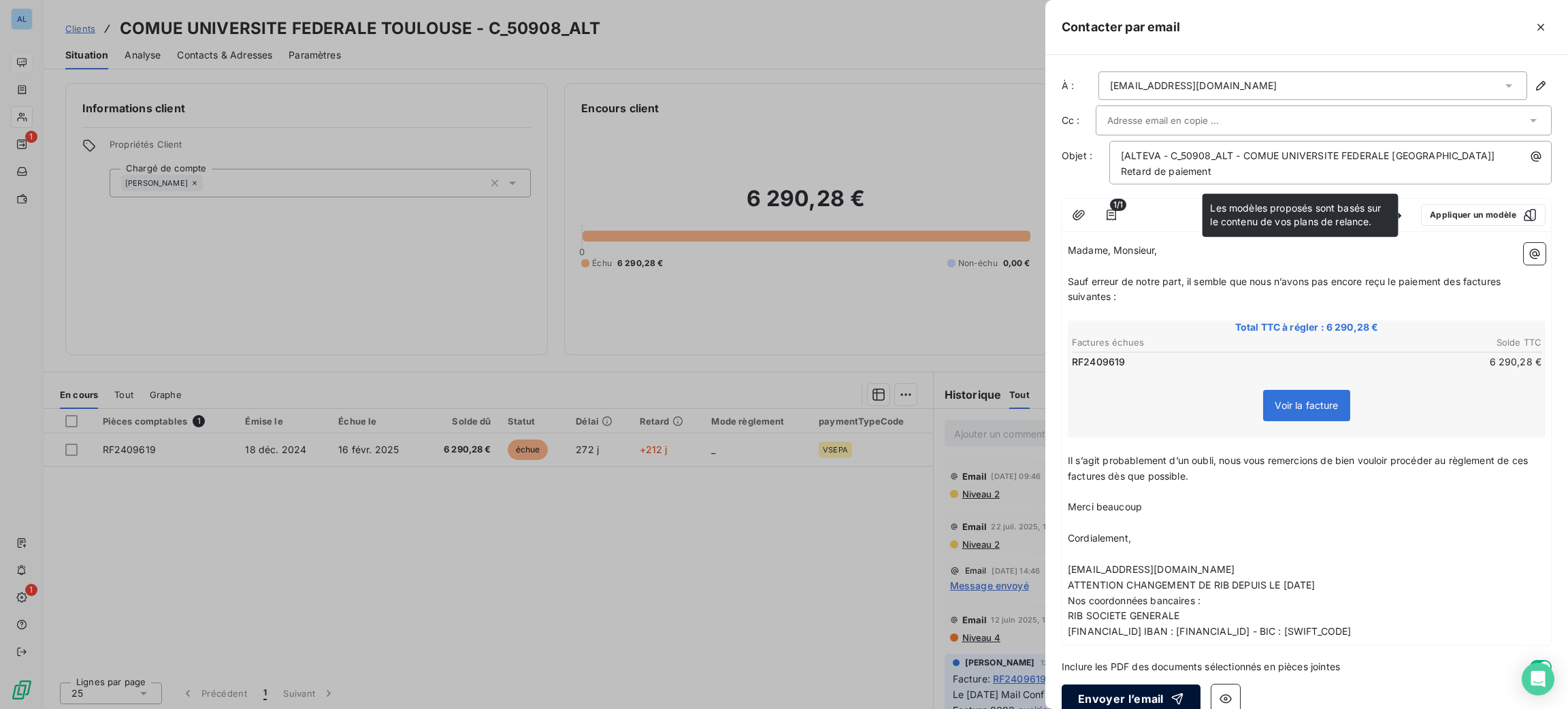
click at [1118, 694] on button "Envoyer l’email" at bounding box center [1131, 699] width 139 height 29
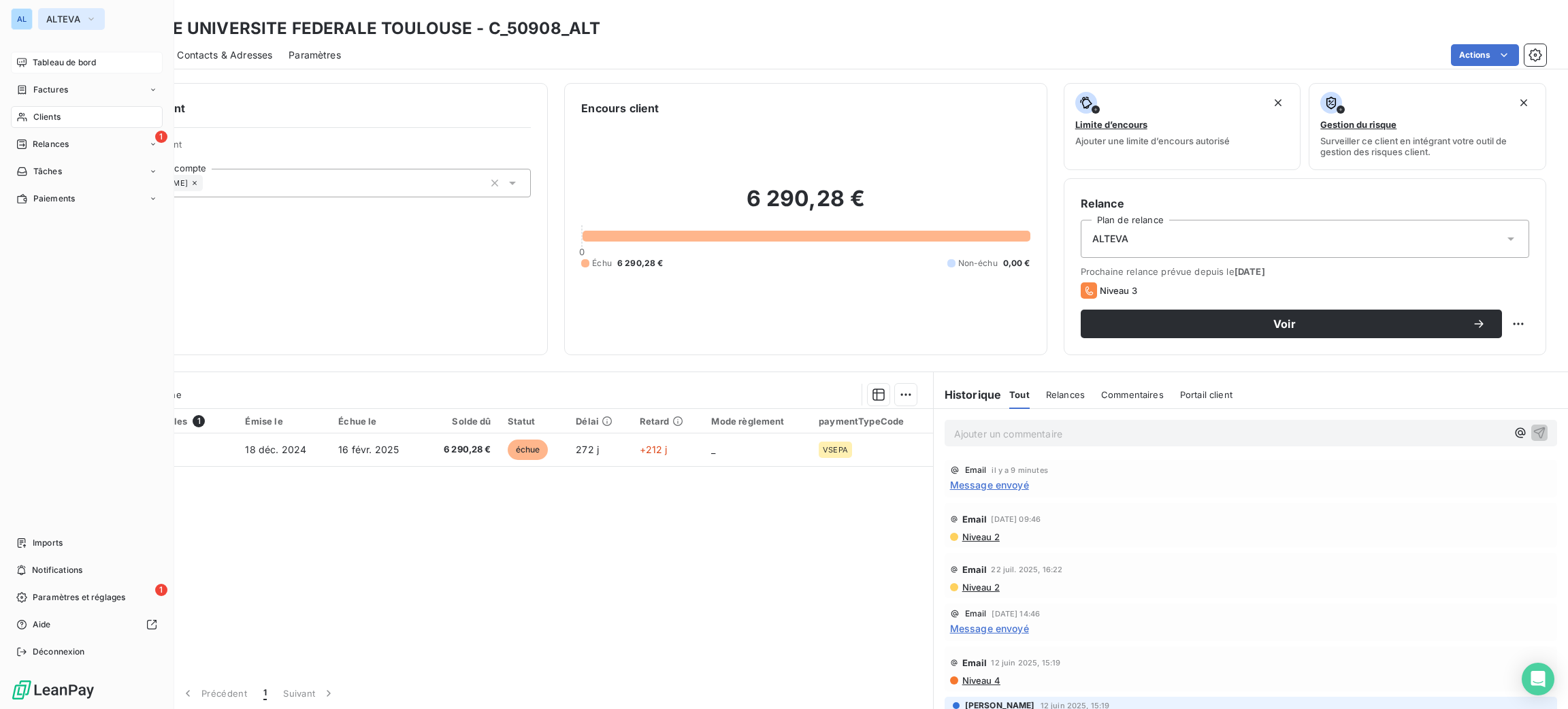
click at [59, 15] on span "ALTEVA" at bounding box center [63, 19] width 34 height 11
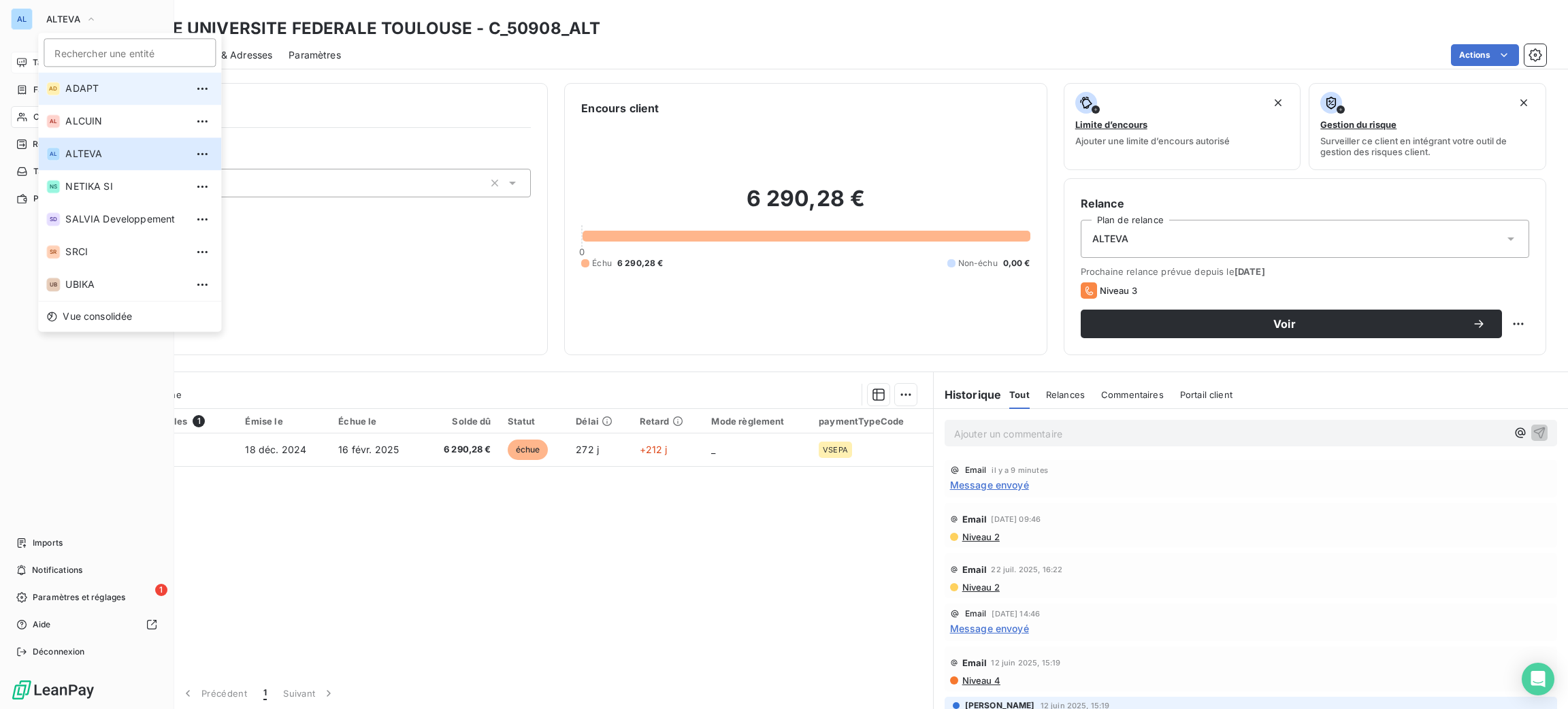
click at [125, 94] on span "ADAPT" at bounding box center [125, 88] width 120 height 13
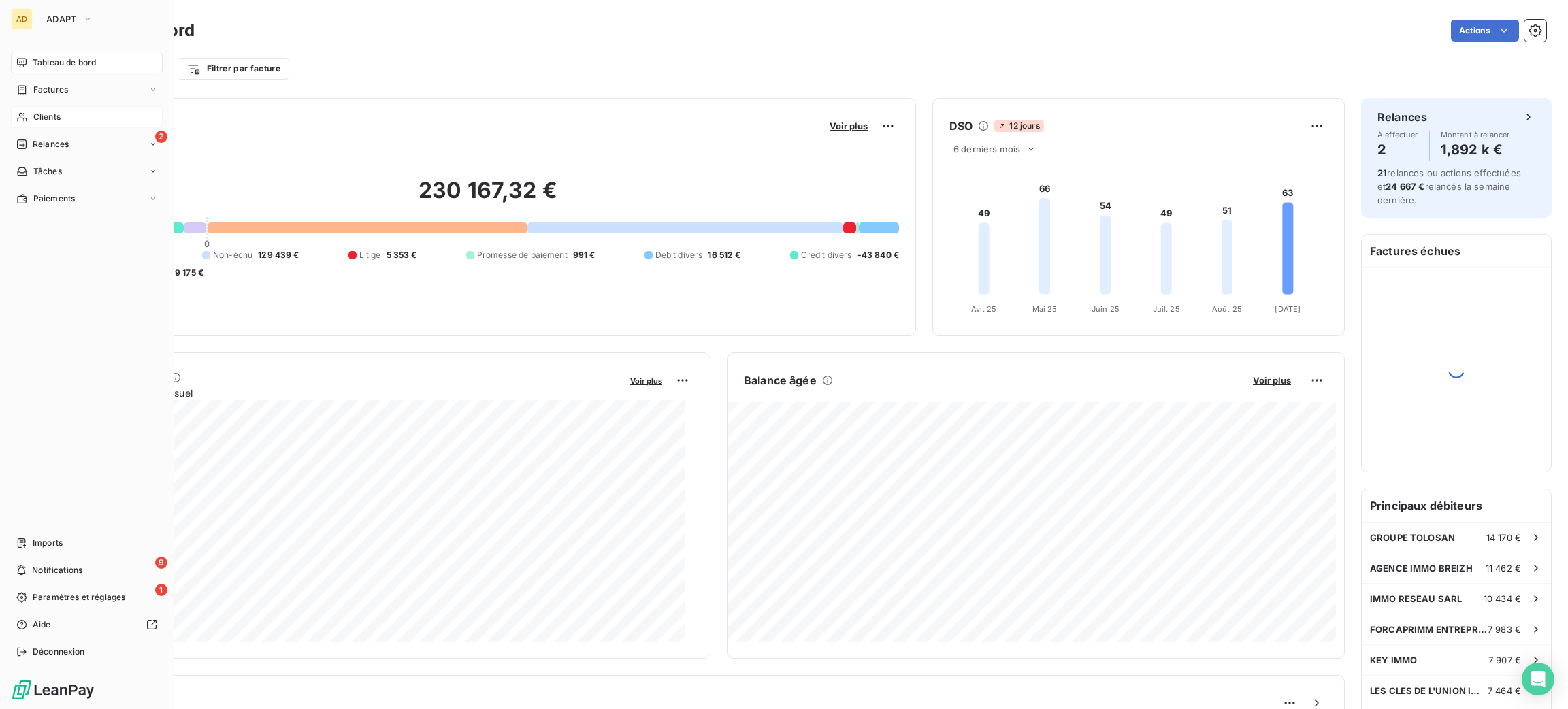
click at [43, 122] on span "Clients" at bounding box center [47, 117] width 27 height 13
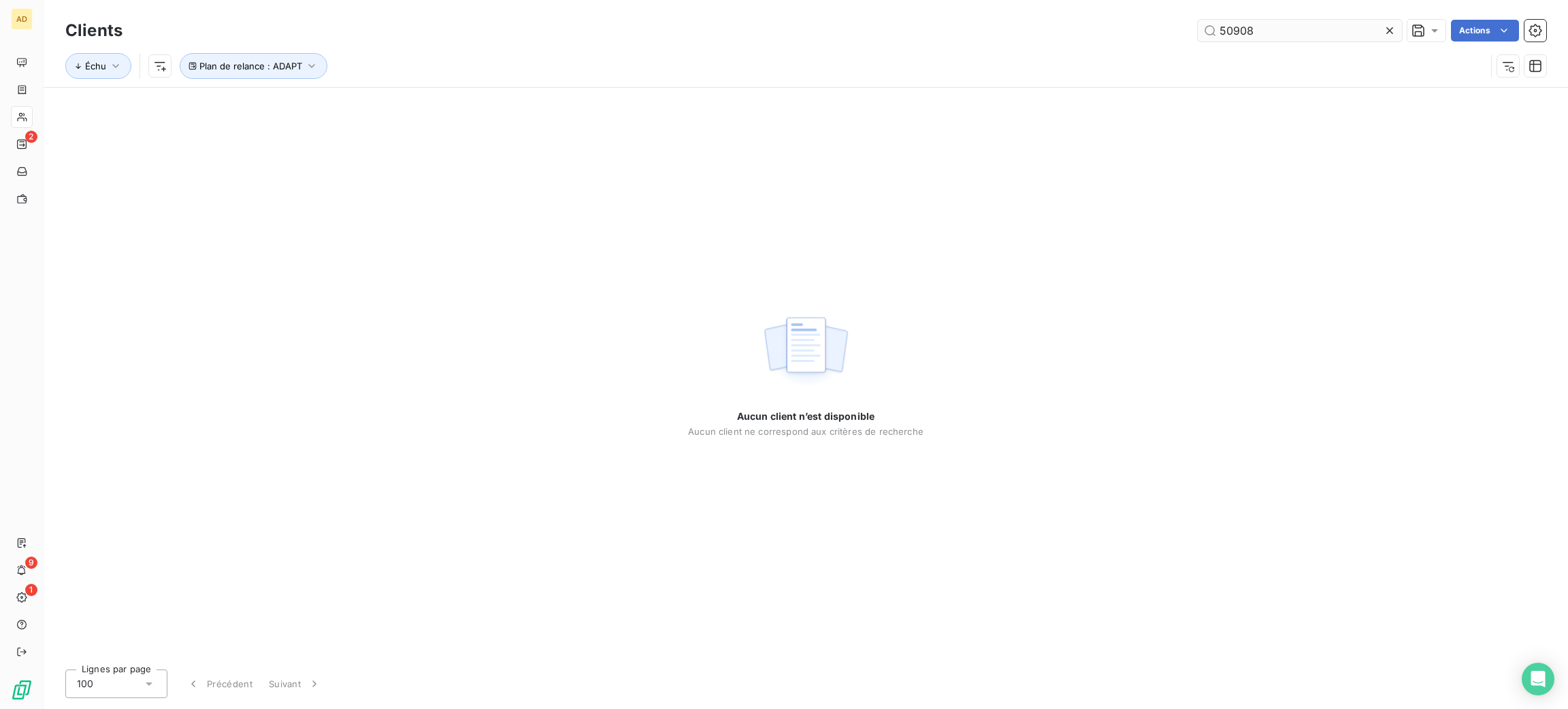
drag, startPoint x: 1279, startPoint y: 35, endPoint x: 1202, endPoint y: 40, distance: 77.2
click at [1203, 40] on input "50908" at bounding box center [1300, 30] width 204 height 22
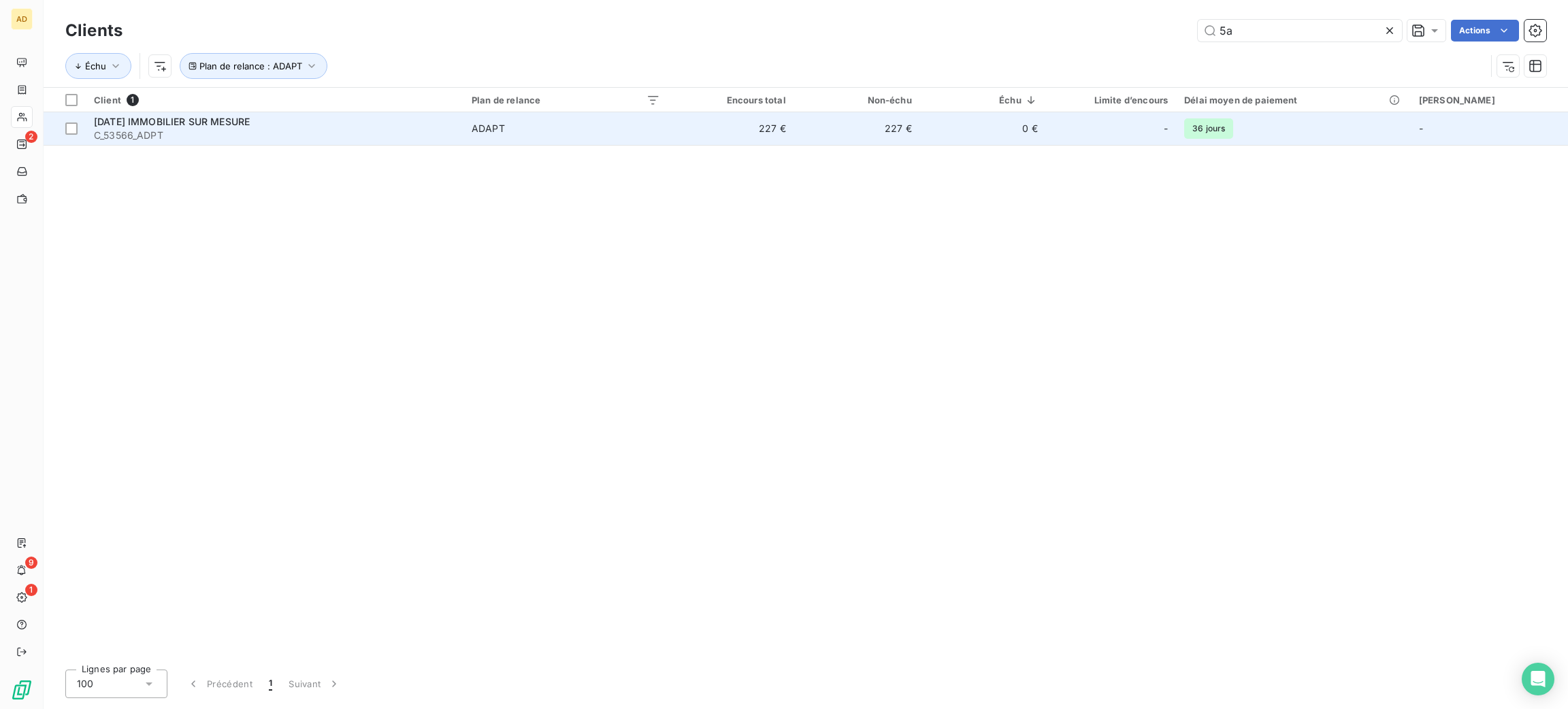
type input "5a"
click at [669, 143] on td "ADAPT" at bounding box center [565, 128] width 205 height 33
